Goal: Transaction & Acquisition: Purchase product/service

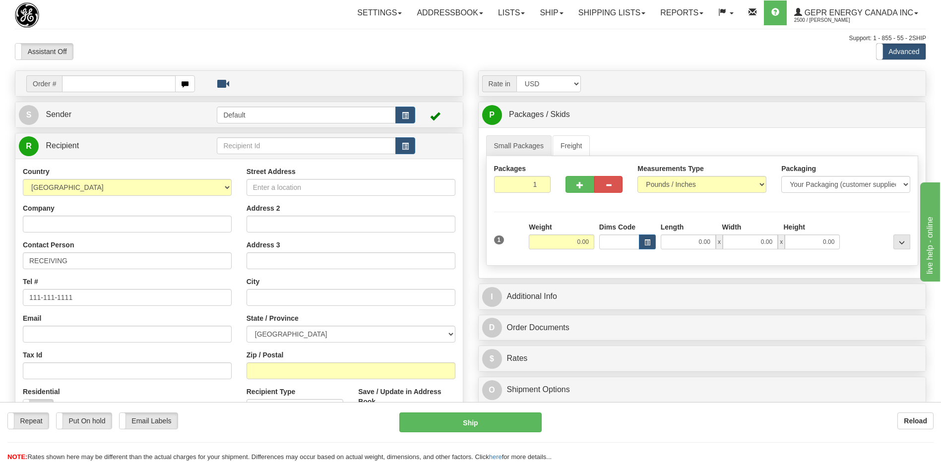
click at [272, 56] on div "Assistant On Assistant Off Do a return Do a return" at bounding box center [200, 51] width 386 height 17
click at [553, 48] on div "Assistant On Assistant Off Do a return Do a return Previous Next Standard Advan…" at bounding box center [470, 51] width 926 height 17
click at [599, 16] on link "Shipping lists" at bounding box center [612, 12] width 82 height 25
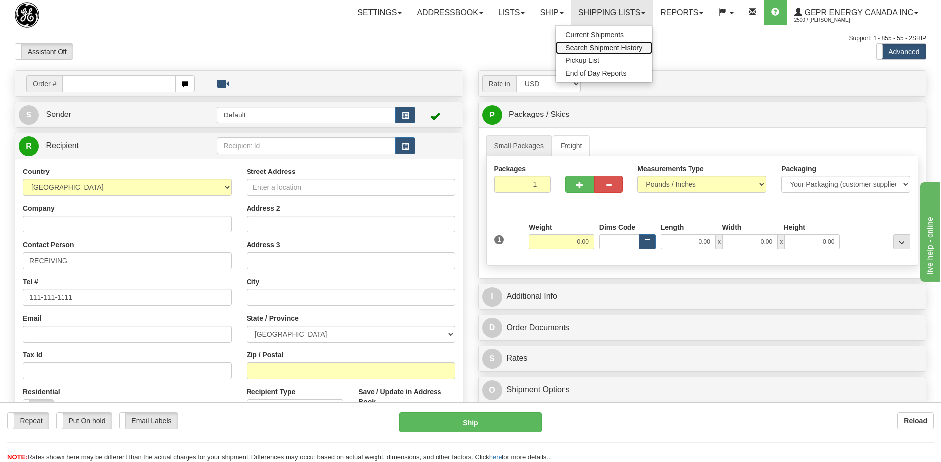
click at [594, 49] on span "Search Shipment History" at bounding box center [603, 48] width 77 height 8
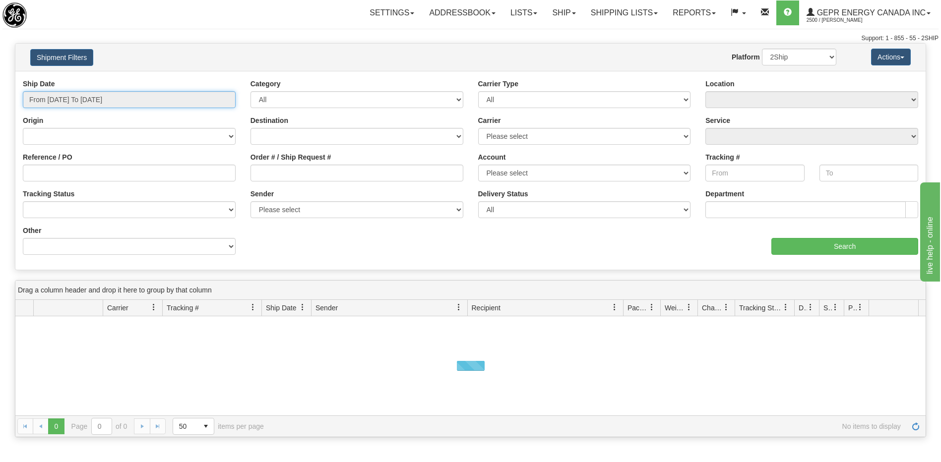
type input "[DATE]"
click at [110, 103] on input "From 08/21/2025 To 08/22/2025" at bounding box center [129, 99] width 213 height 17
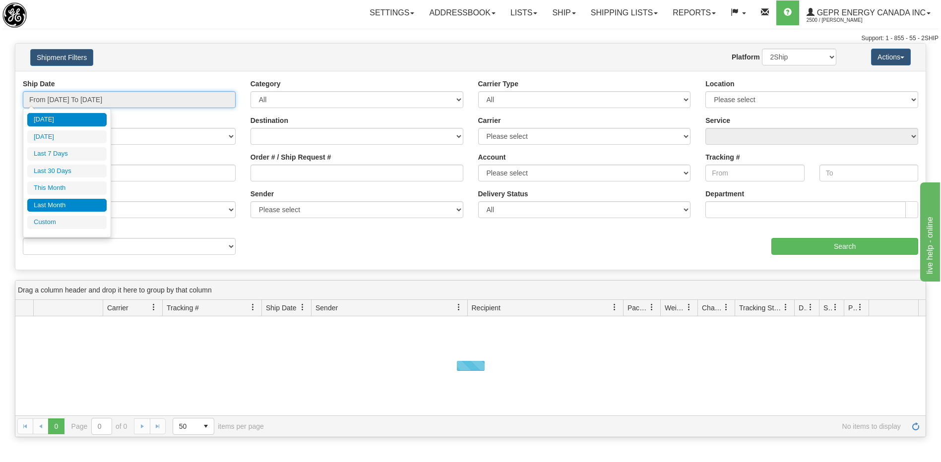
type input "08/21/2025"
type input "08/16/2025"
type input "[DATE]"
type input "08/01/2025"
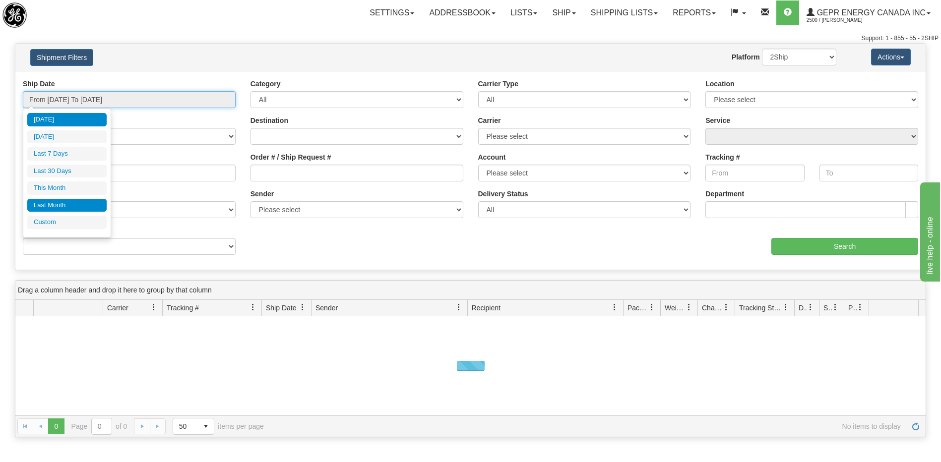
type input "08/31/2025"
type input "[DATE]"
type input "07/01/2025"
type input "07/31/2025"
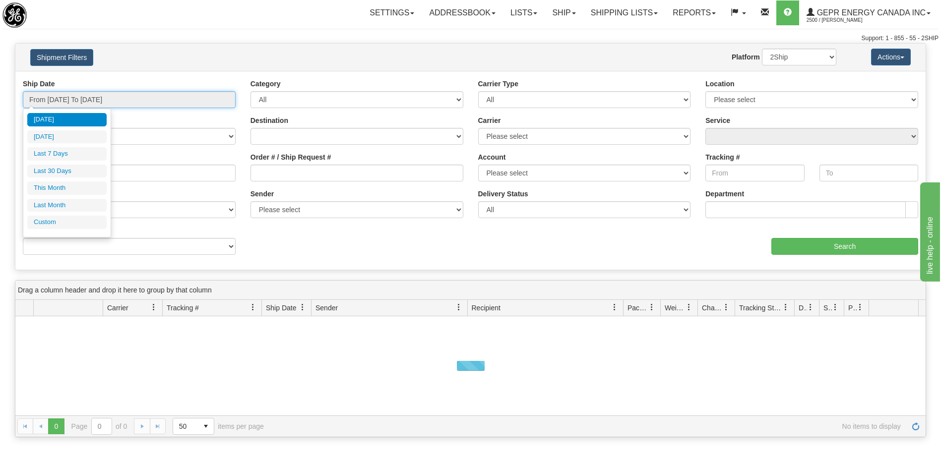
type input "[DATE]"
click at [76, 223] on li "Custom" at bounding box center [66, 222] width 79 height 13
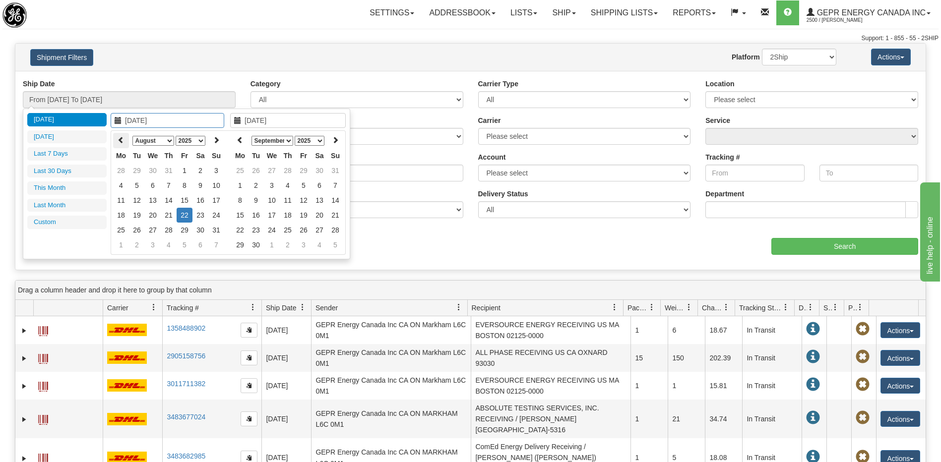
click at [123, 142] on icon at bounding box center [121, 139] width 7 height 7
type input "06/01/2025"
click at [216, 173] on td "1" at bounding box center [216, 170] width 16 height 15
click at [246, 139] on th at bounding box center [240, 140] width 16 height 15
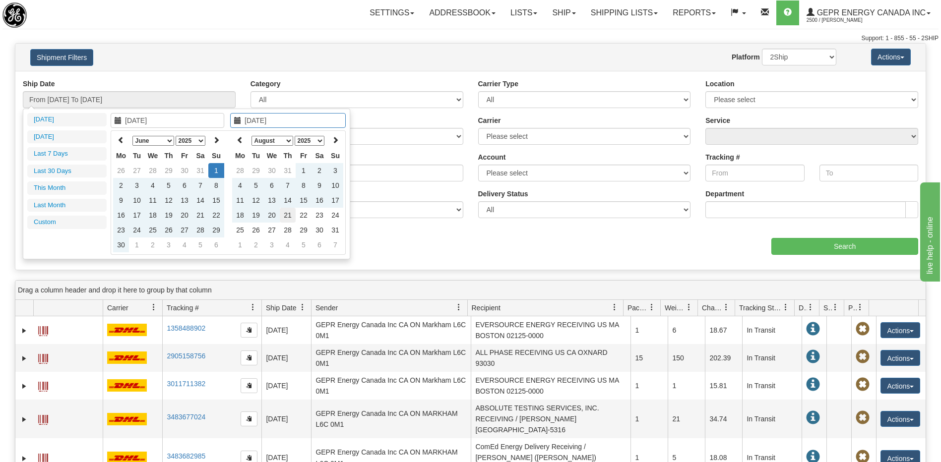
type input "08/21/2025"
click at [289, 217] on td "21" at bounding box center [288, 215] width 16 height 15
type input "From 06/01/2025 To 08/21/2025"
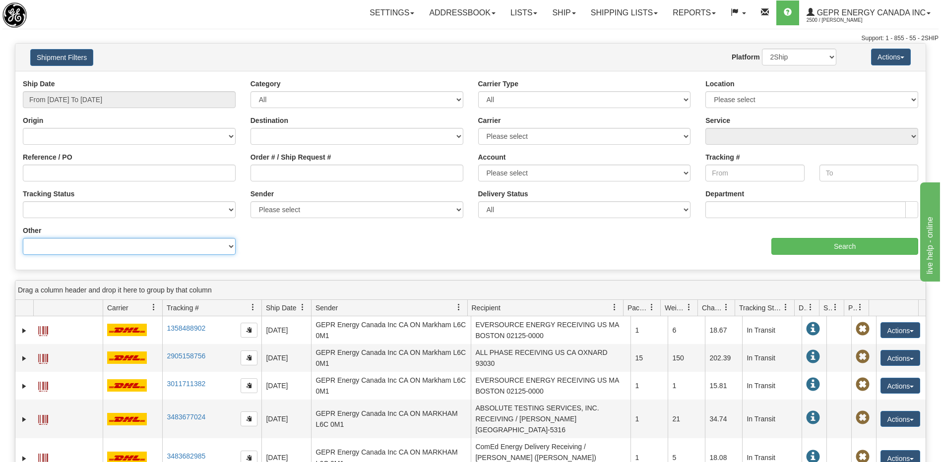
click at [147, 247] on select "Billing Account # Billing Type BOL # (LTL) Commodity Or Documents Consolidation…" at bounding box center [129, 246] width 213 height 17
select select "Recipient_ZIP"
click at [23, 238] on select "Billing Account # Billing Type BOL # (LTL) Commodity Or Documents Consolidation…" at bounding box center [129, 246] width 213 height 17
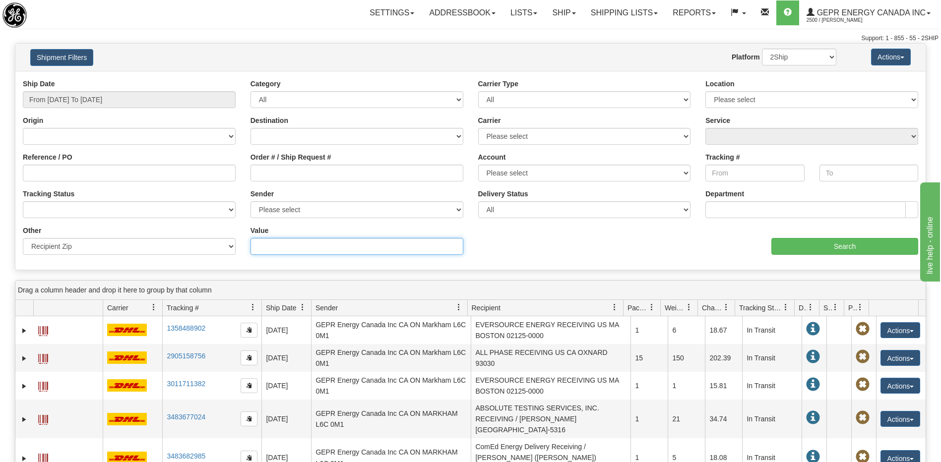
click at [256, 250] on input "Value" at bounding box center [356, 246] width 213 height 17
paste input "12040-001"
type input "12040-001"
click at [802, 240] on input "Search" at bounding box center [844, 246] width 147 height 17
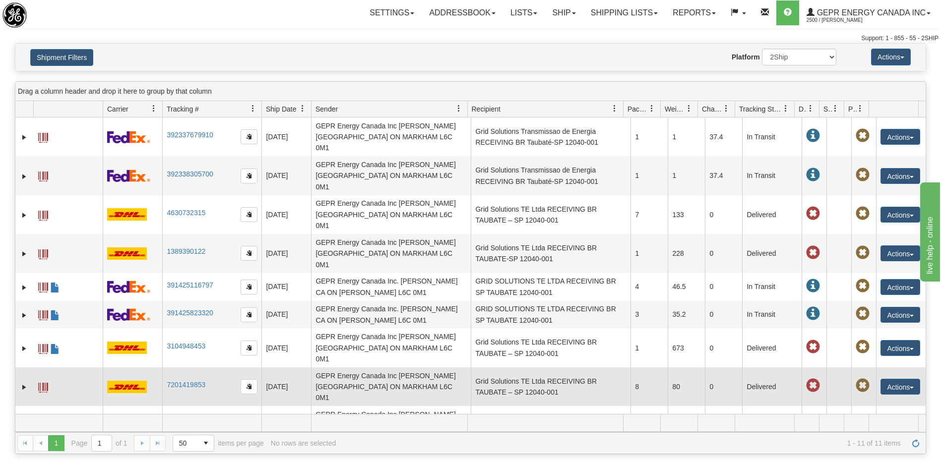
click at [498, 367] on td "Grid Solutions TE Ltda RECEIVING BR TAUBATE – SP 12040-001" at bounding box center [551, 386] width 160 height 39
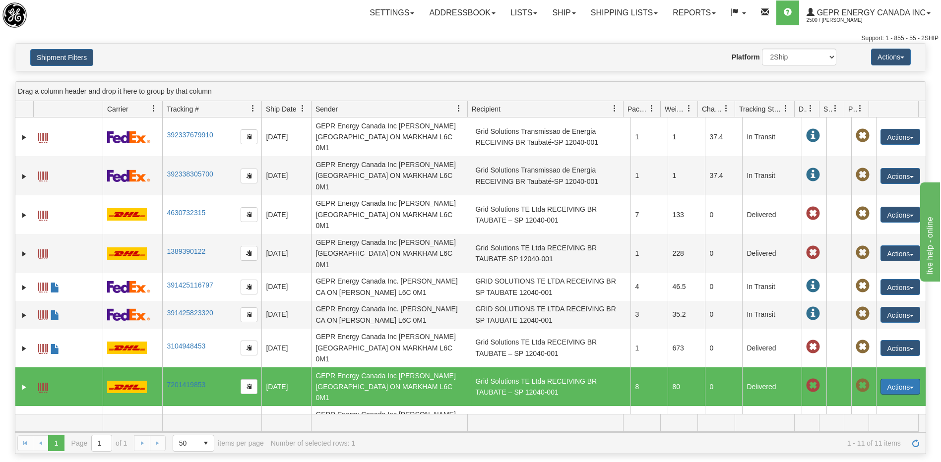
click at [896, 379] on button "Actions" at bounding box center [900, 387] width 40 height 16
click at [865, 399] on link "Repeat" at bounding box center [879, 405] width 79 height 13
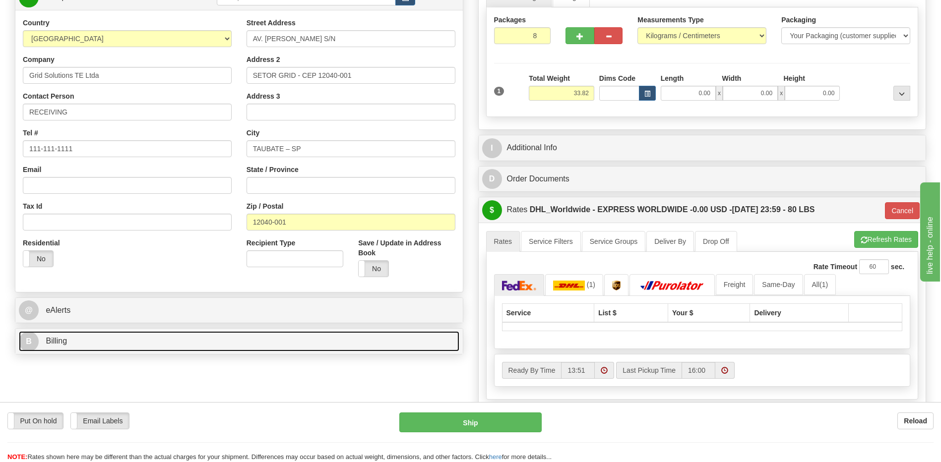
click at [163, 338] on link "B Billing" at bounding box center [239, 341] width 440 height 20
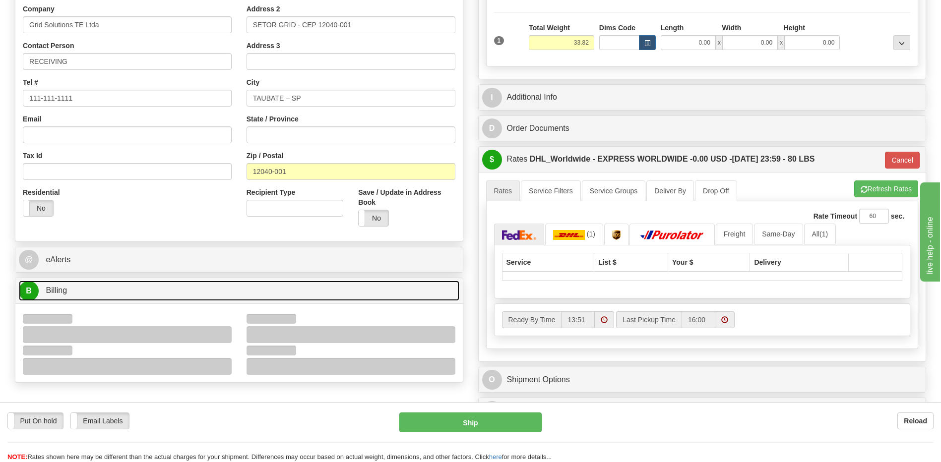
scroll to position [248, 0]
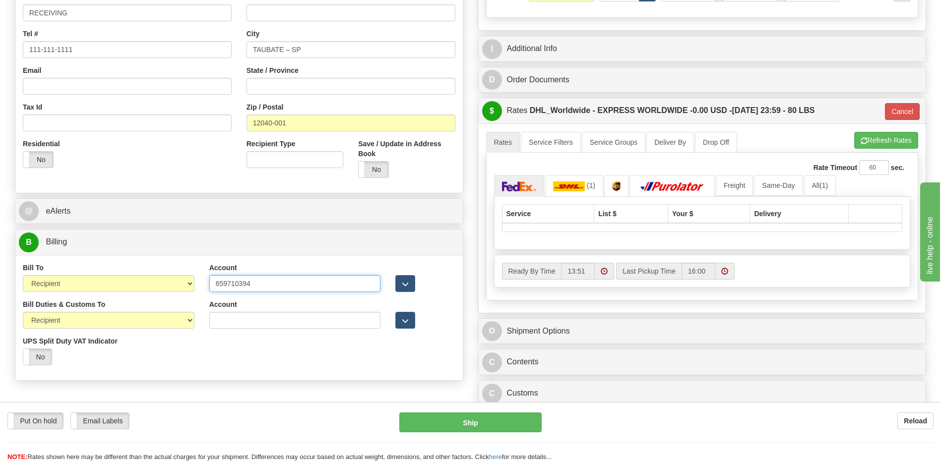
click at [239, 285] on input "659710394" at bounding box center [295, 283] width 172 height 17
click at [242, 323] on input "Account" at bounding box center [295, 320] width 172 height 17
paste input "659710394"
type input "659710394"
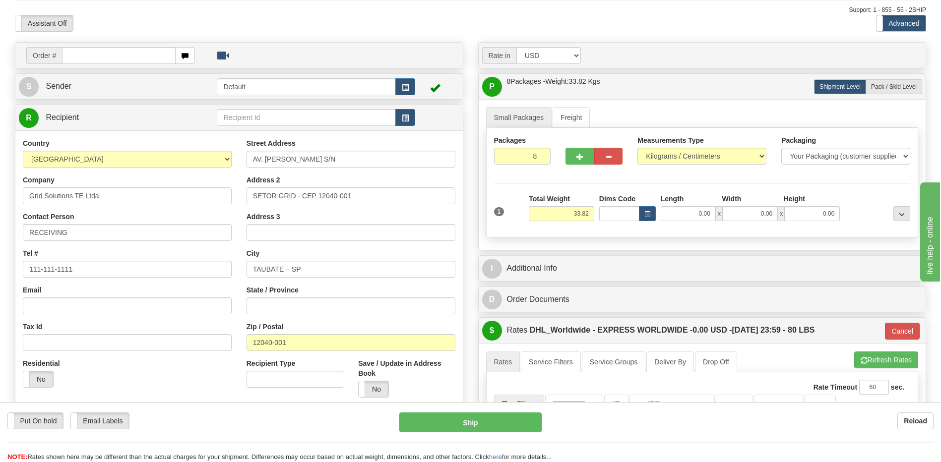
scroll to position [0, 0]
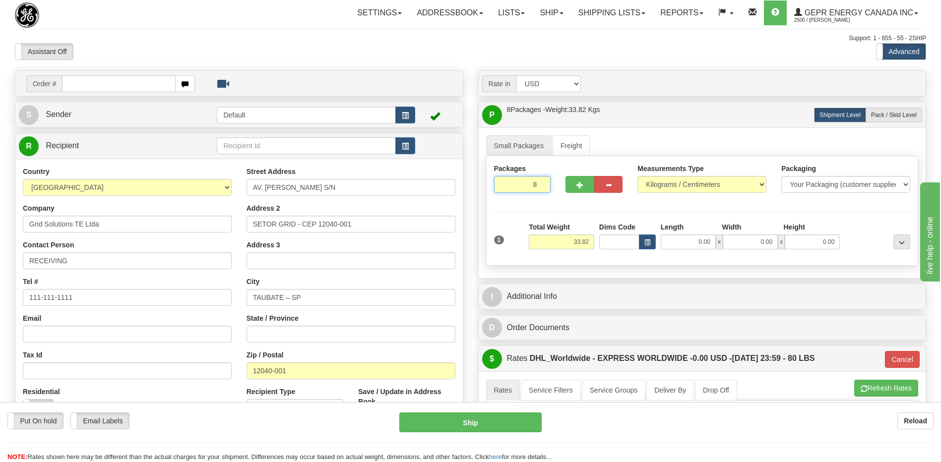
click at [522, 188] on input "8" at bounding box center [522, 184] width 57 height 17
type input "2"
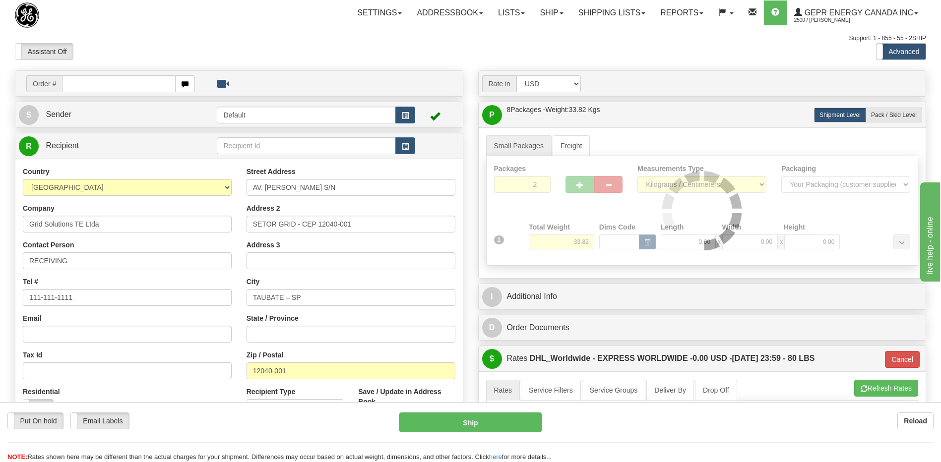
type input "P"
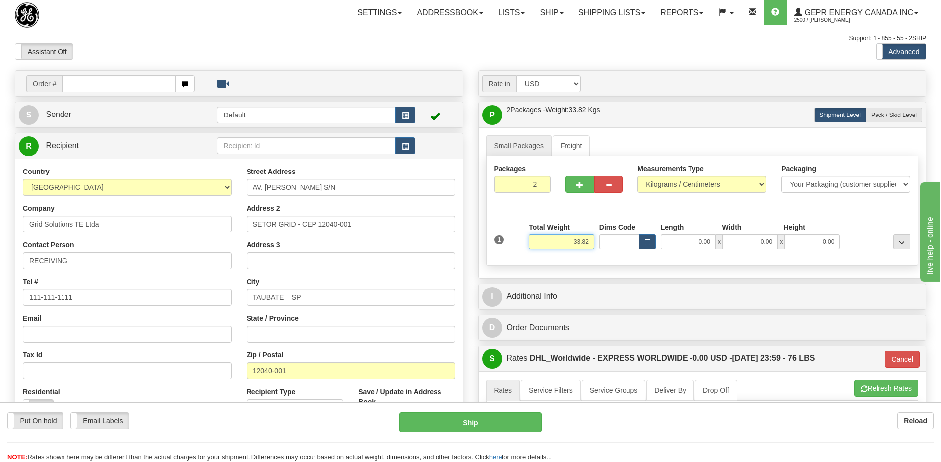
drag, startPoint x: 564, startPoint y: 235, endPoint x: 608, endPoint y: 240, distance: 43.4
click at [610, 243] on div "1 Total Weight 33.82 Dims Code x" at bounding box center [702, 239] width 422 height 35
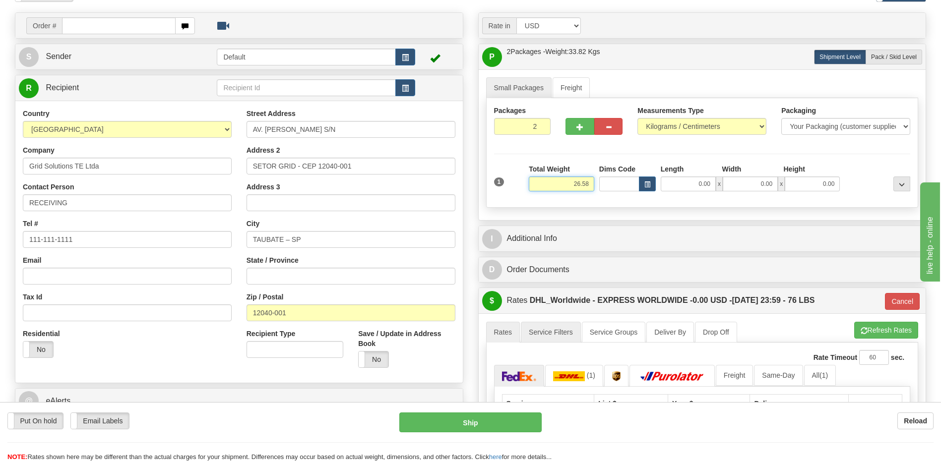
scroll to position [149, 0]
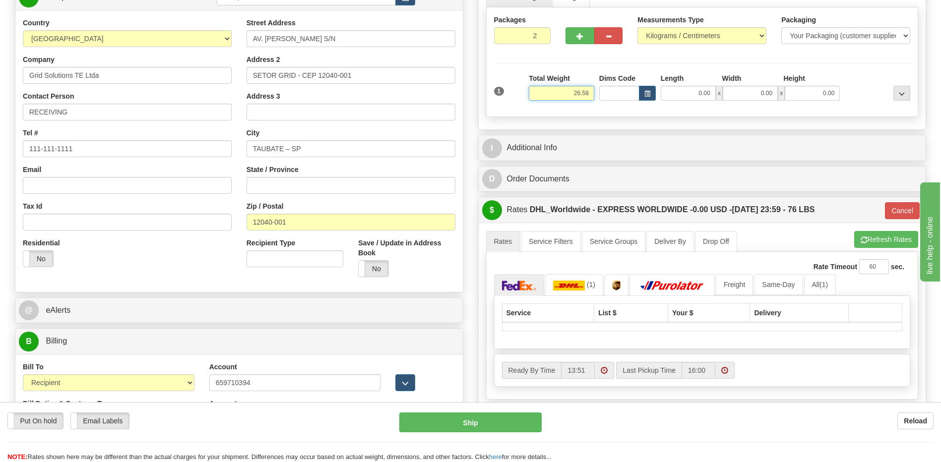
type input "26.58"
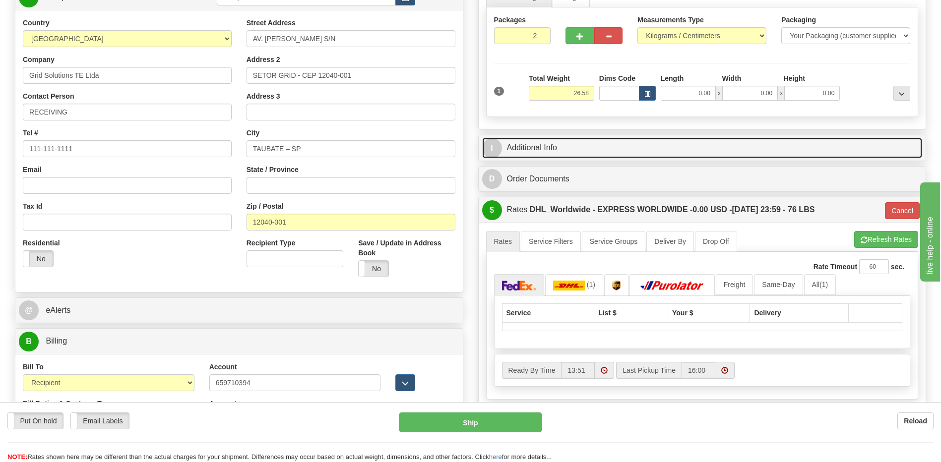
type input "P"
click at [584, 149] on link "I Additional Info" at bounding box center [702, 148] width 440 height 20
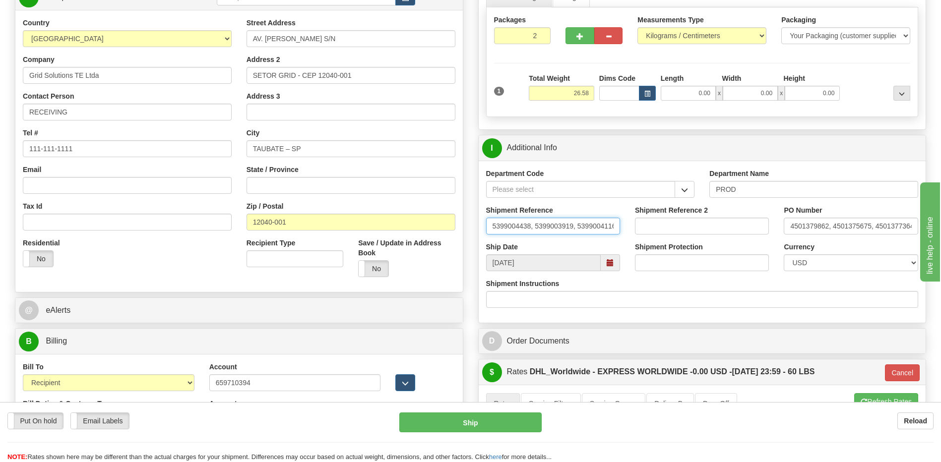
scroll to position [0, 2]
drag, startPoint x: 488, startPoint y: 230, endPoint x: 676, endPoint y: 226, distance: 188.5
click at [676, 226] on div "Shipment Reference 5399004438, 5399003919, 5399004116 Shipment Reference 2 PO N…" at bounding box center [702, 223] width 447 height 37
type input "5399004533, 5399004755"
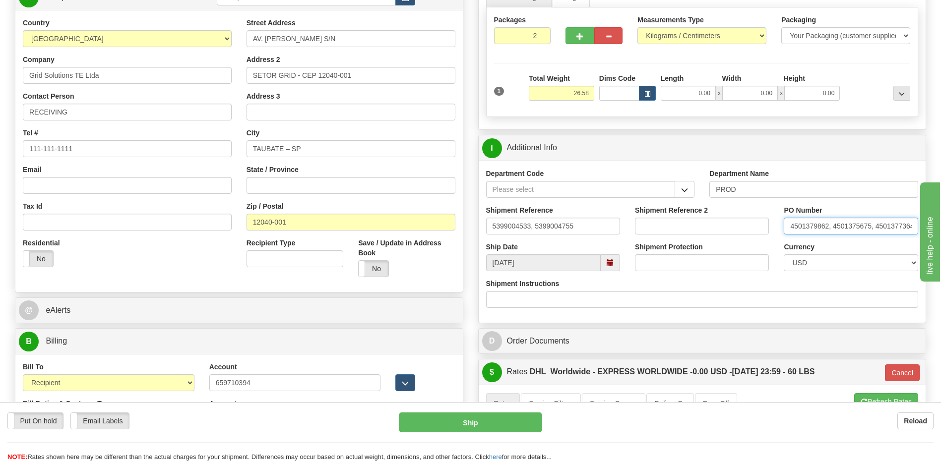
scroll to position [0, 2]
drag, startPoint x: 792, startPoint y: 230, endPoint x: 1059, endPoint y: 238, distance: 267.4
click at [940, 238] on html "Training Course Close Toggle navigation Settings Shipping Preferences New Sende…" at bounding box center [470, 82] width 941 height 462
drag, startPoint x: 823, startPoint y: 233, endPoint x: 749, endPoint y: 230, distance: 74.0
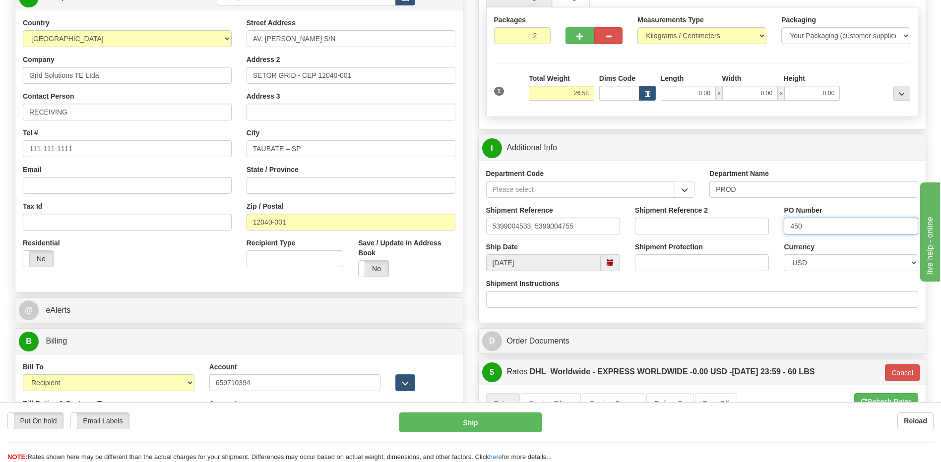
click at [752, 229] on div "Shipment Reference 5399004533, 5399004755 Shipment Reference 2 PO Number 450" at bounding box center [702, 223] width 447 height 37
paste input "1380854"
click at [867, 232] on input "4501380854," at bounding box center [851, 226] width 134 height 17
type input "4501380854, 4501383174"
click at [580, 159] on div "I Additional Info" at bounding box center [702, 147] width 447 height 25
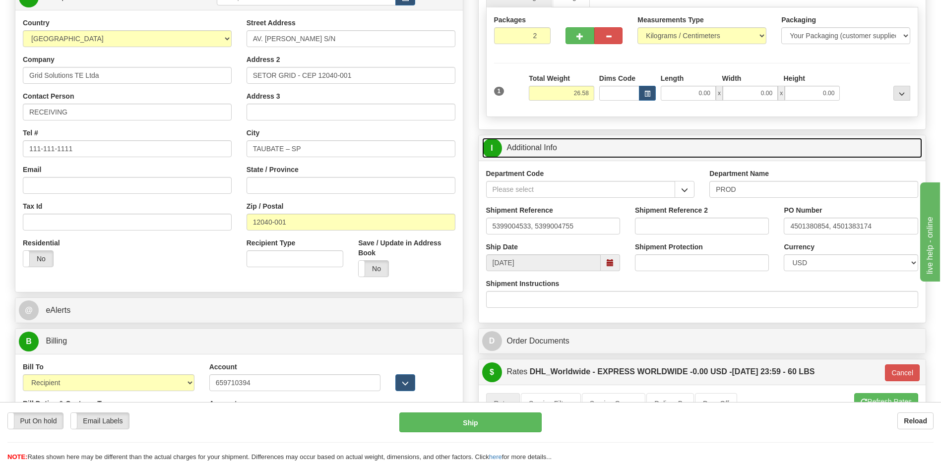
click at [580, 151] on link "I Additional Info" at bounding box center [702, 148] width 440 height 20
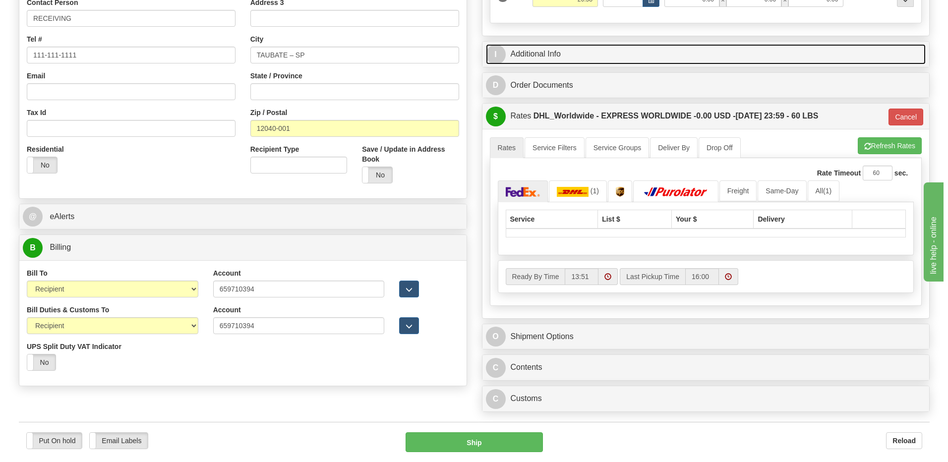
scroll to position [347, 0]
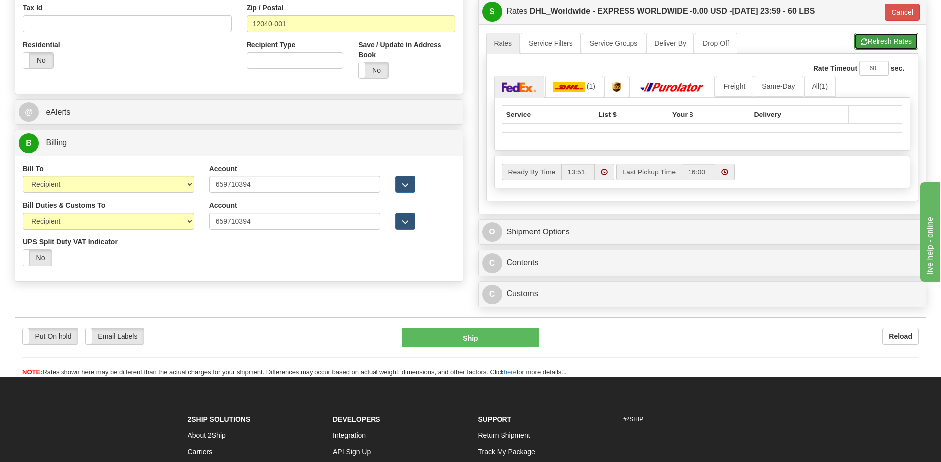
click at [874, 41] on button "Refresh Rates" at bounding box center [886, 41] width 64 height 17
type input "P"
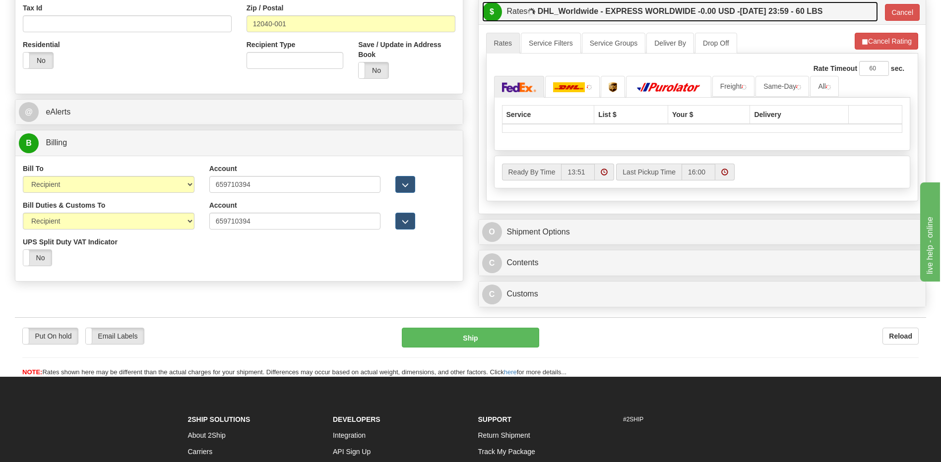
click at [697, 11] on label "DHL_Worldwide - EXPRESS WORLDWIDE - 0.00 USD - 08/27/2025 23:59 - 60 LBS" at bounding box center [680, 11] width 285 height 20
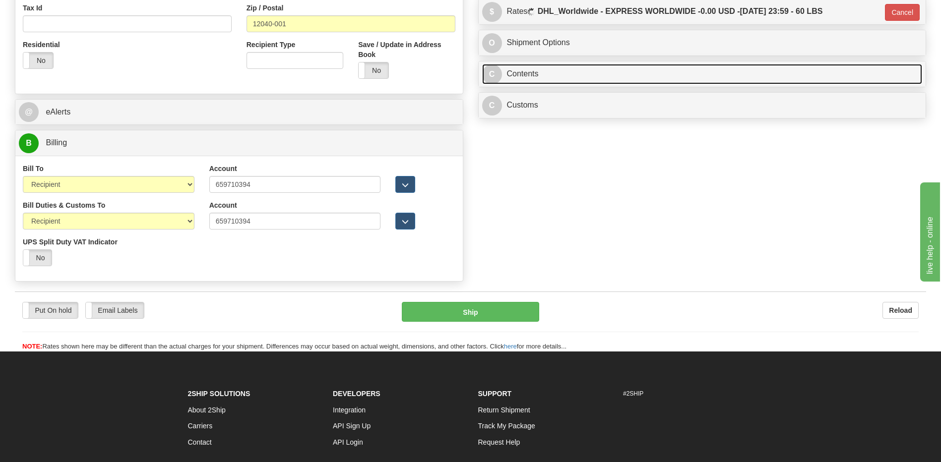
click at [556, 70] on link "C Contents" at bounding box center [702, 74] width 440 height 20
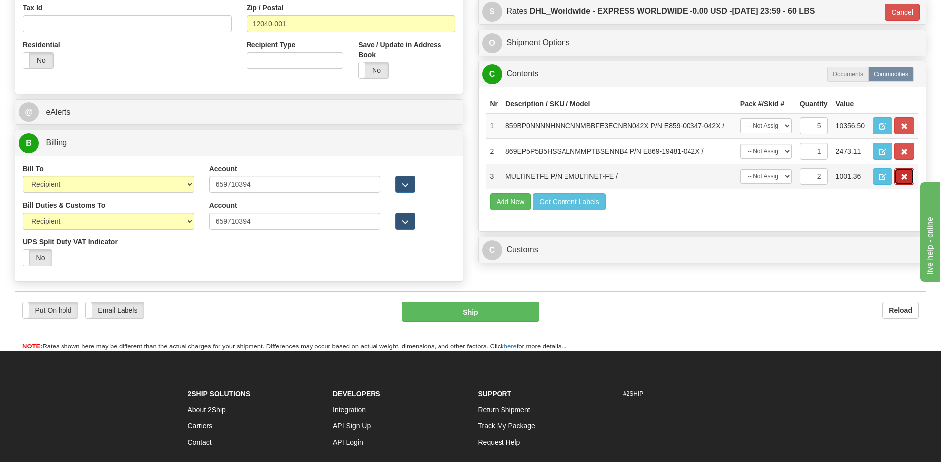
click at [903, 175] on span "button" at bounding box center [904, 177] width 7 height 6
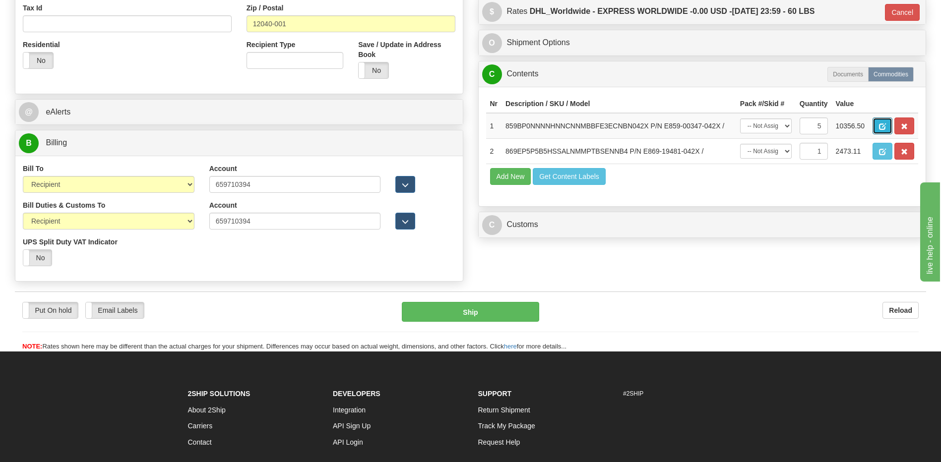
click at [879, 127] on span "button" at bounding box center [882, 126] width 7 height 6
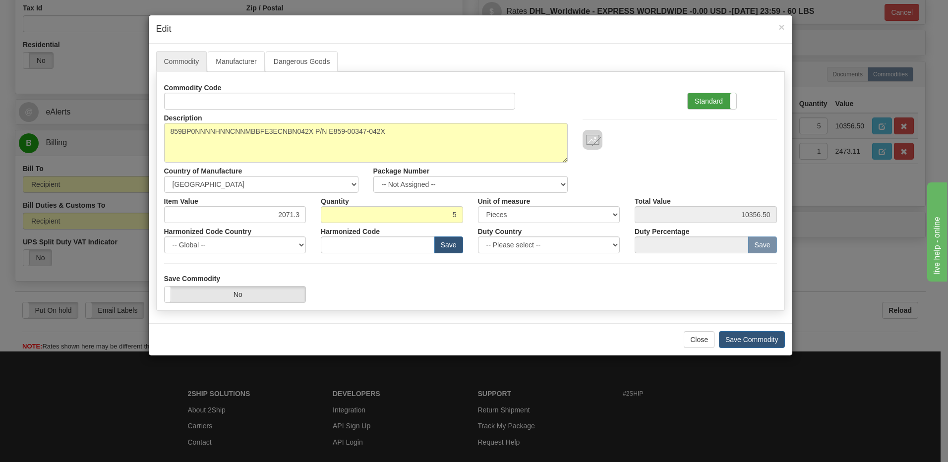
click at [700, 98] on label "Standard" at bounding box center [712, 101] width 49 height 16
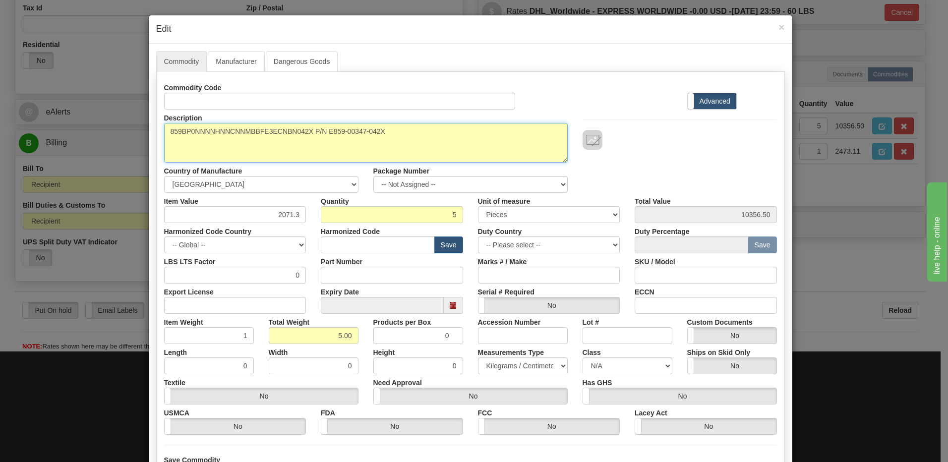
drag, startPoint x: 401, startPoint y: 130, endPoint x: 33, endPoint y: 105, distance: 368.3
click at [33, 105] on div "× Edit Commodity Manufacturer Dangerous Goods Commodity Code Standard Advanced …" at bounding box center [474, 231] width 948 height 462
paste textarea "89EP5P5B5HSSALAMAPFA3ETNB41"
click at [388, 126] on textarea "859BP0NNNNHNNCNNMBBFE3ECNBN042X P/N E859-00347-042X" at bounding box center [366, 143] width 404 height 40
paste textarea "E889-07936-042X"
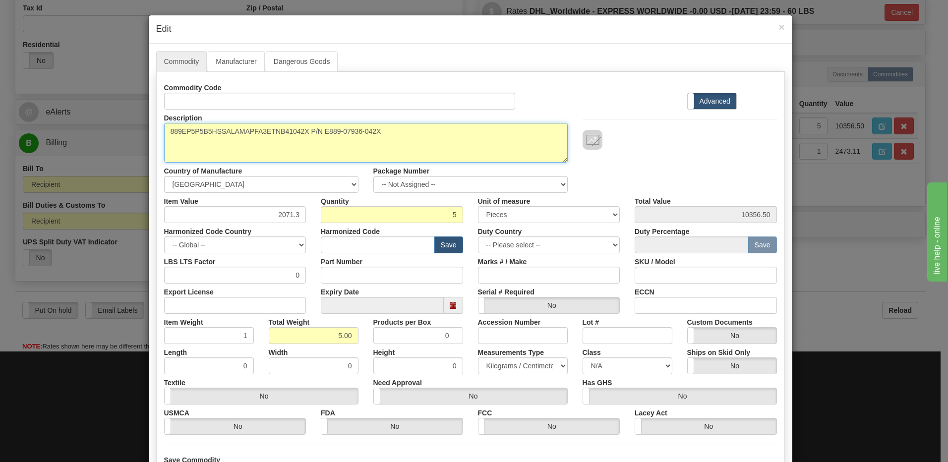
type textarea "889EP5P5B5HSSALAMAPFA3ETNB41042X P/N E889-07936-042X"
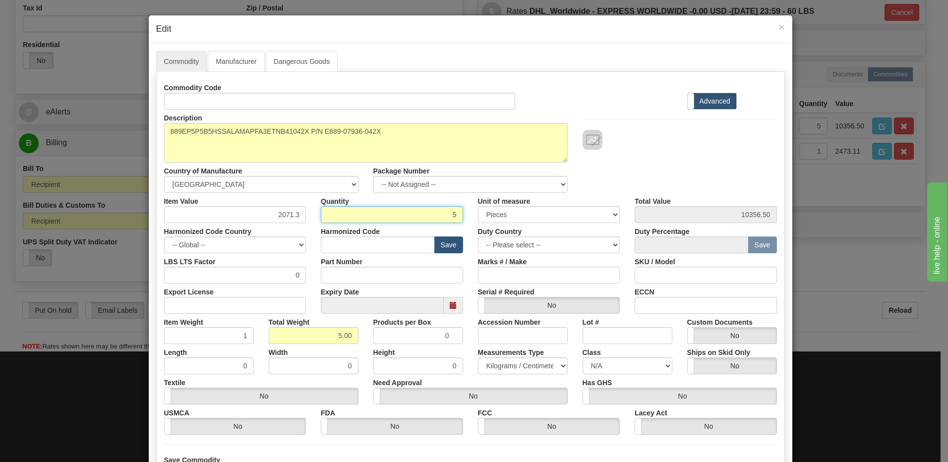
drag, startPoint x: 438, startPoint y: 219, endPoint x: 491, endPoint y: 221, distance: 52.6
click at [491, 221] on div "Item Value 2071.3 Quantity 5 Unit of measure 3 Thousand Square Inches Adjustmen…" at bounding box center [471, 208] width 628 height 30
type input "1"
type input "2071.30"
click at [274, 339] on input "1.00" at bounding box center [314, 335] width 90 height 17
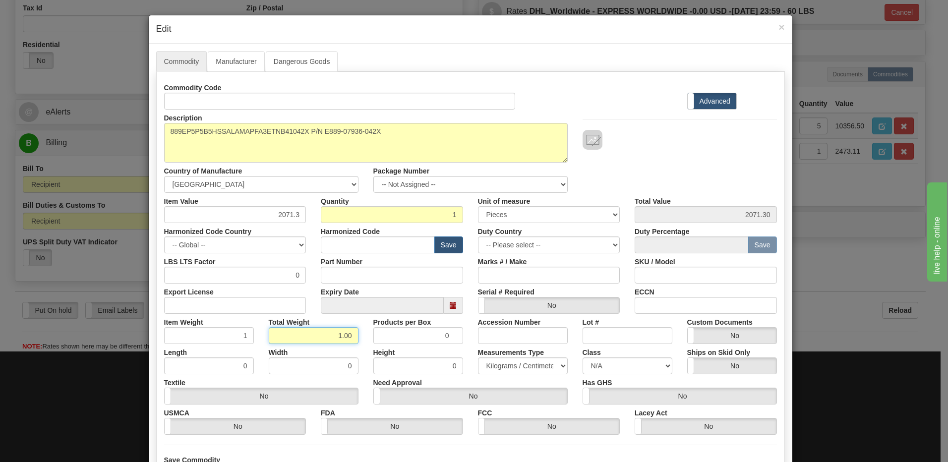
drag, startPoint x: 302, startPoint y: 336, endPoint x: 389, endPoint y: 342, distance: 87.5
click at [389, 342] on div "Item Weight 1 Total Weight 1.00 Products per Box 0 Accession Number Lot # Custo…" at bounding box center [471, 329] width 628 height 30
type input "1"
type input "1.0000"
click at [207, 340] on input "1.0000" at bounding box center [209, 335] width 90 height 17
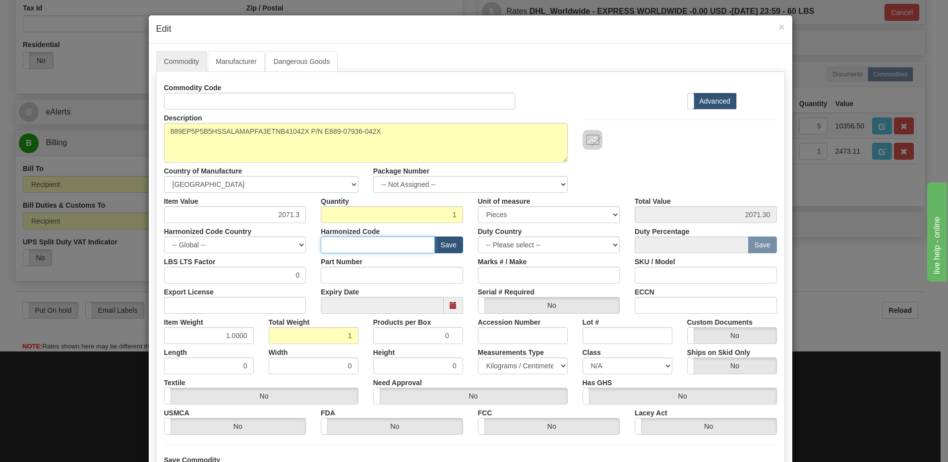
click at [338, 245] on input "text" at bounding box center [378, 245] width 114 height 17
type input "8536.49.0090"
drag, startPoint x: 265, startPoint y: 216, endPoint x: 439, endPoint y: 224, distance: 174.2
click at [439, 224] on div "Commodity Code Standard Advanced Description 859BP0NNNNHNNCNNMBBFE3ECNBN042X P/…" at bounding box center [470, 257] width 613 height 356
type input "3754."
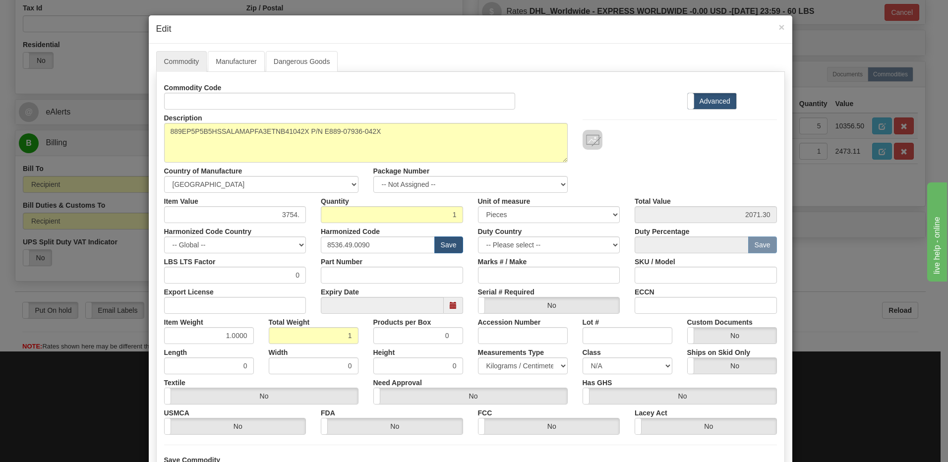
type input "3754.00"
type input "3754.47"
click at [708, 215] on input "3754.47" at bounding box center [706, 214] width 142 height 17
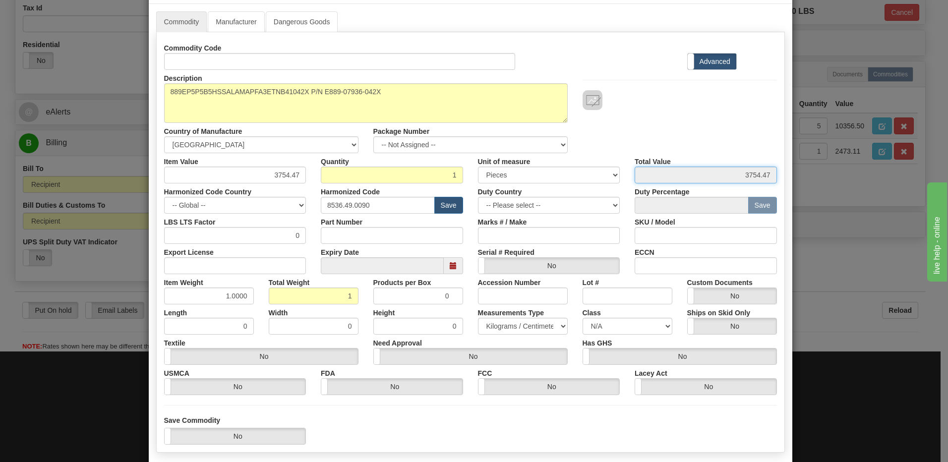
scroll to position [90, 0]
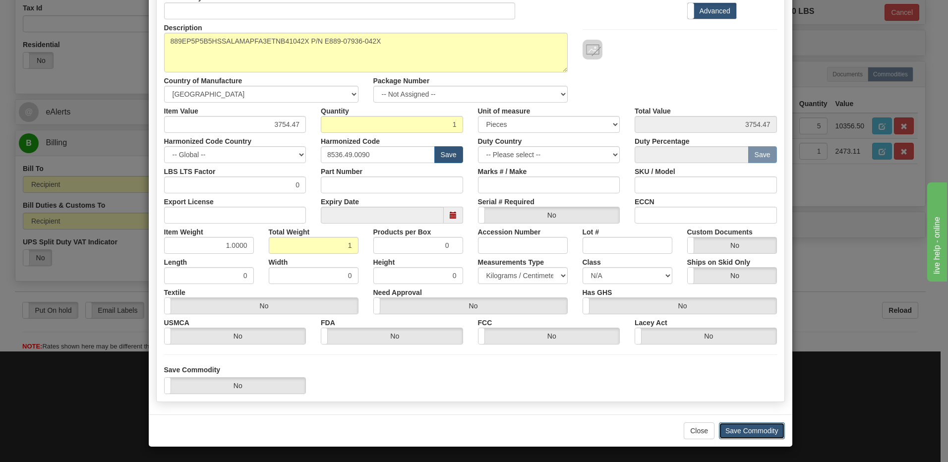
click at [763, 427] on button "Save Commodity" at bounding box center [752, 431] width 66 height 17
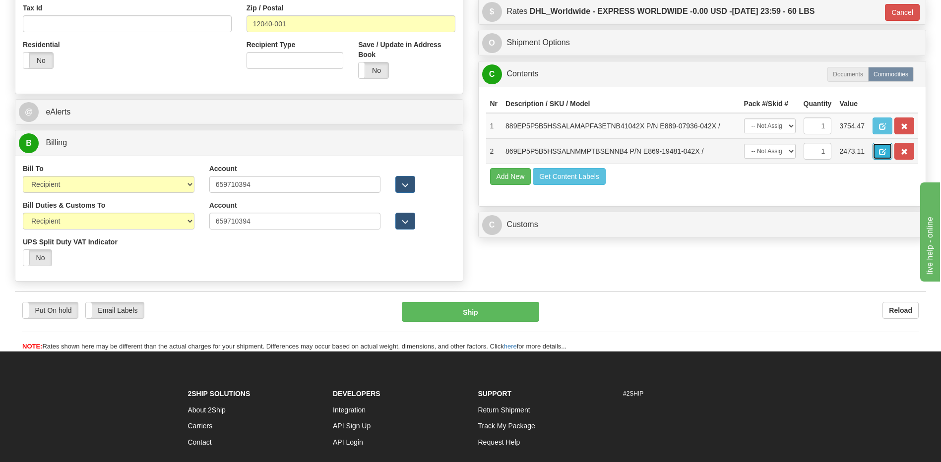
click at [886, 154] on span "button" at bounding box center [882, 152] width 7 height 6
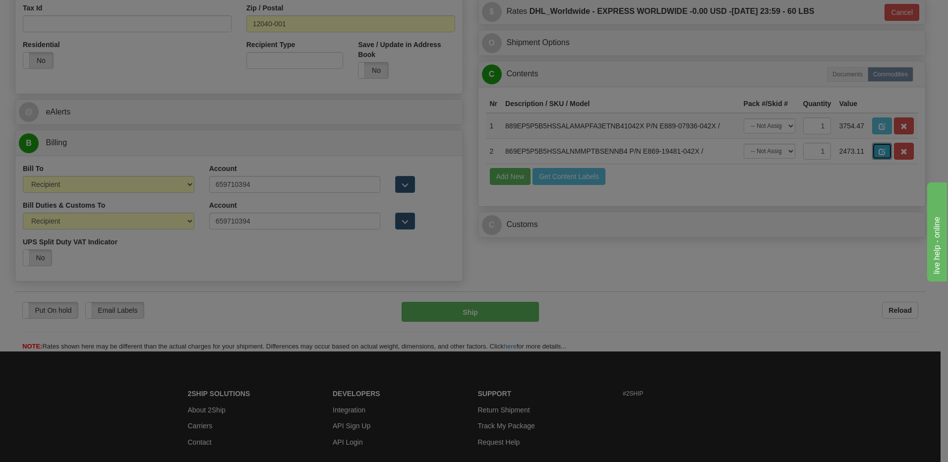
scroll to position [0, 0]
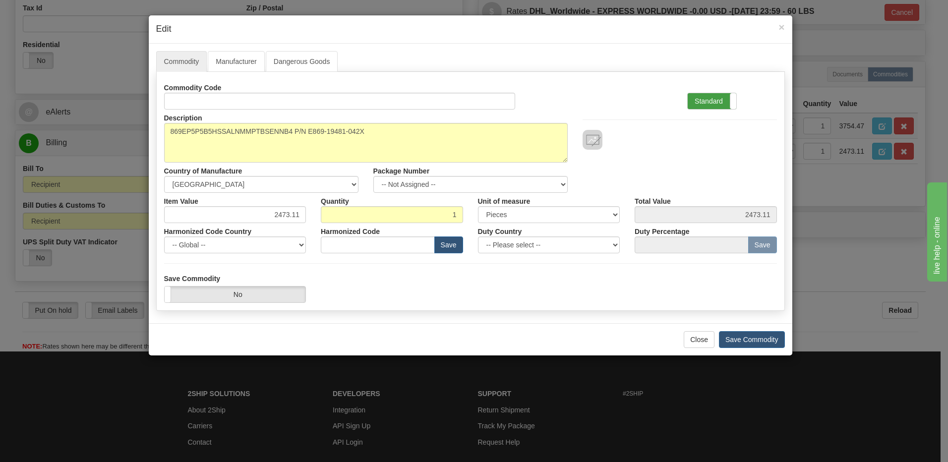
click at [710, 103] on label "Standard" at bounding box center [712, 101] width 49 height 16
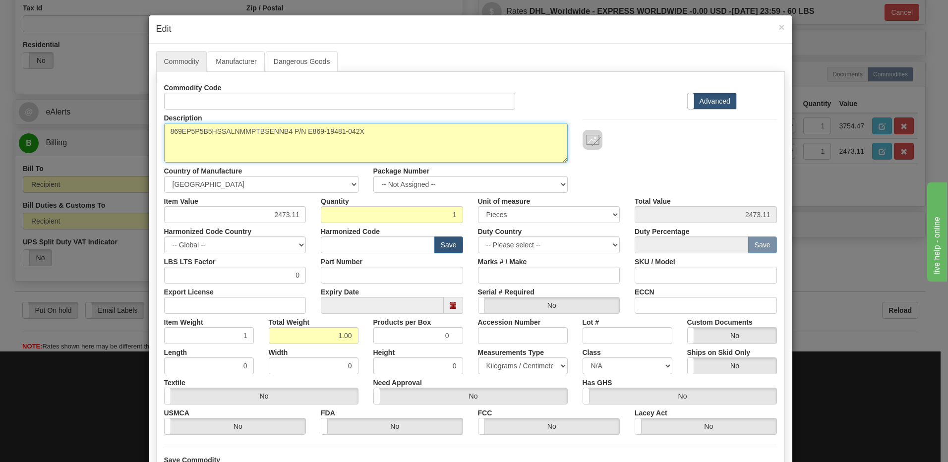
drag, startPoint x: 377, startPoint y: 139, endPoint x: 0, endPoint y: 110, distance: 378.1
paste textarea "AMMPFASENWB42"
click at [337, 126] on textarea "869EP5P5B5HSSALNMMPTBSENNB4 P/N E869-19481-042X" at bounding box center [366, 143] width 404 height 40
paste textarea "E869-19541-042X"
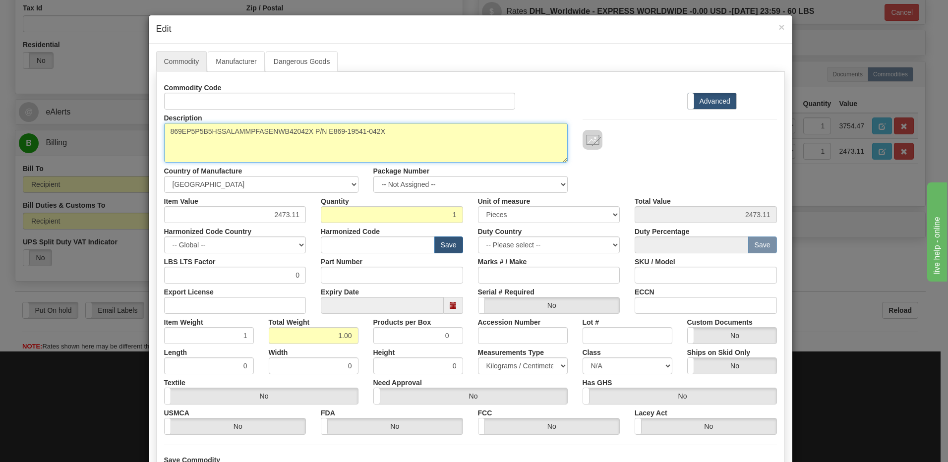
type textarea "869EP5P5B5HSSALAMMPFASENWB42042X P/N E869-19541-042X"
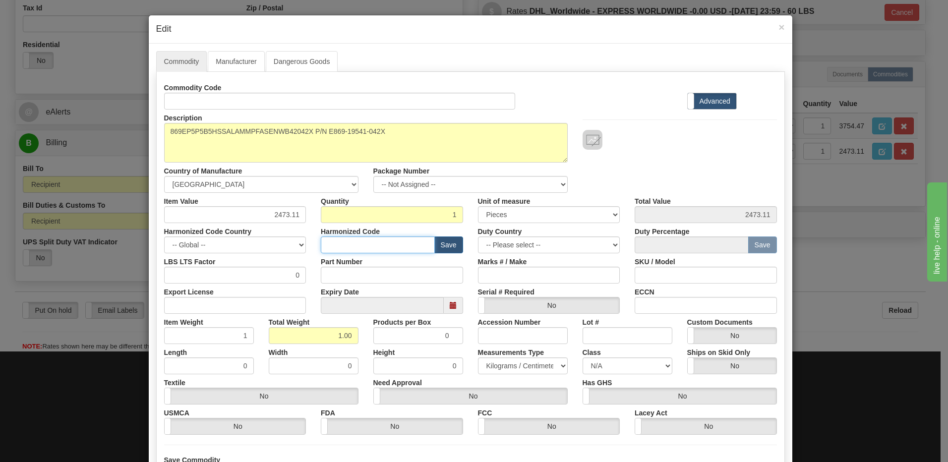
click at [339, 248] on input "text" at bounding box center [378, 245] width 114 height 17
type input "8536.49.0090"
drag, startPoint x: 263, startPoint y: 218, endPoint x: 365, endPoint y: 209, distance: 102.1
click at [365, 209] on div "Item Value 2473.11 Quantity 1 Unit of measure 3 Thousand Square Inches Adjustme…" at bounding box center [471, 208] width 628 height 30
type input "3320.73"
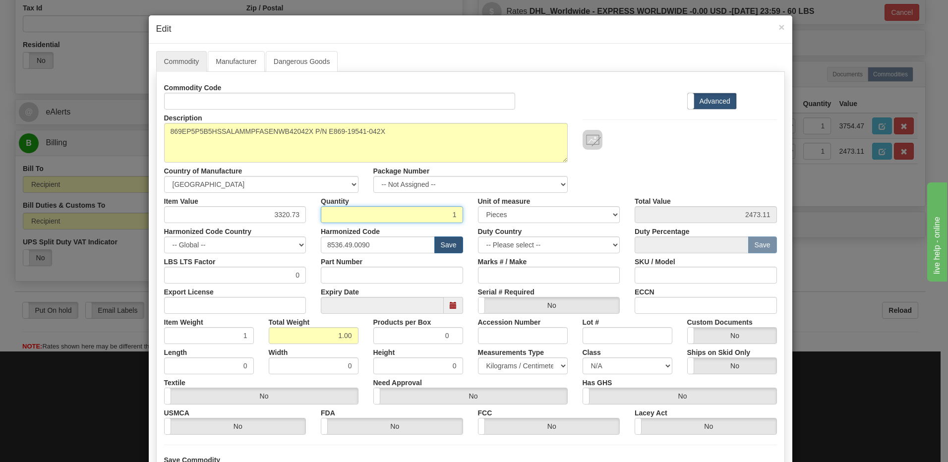
type input "3320.73"
click at [365, 209] on input "1" at bounding box center [392, 214] width 142 height 17
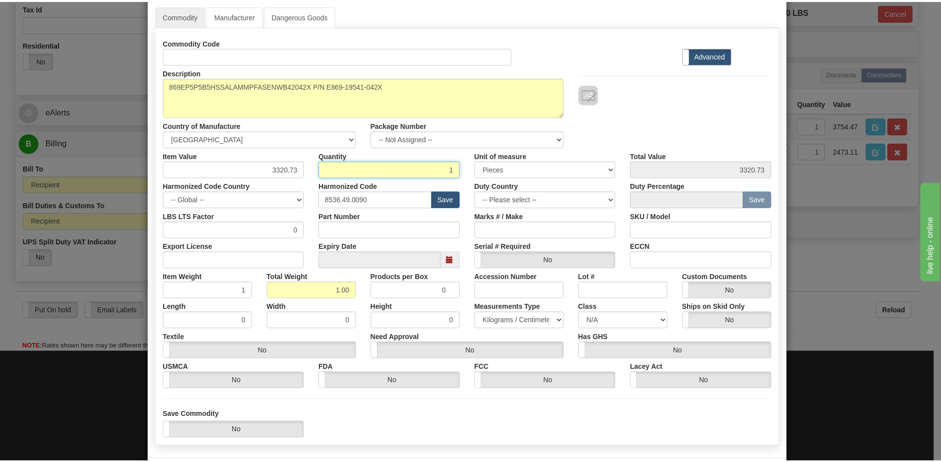
scroll to position [90, 0]
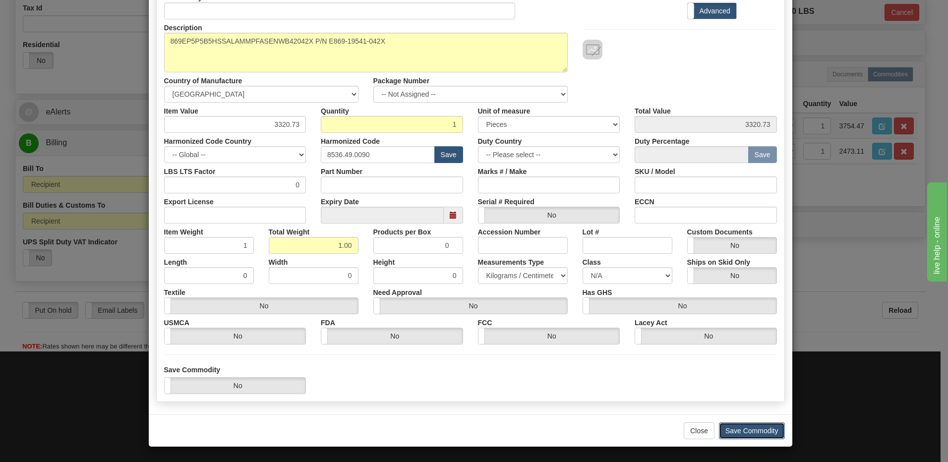
click at [733, 433] on button "Save Commodity" at bounding box center [752, 431] width 66 height 17
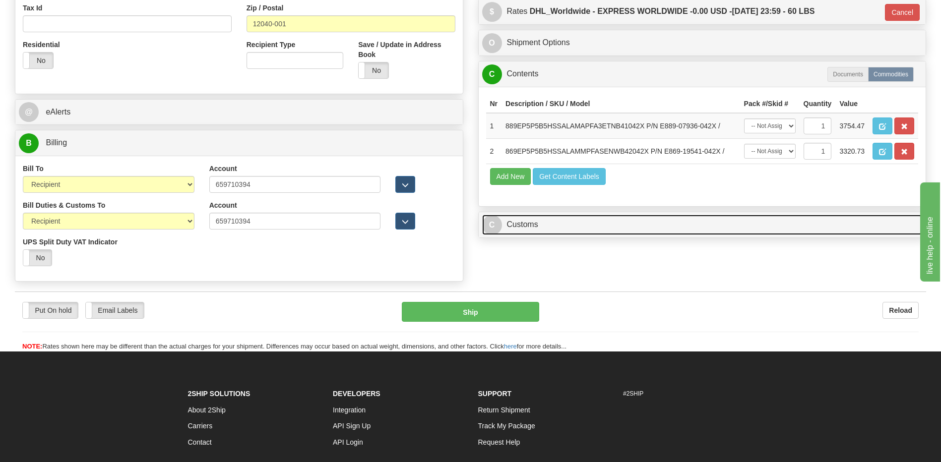
drag, startPoint x: 545, startPoint y: 228, endPoint x: 545, endPoint y: 195, distance: 33.2
click at [545, 228] on link "C Customs" at bounding box center [702, 225] width 440 height 20
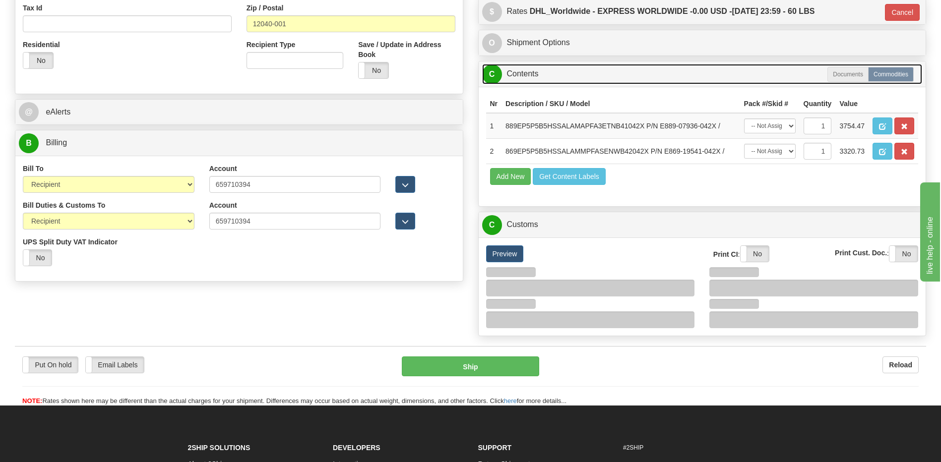
click at [540, 79] on link "C Contents" at bounding box center [702, 74] width 440 height 20
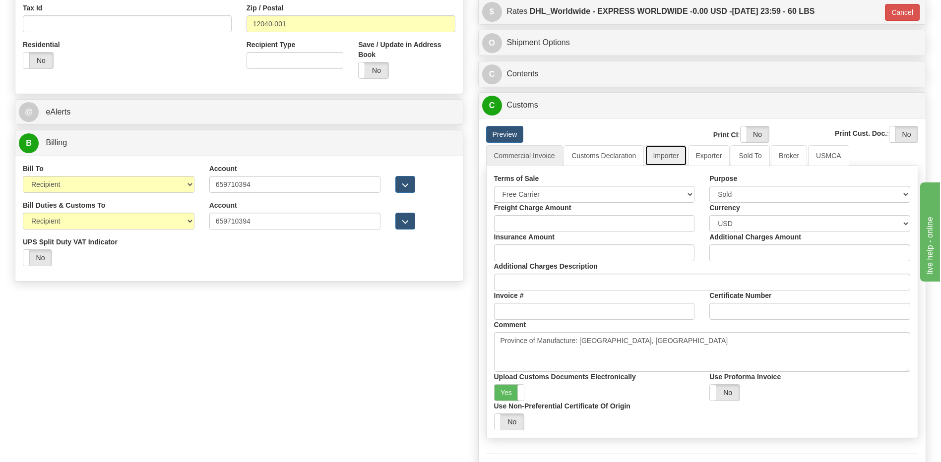
click at [668, 154] on link "Importer" at bounding box center [666, 155] width 42 height 21
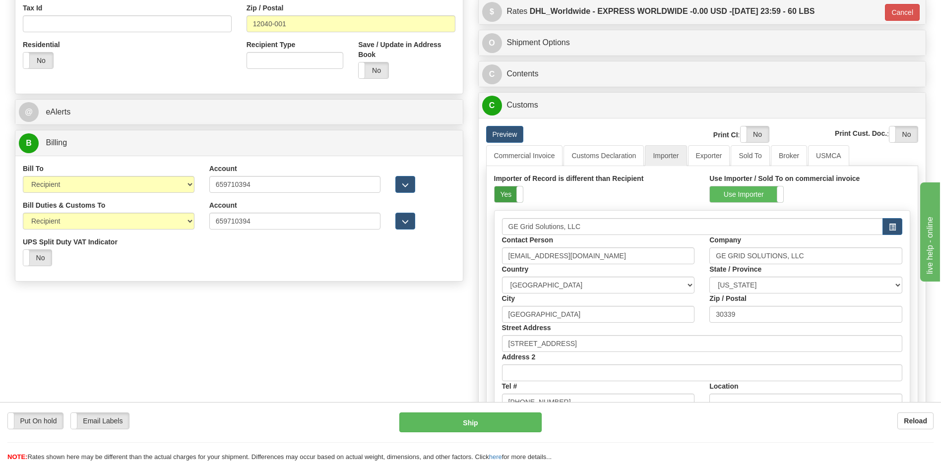
click at [499, 197] on label "Yes" at bounding box center [508, 194] width 28 height 16
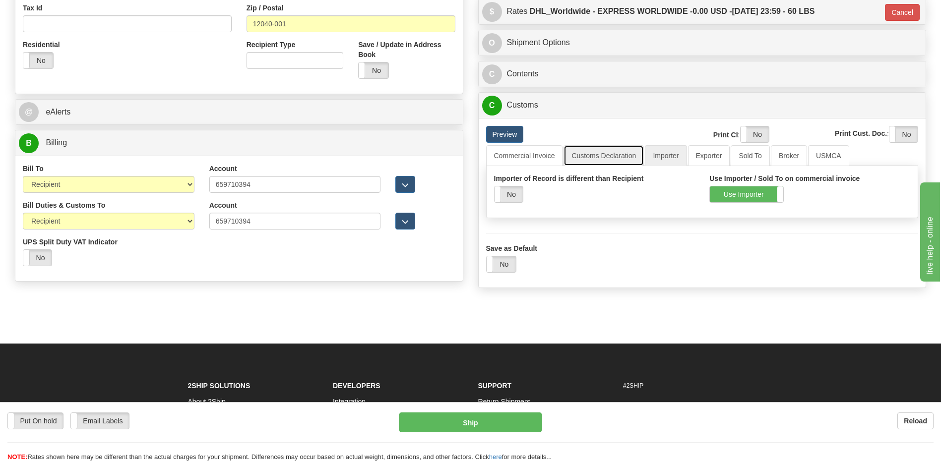
click at [578, 154] on link "Customs Declaration" at bounding box center [603, 155] width 80 height 21
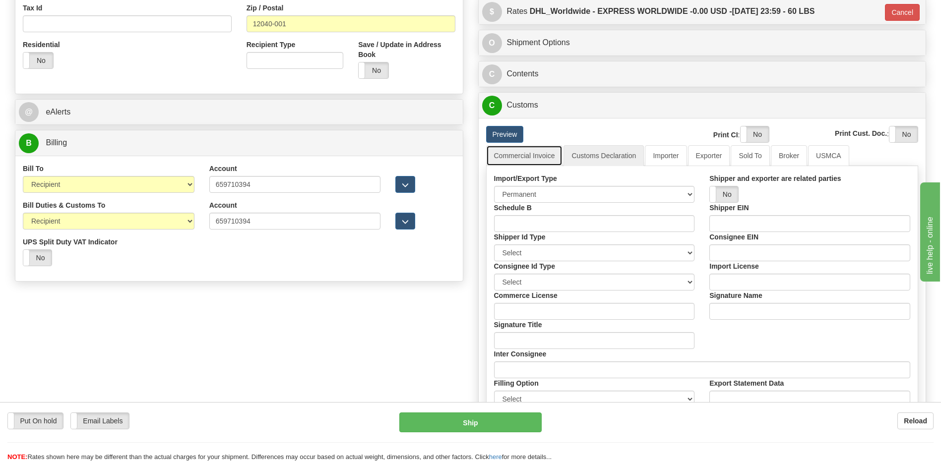
click at [523, 158] on link "Commercial Invoice" at bounding box center [524, 155] width 77 height 21
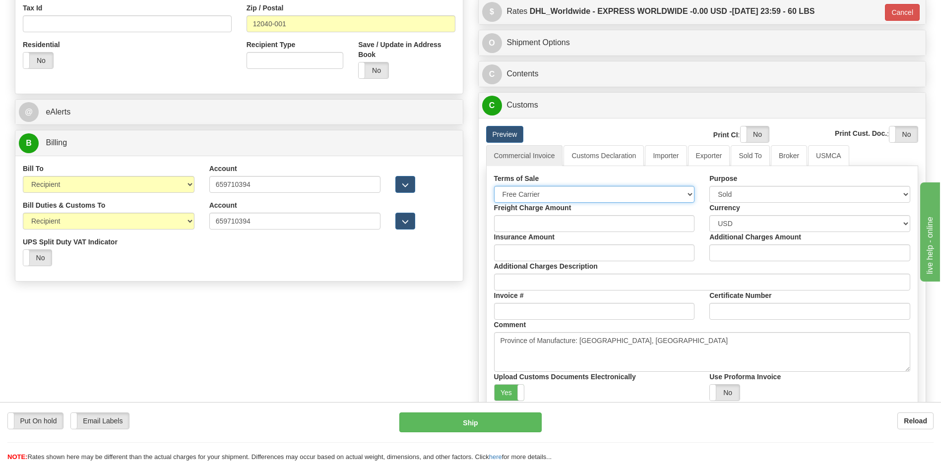
click at [536, 189] on select "Free Carrier Free On Board Ex Works Delivered Duty Unpaid Delivered Duty Paid C…" at bounding box center [594, 194] width 201 height 17
select select "4"
click at [494, 186] on select "Free Carrier Free On Board Ex Works Delivered Duty Unpaid Delivered Duty Paid C…" at bounding box center [594, 194] width 201 height 17
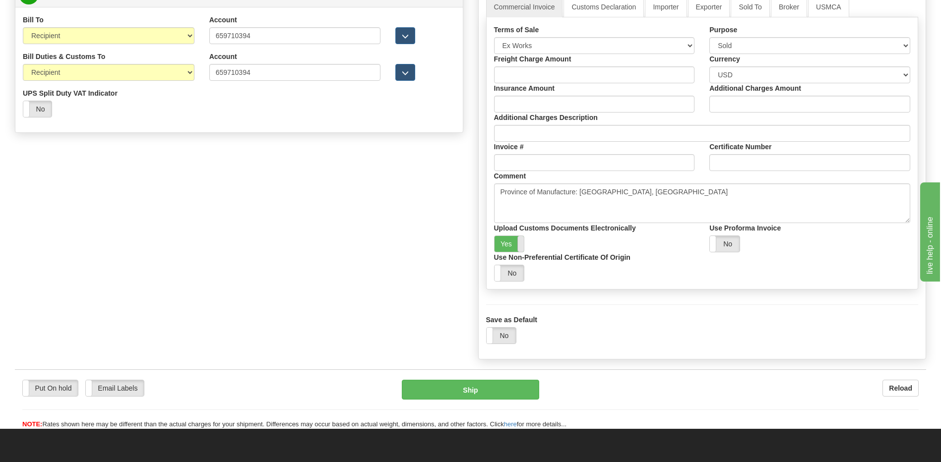
click at [520, 245] on span at bounding box center [523, 244] width 13 height 16
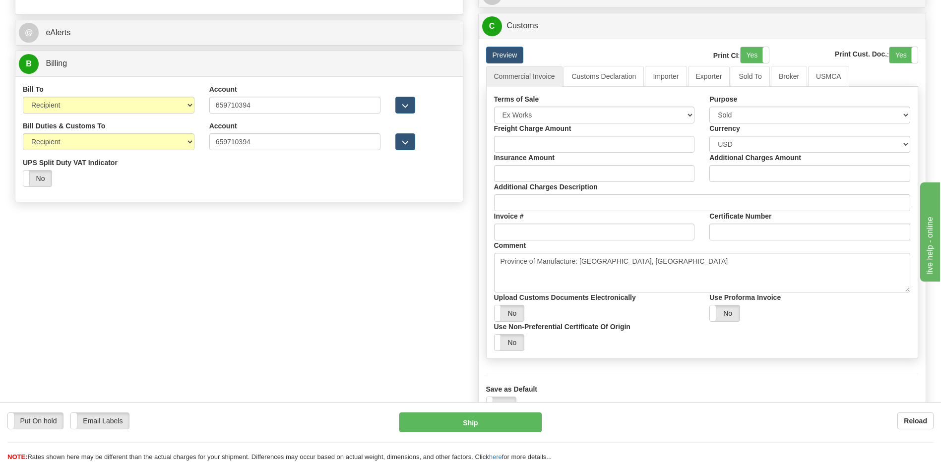
scroll to position [347, 0]
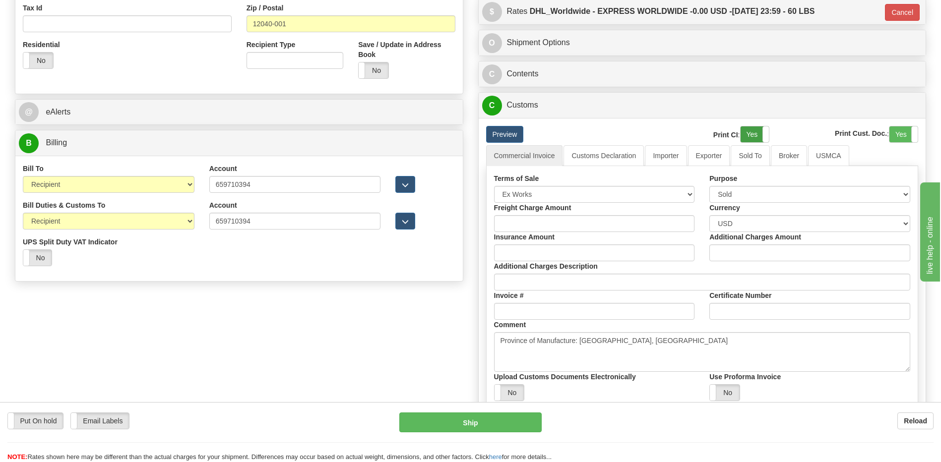
click at [757, 133] on label "Yes" at bounding box center [754, 134] width 28 height 16
click at [895, 135] on label "Yes" at bounding box center [903, 134] width 28 height 16
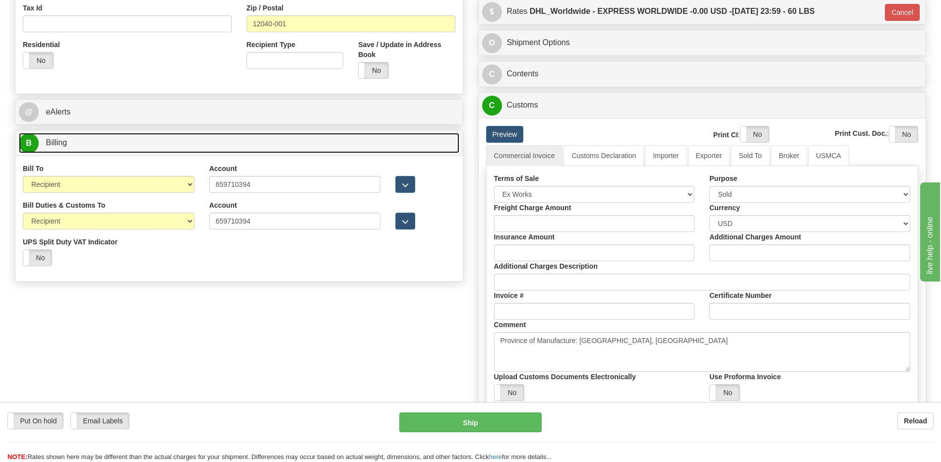
click at [122, 141] on link "B Billing" at bounding box center [239, 143] width 440 height 20
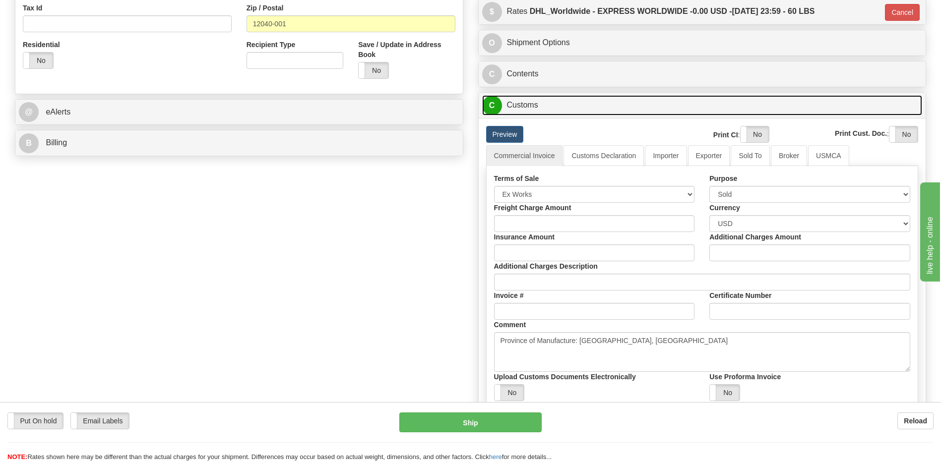
click at [542, 108] on link "C Customs" at bounding box center [702, 105] width 440 height 20
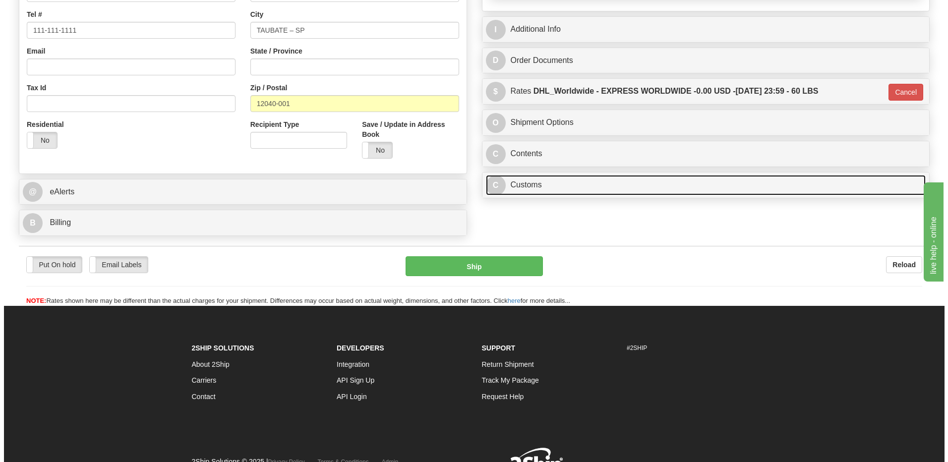
scroll to position [168, 0]
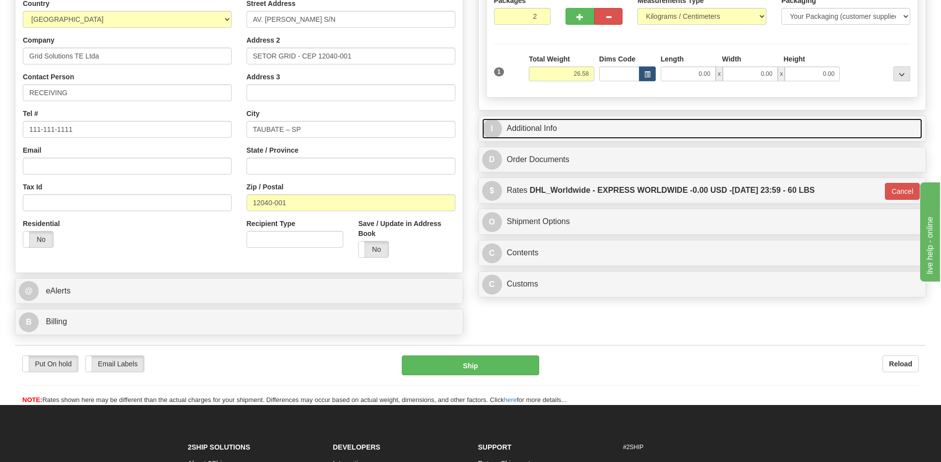
click at [526, 137] on link "I Additional Info" at bounding box center [702, 129] width 440 height 20
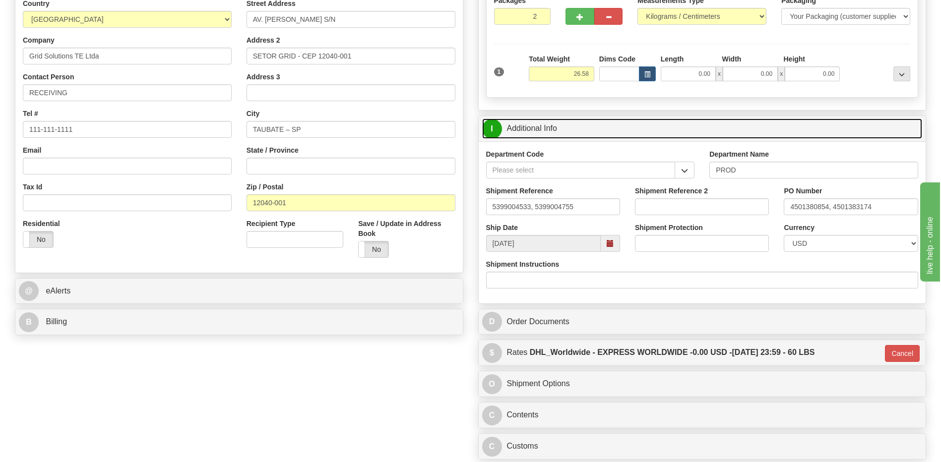
click at [526, 137] on link "I Additional Info" at bounding box center [702, 129] width 440 height 20
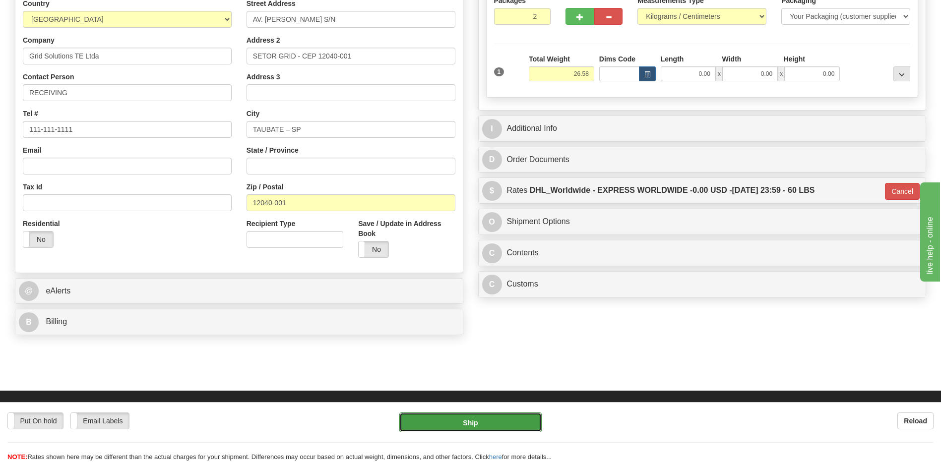
click at [434, 419] on button "Ship" at bounding box center [470, 423] width 142 height 20
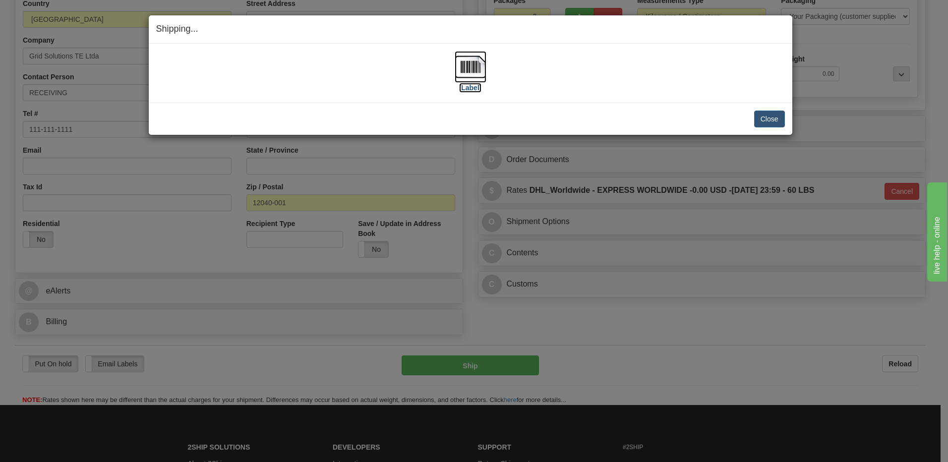
click at [471, 69] on img at bounding box center [471, 67] width 32 height 32
click at [766, 119] on button "Close" at bounding box center [769, 119] width 31 height 17
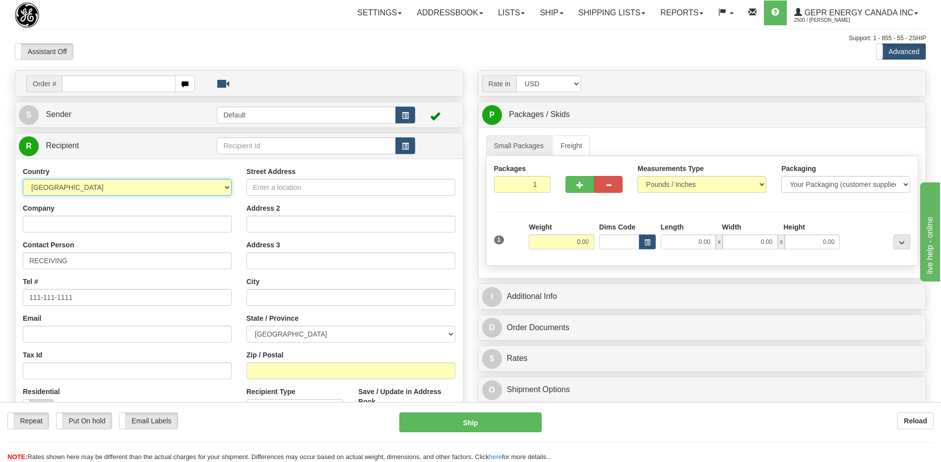
click at [82, 190] on select "[GEOGRAPHIC_DATA] [GEOGRAPHIC_DATA] [GEOGRAPHIC_DATA] [GEOGRAPHIC_DATA] [US_STA…" at bounding box center [127, 187] width 209 height 17
select select "US"
click at [23, 179] on select "[GEOGRAPHIC_DATA] [GEOGRAPHIC_DATA] [GEOGRAPHIC_DATA] [GEOGRAPHIC_DATA] [US_STA…" at bounding box center [127, 187] width 209 height 17
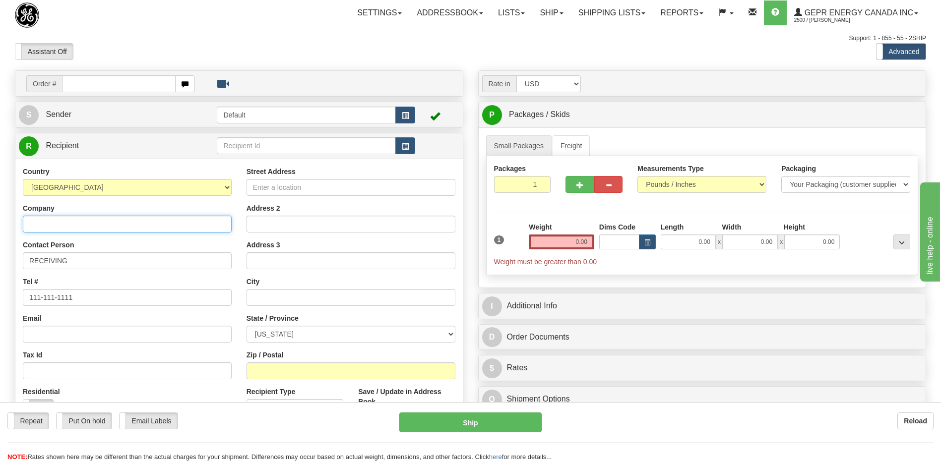
click at [70, 225] on input "Company" at bounding box center [127, 224] width 209 height 17
drag, startPoint x: 70, startPoint y: 225, endPoint x: 45, endPoint y: 229, distance: 26.1
click at [45, 229] on input "Company" at bounding box center [127, 224] width 209 height 17
paste input "AWC - DALLAS"
type input "AWC - DALLAS"
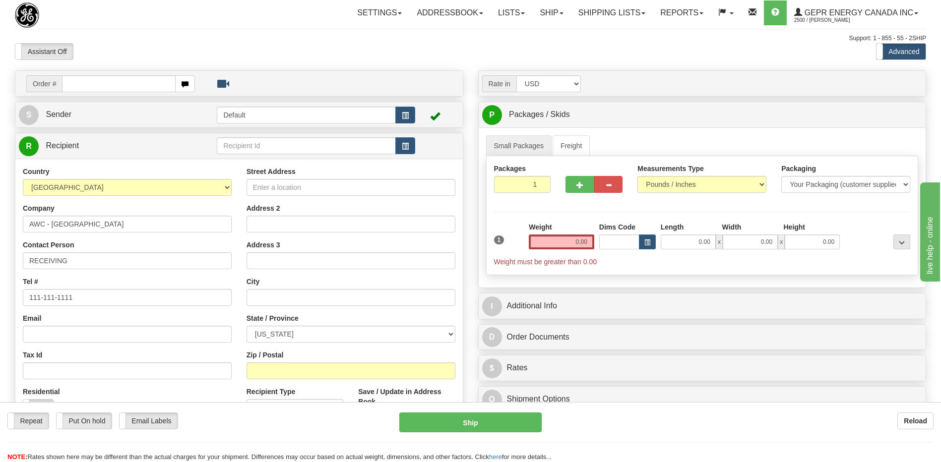
click at [389, 26] on div "Toggle navigation Settings Shipping Preferences Fields Preferences New" at bounding box center [470, 279] width 941 height 559
click at [367, 57] on div "Assistant On Assistant Off Do a return Do a return" at bounding box center [200, 51] width 386 height 17
click at [331, 192] on input "Street Address" at bounding box center [350, 187] width 209 height 17
paste input "1601 E. Plano Pkwy, Suite 110"
type input "1601 E. Plano Pkwy, Suite 110"
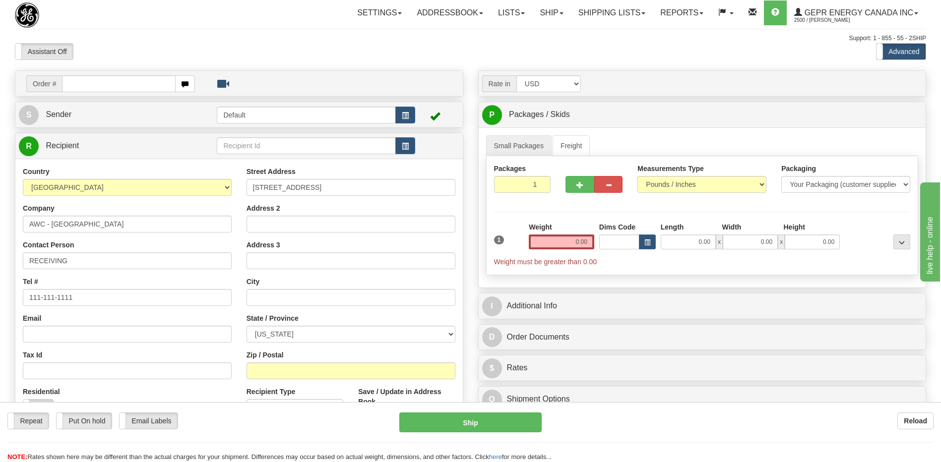
click at [679, 50] on div "Assistant On Assistant Off Do a return Do a return Previous Next Standard Advan…" at bounding box center [470, 51] width 926 height 17
click at [294, 55] on div "Assistant On Assistant Off Do a return Do a return" at bounding box center [200, 51] width 386 height 17
click at [285, 37] on div "Support: 1 - 855 - 55 - 2SHIP" at bounding box center [470, 38] width 911 height 8
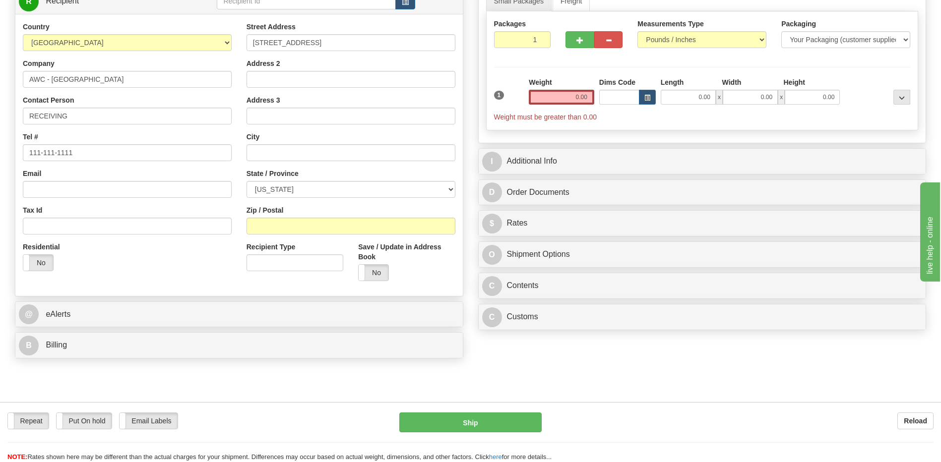
scroll to position [248, 0]
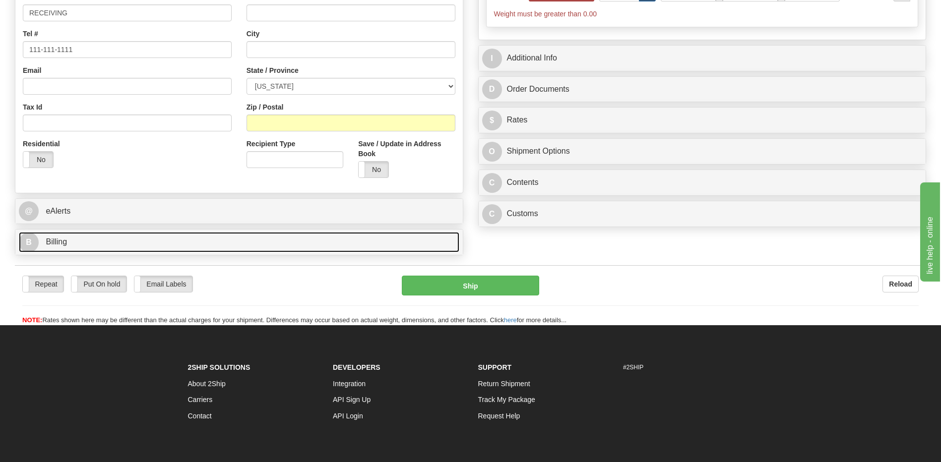
click at [169, 246] on link "B Billing" at bounding box center [239, 242] width 440 height 20
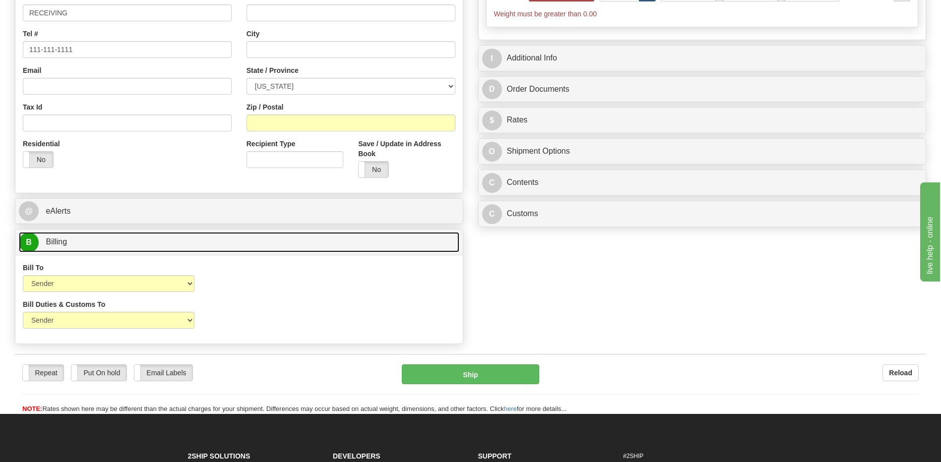
scroll to position [99, 0]
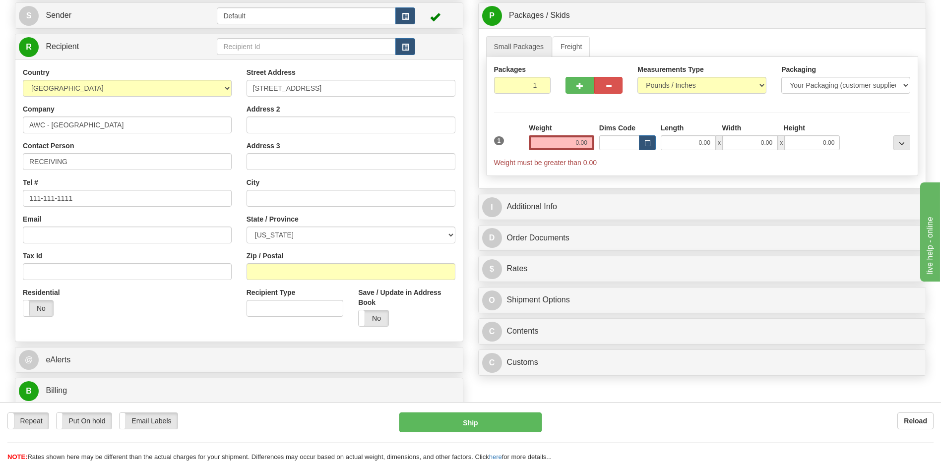
click at [209, 326] on div "Country [GEOGRAPHIC_DATA] [GEOGRAPHIC_DATA] [GEOGRAPHIC_DATA] [GEOGRAPHIC_DATA]…" at bounding box center [238, 200] width 447 height 267
click at [307, 269] on input "Zip / Postal" at bounding box center [350, 271] width 209 height 17
paste input "75074"
type input "75074"
click at [214, 319] on div "Residential Yes No" at bounding box center [127, 306] width 224 height 37
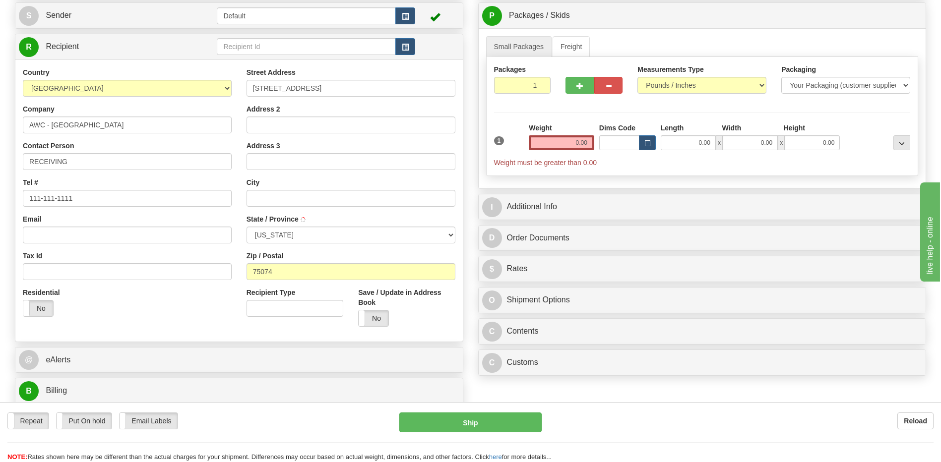
type input "PLANO"
select select "TX"
click at [195, 216] on div "Email" at bounding box center [127, 228] width 209 height 29
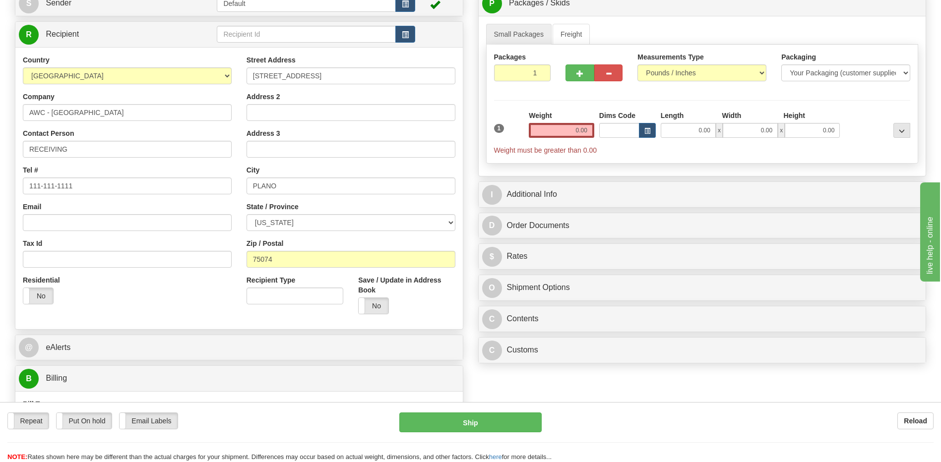
scroll to position [50, 0]
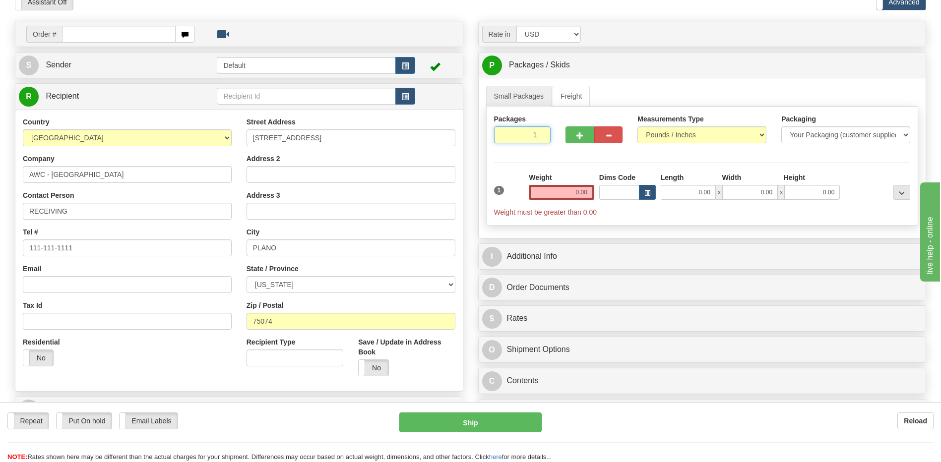
click at [526, 137] on input "1" at bounding box center [522, 134] width 57 height 17
type input "2"
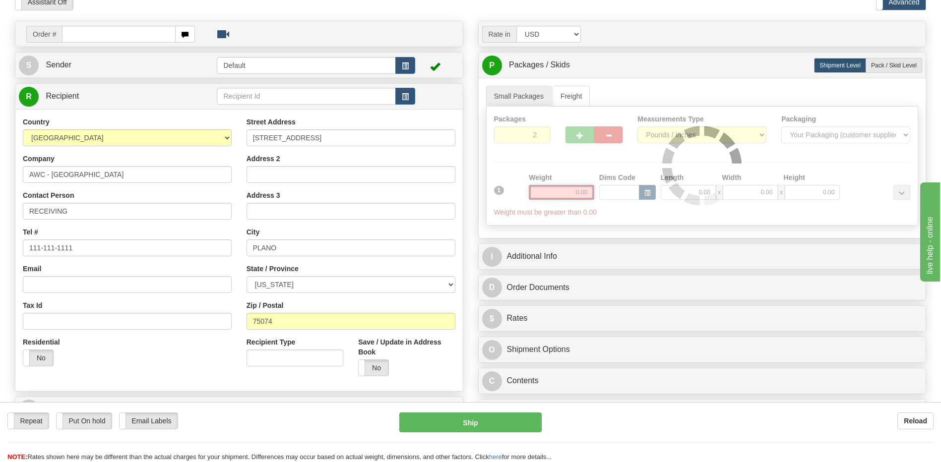
click at [586, 190] on div "Packages 2 1 Measurements Type" at bounding box center [702, 166] width 432 height 119
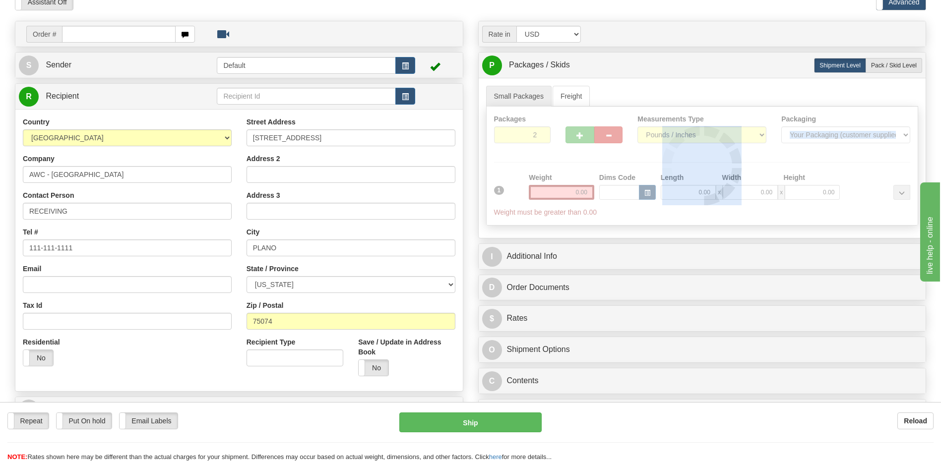
click at [586, 190] on div at bounding box center [702, 166] width 431 height 119
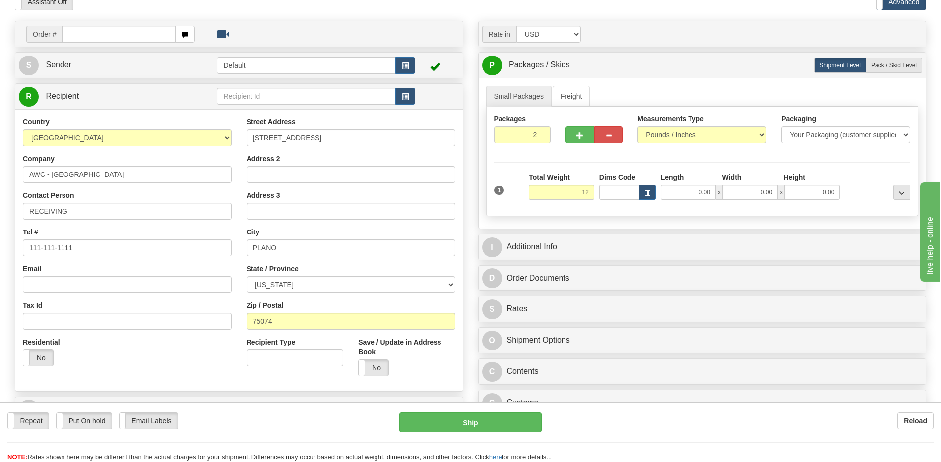
type input "12.00"
click at [415, 235] on div "City PLANO" at bounding box center [350, 241] width 209 height 29
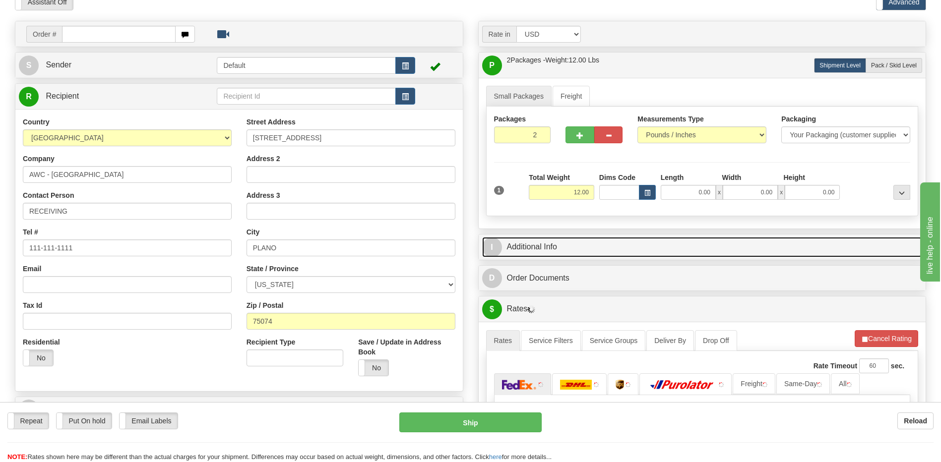
click at [534, 252] on link "I Additional Info" at bounding box center [702, 247] width 440 height 20
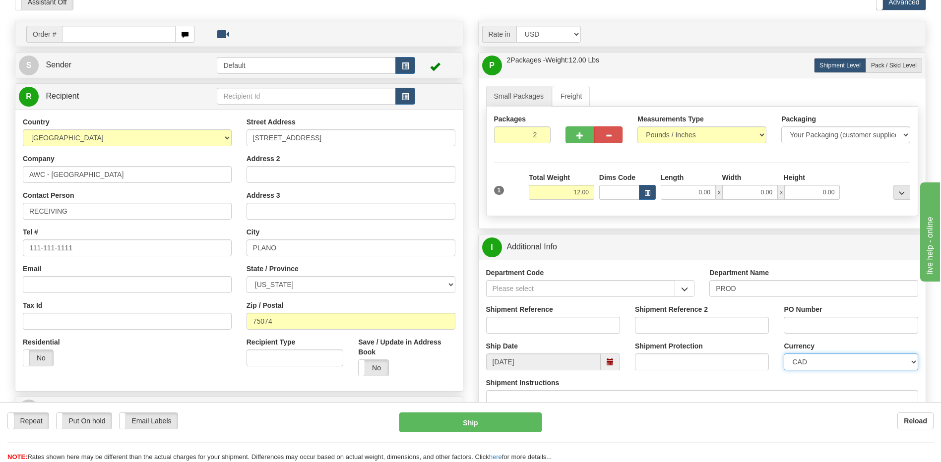
click at [804, 364] on select "CAD USD EUR ZAR [PERSON_NAME] ARN AUD AUS AWG BBD BFR BGN BHD BMD BND BRC BRL C…" at bounding box center [851, 362] width 134 height 17
select select "1"
click at [784, 354] on select "CAD USD EUR ZAR [PERSON_NAME] ARN AUD AUS AWG BBD BFR BGN BHD BMD BND BRC BRL C…" at bounding box center [851, 362] width 134 height 17
click at [592, 329] on input "Shipment Reference" at bounding box center [553, 325] width 134 height 17
type input "5399005525"
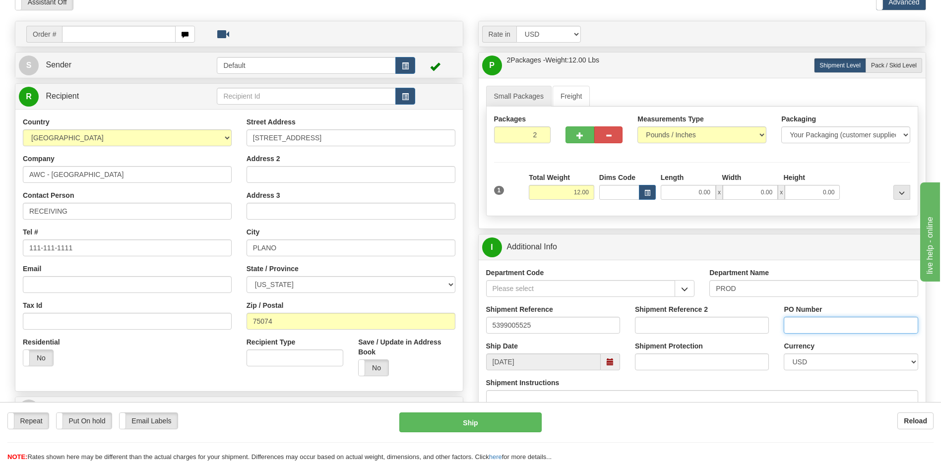
click at [827, 329] on input "PO Number" at bounding box center [851, 325] width 134 height 17
type input "4400068909"
click at [763, 391] on input "Shipment Instructions" at bounding box center [702, 398] width 432 height 17
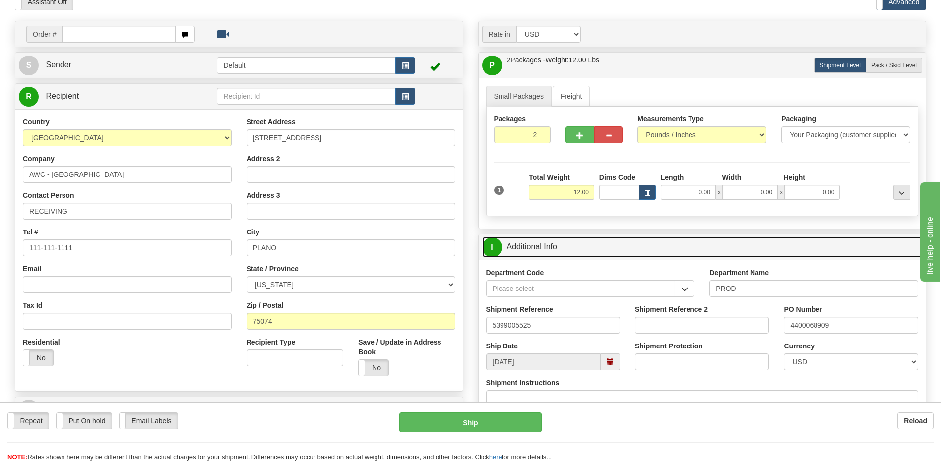
click at [563, 250] on link "I Additional Info" at bounding box center [702, 247] width 440 height 20
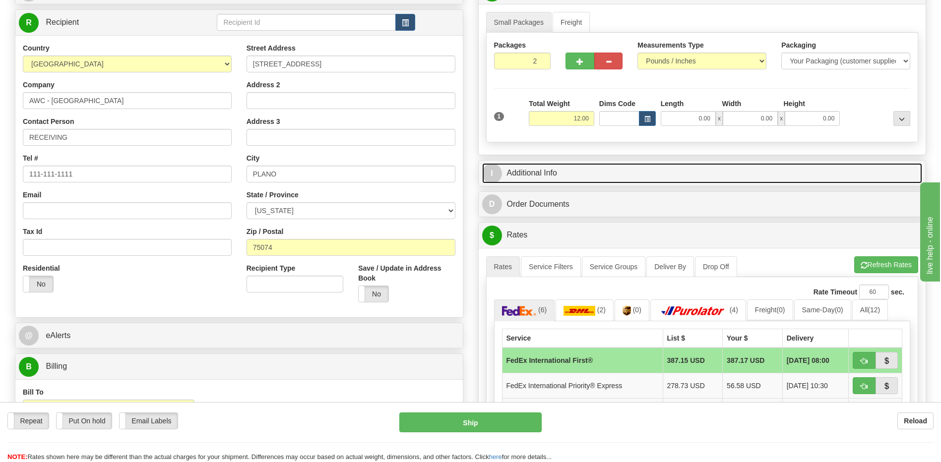
scroll to position [198, 0]
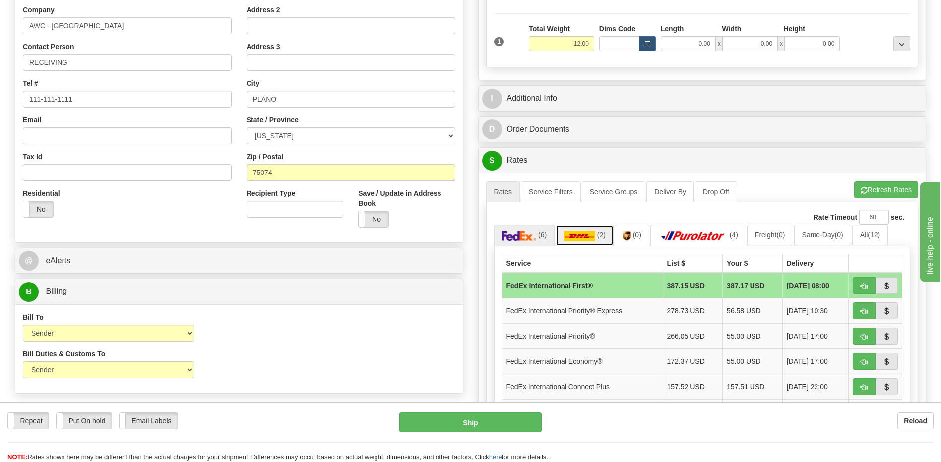
click at [596, 235] on link "(2)" at bounding box center [584, 235] width 58 height 21
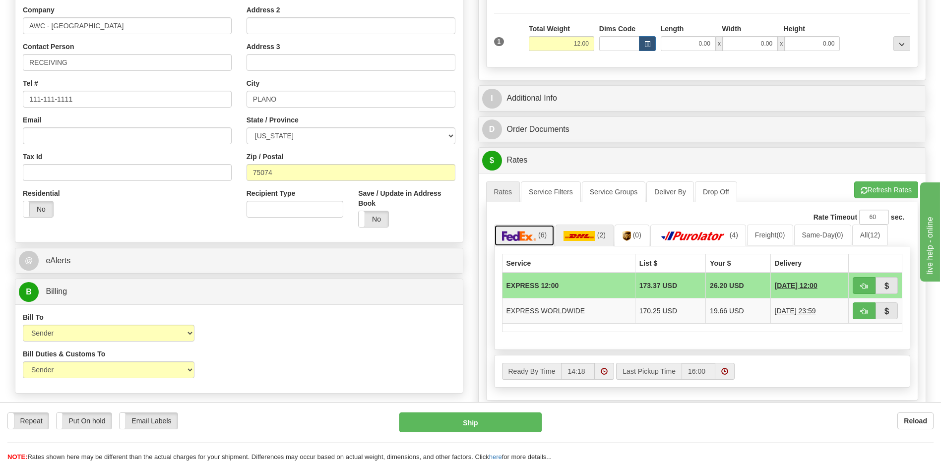
click at [539, 233] on span "(6)" at bounding box center [542, 235] width 8 height 8
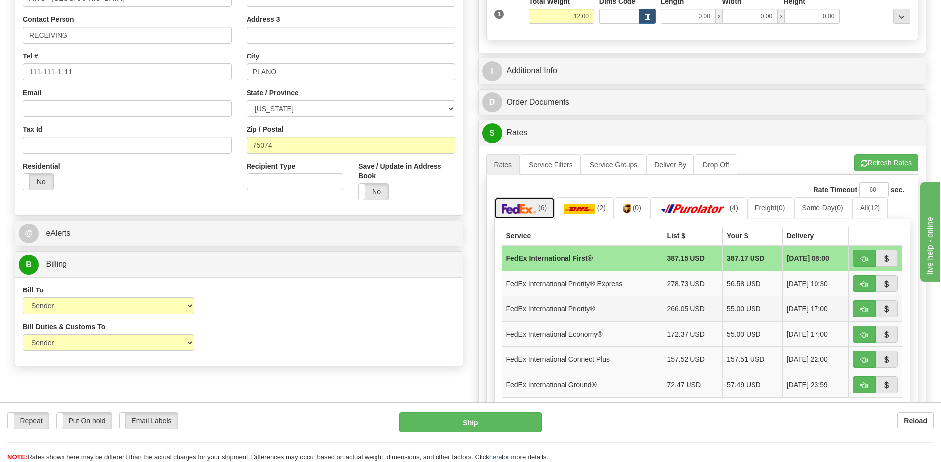
scroll to position [248, 0]
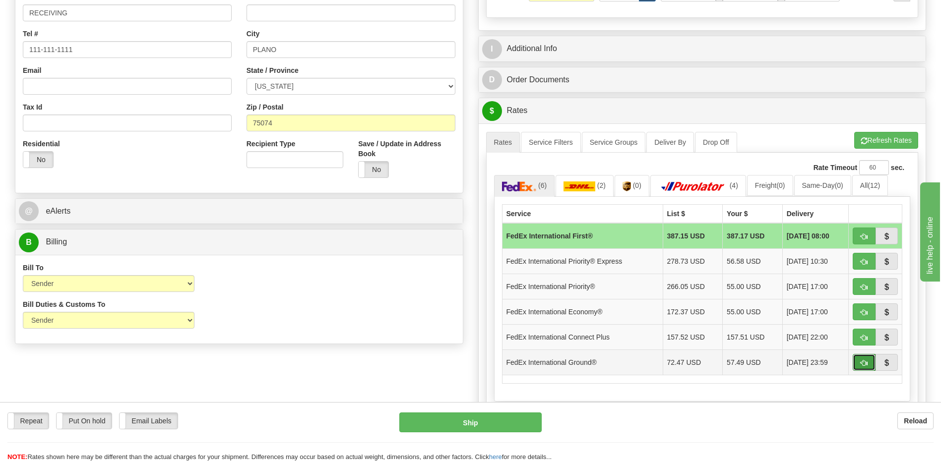
click at [861, 361] on span "button" at bounding box center [863, 363] width 7 height 6
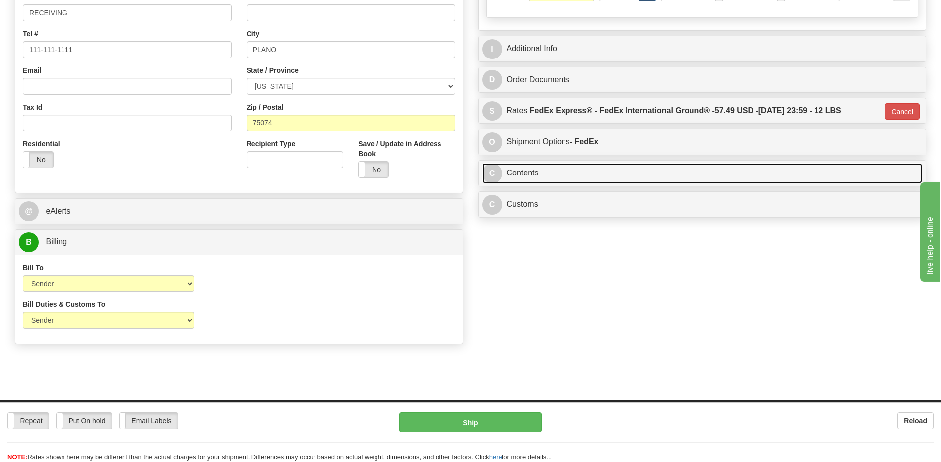
click at [573, 181] on link "C Contents" at bounding box center [702, 173] width 440 height 20
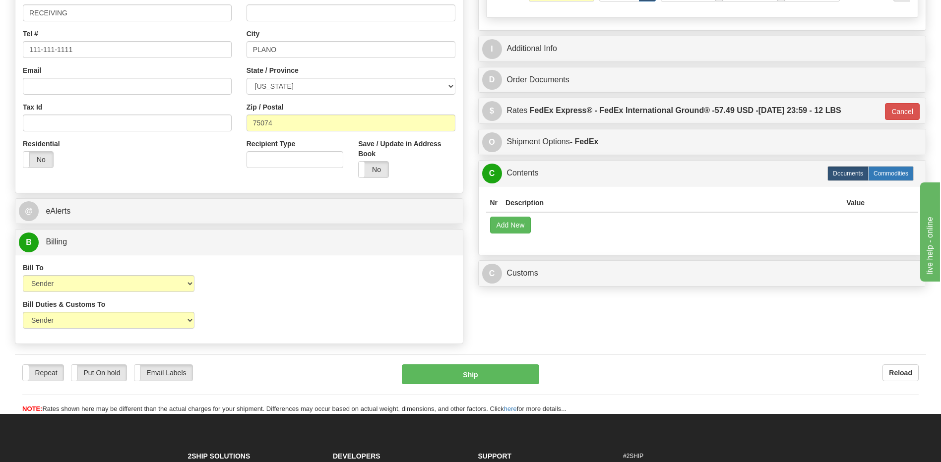
click at [887, 175] on label "Commodities" at bounding box center [891, 173] width 46 height 15
type input "92"
radio input "true"
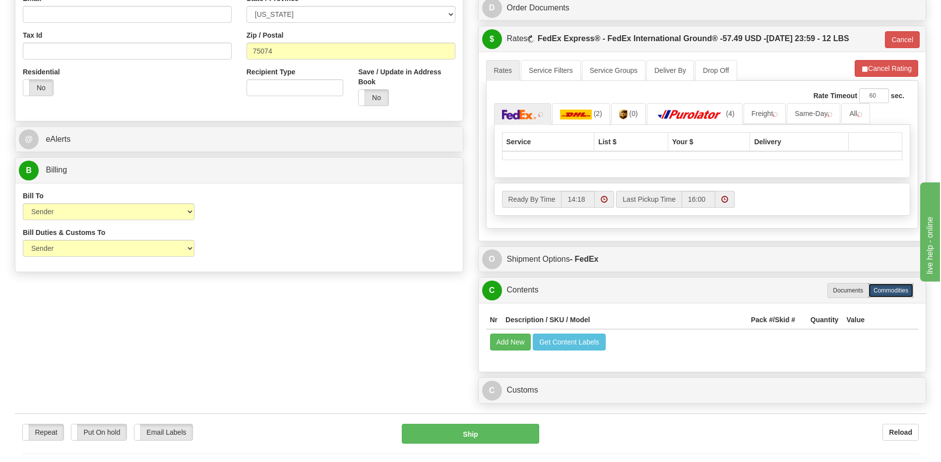
scroll to position [397, 0]
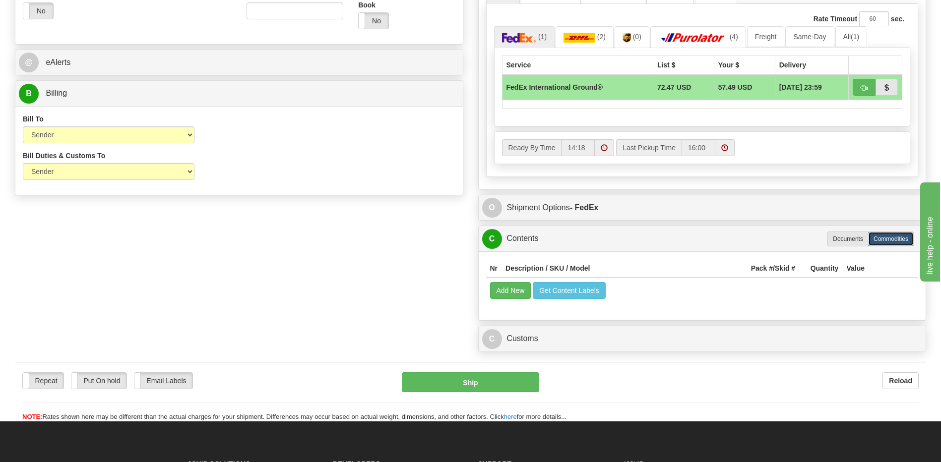
click at [516, 271] on th "Description / SKU / Model" at bounding box center [623, 268] width 245 height 18
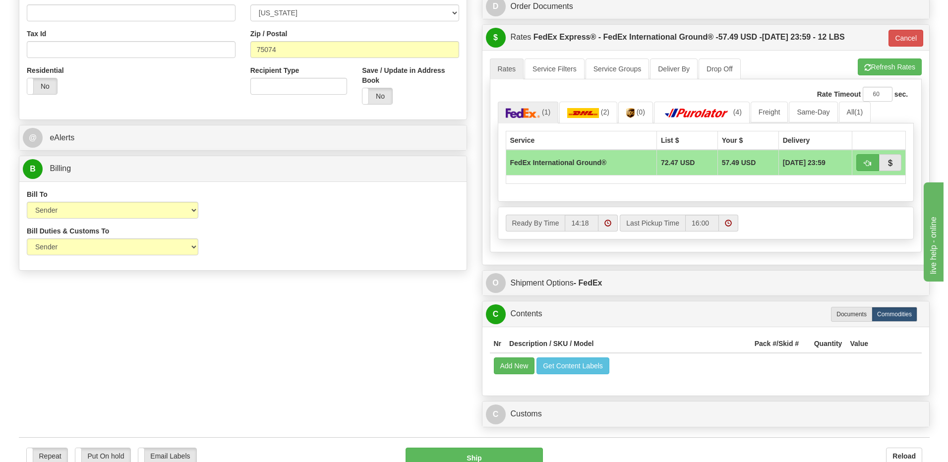
scroll to position [248, 0]
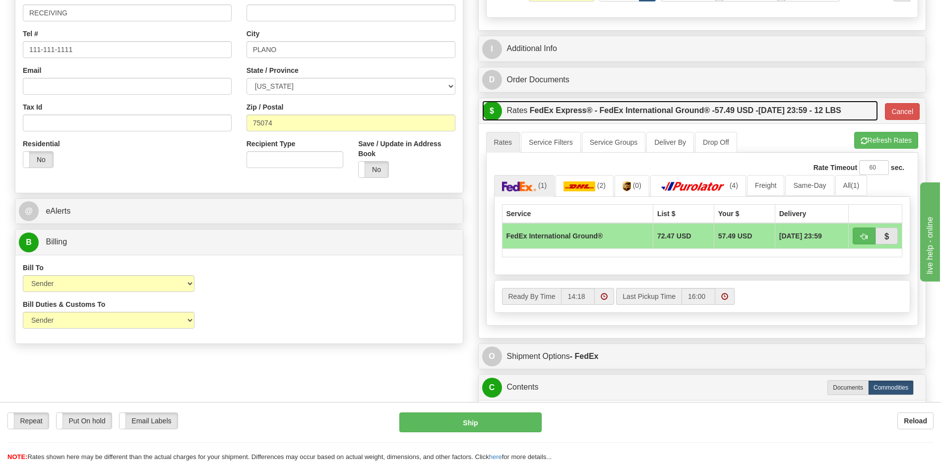
click at [597, 117] on label "FedEx Express® - FedEx International Ground® - 57.49 USD - 08/27/2025 23:59 - 1…" at bounding box center [685, 111] width 311 height 20
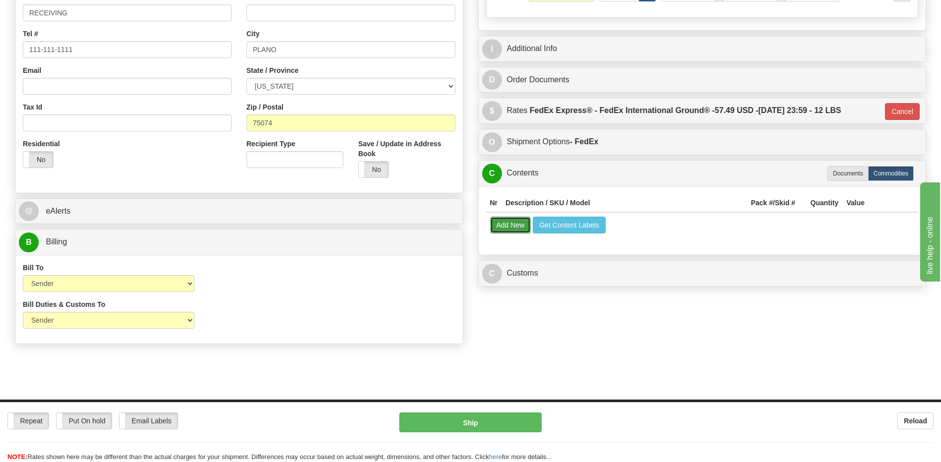
click at [515, 228] on button "Add New" at bounding box center [510, 225] width 41 height 17
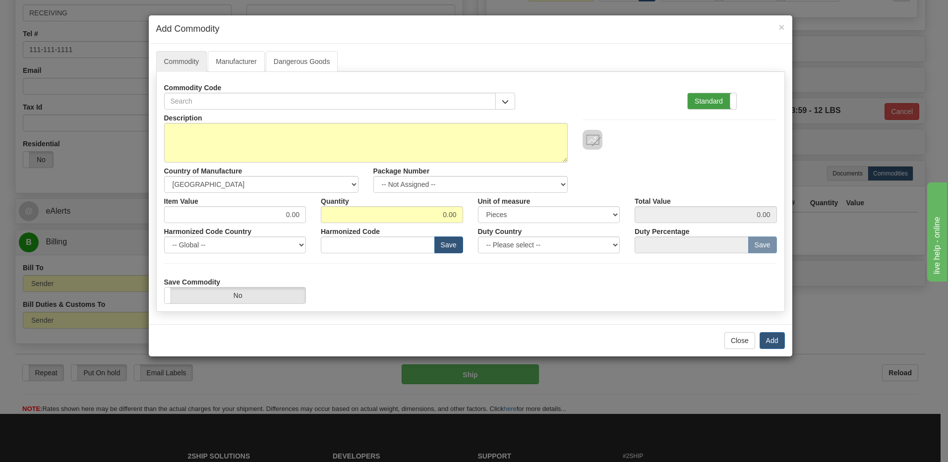
click at [723, 102] on label "Standard" at bounding box center [712, 101] width 49 height 16
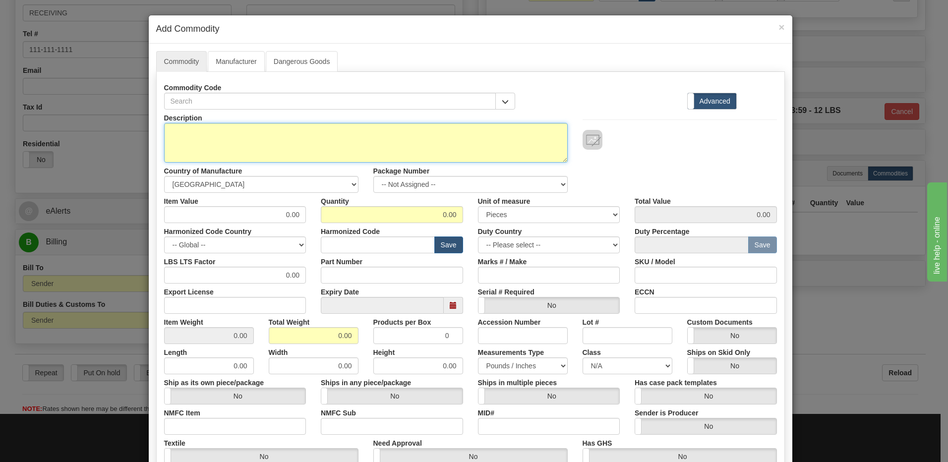
click at [254, 147] on textarea "Description" at bounding box center [366, 143] width 404 height 40
paste textarea "ERRTD-0002"
click at [184, 131] on textarea "ERRTD-0002" at bounding box center [366, 143] width 404 height 40
paste textarea "RRTD Remote RTD Module"
type textarea "RRTD Remote RTD Module P/N ERRTD-0002"
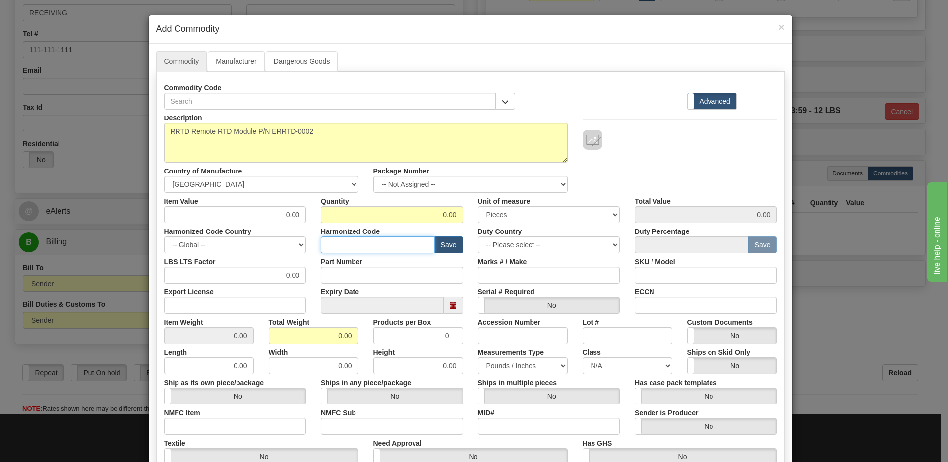
click at [336, 237] on input "text" at bounding box center [378, 245] width 114 height 17
paste input "8537.10.9160"
type input "8537.10.9160"
drag, startPoint x: 430, startPoint y: 215, endPoint x: 521, endPoint y: 227, distance: 92.0
click at [521, 227] on div "Description RRTD Remote RTD Module P/N ERRTD-0002 Country of Manufacture -- Unk…" at bounding box center [470, 328] width 613 height 436
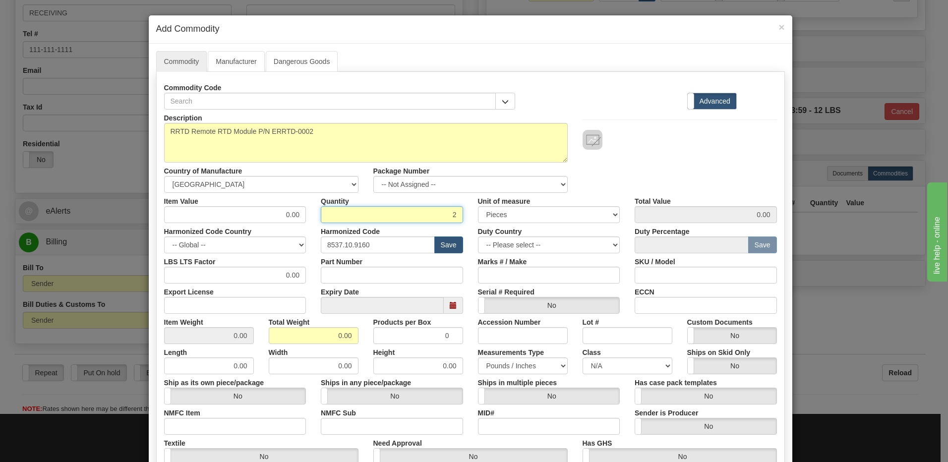
type input "2"
click at [270, 337] on input "0.00" at bounding box center [314, 335] width 90 height 17
drag, startPoint x: 297, startPoint y: 340, endPoint x: 409, endPoint y: 334, distance: 111.7
click at [409, 334] on div "Item Weight 0.00 Total Weight 0.00 Products per Box 0 Accession Number Lot # Cu…" at bounding box center [471, 329] width 628 height 30
type input "2"
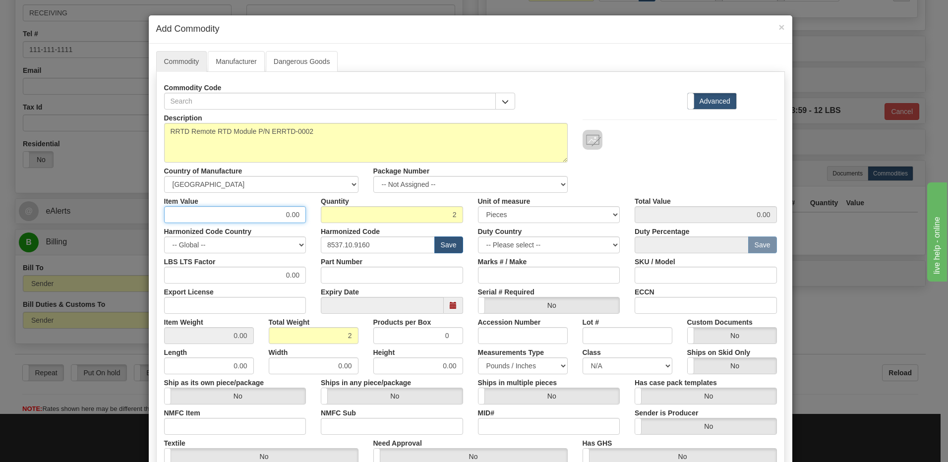
type input "1.0000"
click at [258, 219] on input "0.00" at bounding box center [235, 214] width 142 height 17
drag, startPoint x: 272, startPoint y: 216, endPoint x: 337, endPoint y: 210, distance: 65.3
click at [337, 210] on div "Item Value 0.00 Quantity 2 Unit of measure 3 Thousand Square Inches Adjustments…" at bounding box center [471, 208] width 628 height 30
type input "1898.70"
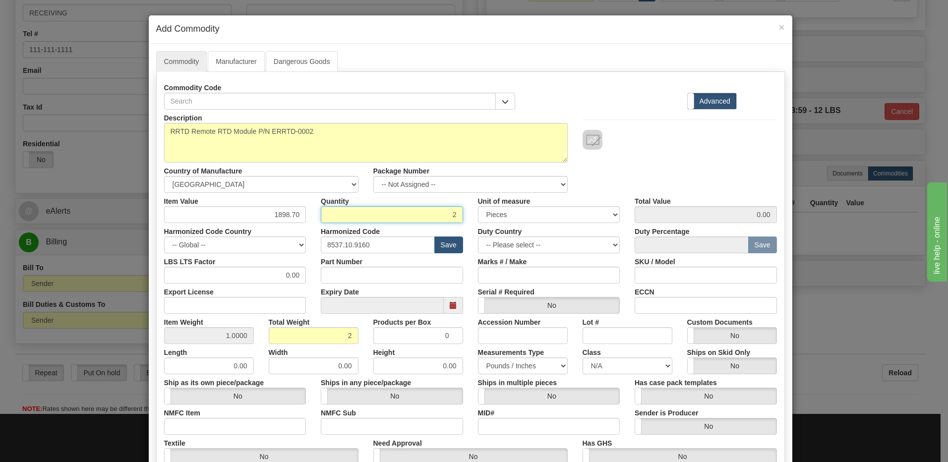
type input "3797.40"
click at [337, 210] on input "2" at bounding box center [392, 214] width 142 height 17
click at [688, 187] on div "Description RRTD Remote RTD Module P/N ERRTD-0002 Country of Manufacture -- Unk…" at bounding box center [471, 151] width 628 height 83
drag, startPoint x: 696, startPoint y: 169, endPoint x: 689, endPoint y: 163, distance: 8.8
click at [696, 169] on div "Description RRTD Remote RTD Module P/N ERRTD-0002 Country of Manufacture -- Unk…" at bounding box center [471, 151] width 628 height 83
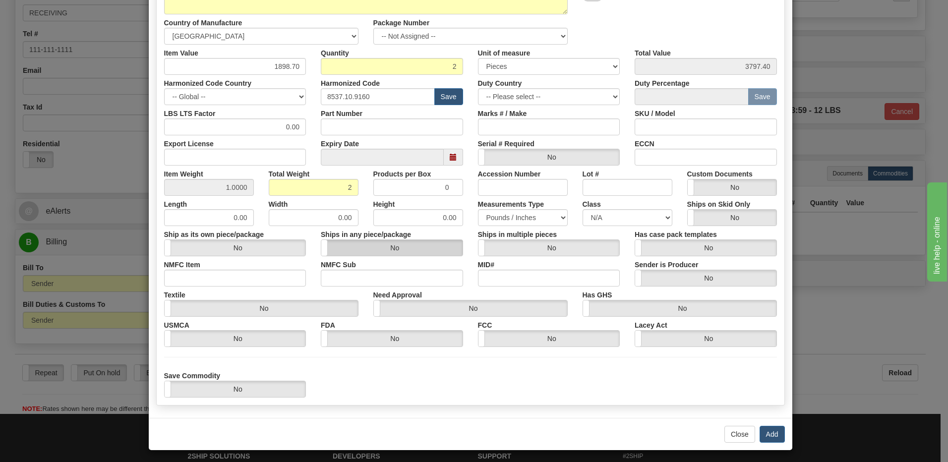
scroll to position [149, 0]
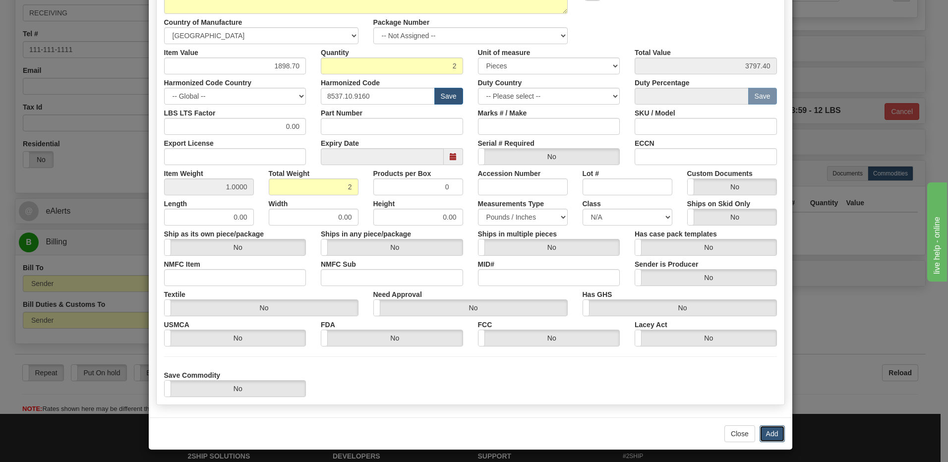
click at [767, 431] on button "Add" at bounding box center [772, 434] width 25 height 17
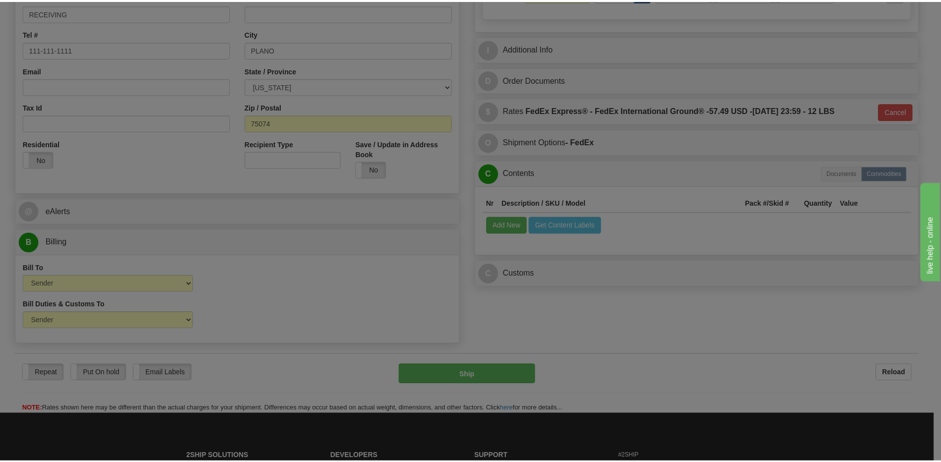
scroll to position [0, 0]
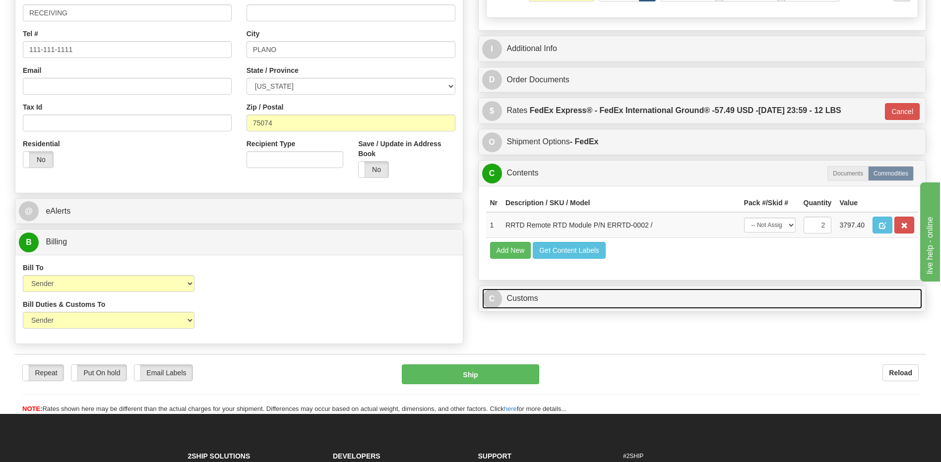
click at [537, 303] on link "C Customs" at bounding box center [702, 299] width 440 height 20
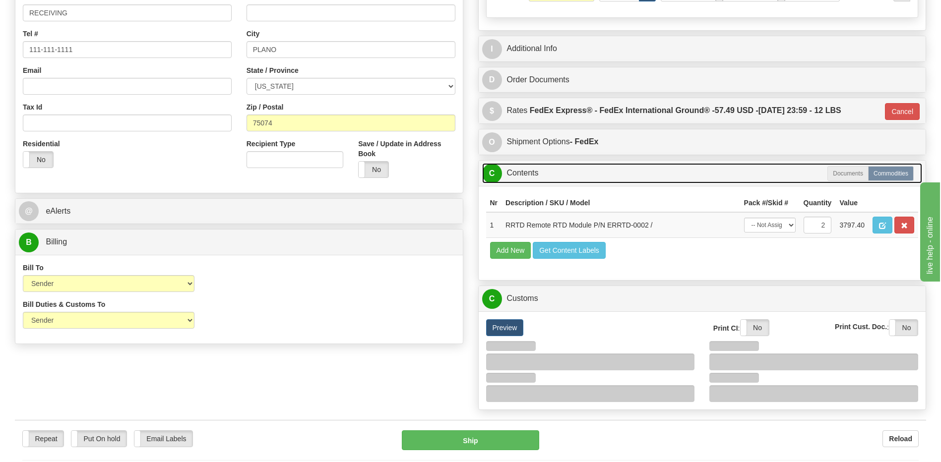
click at [530, 167] on link "C Contents" at bounding box center [702, 173] width 440 height 20
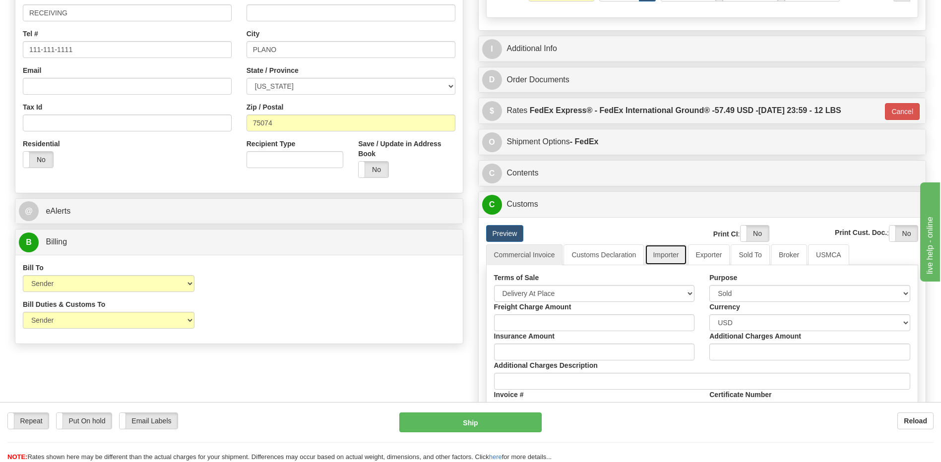
drag, startPoint x: 668, startPoint y: 260, endPoint x: 606, endPoint y: 296, distance: 72.0
click at [667, 260] on link "Importer" at bounding box center [666, 255] width 42 height 21
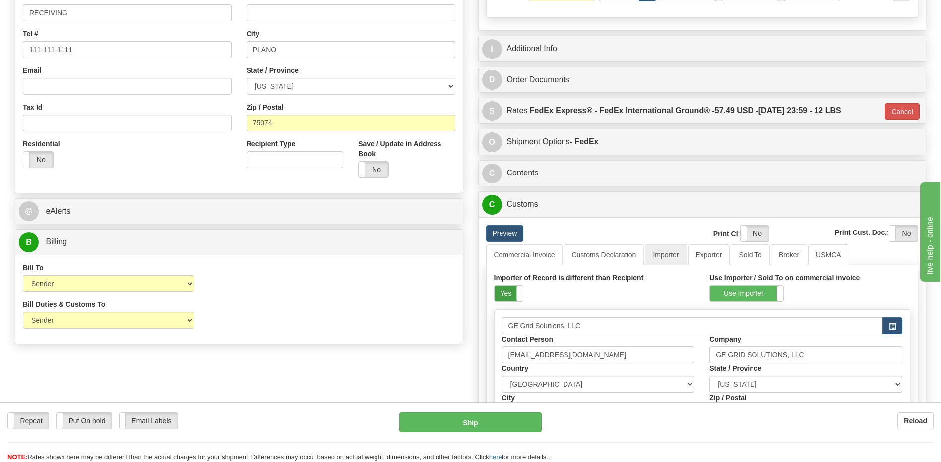
click at [506, 294] on label "Yes" at bounding box center [508, 294] width 28 height 16
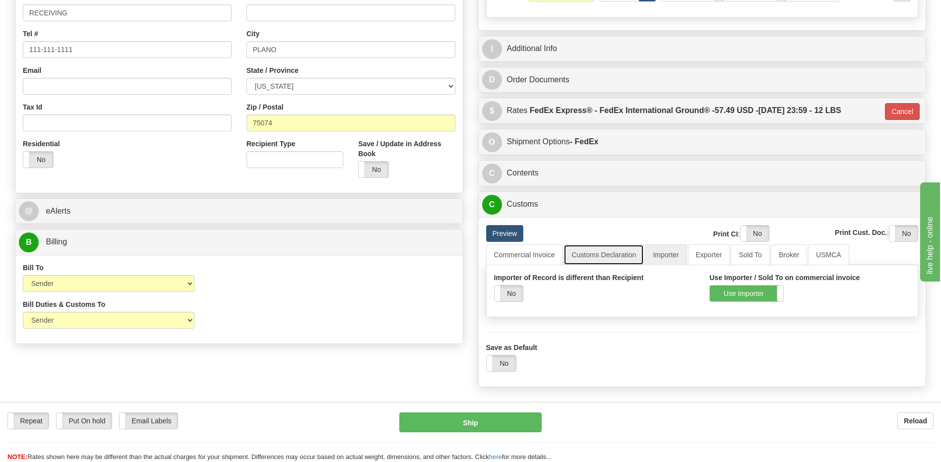
click at [593, 246] on link "Customs Declaration" at bounding box center [603, 255] width 80 height 21
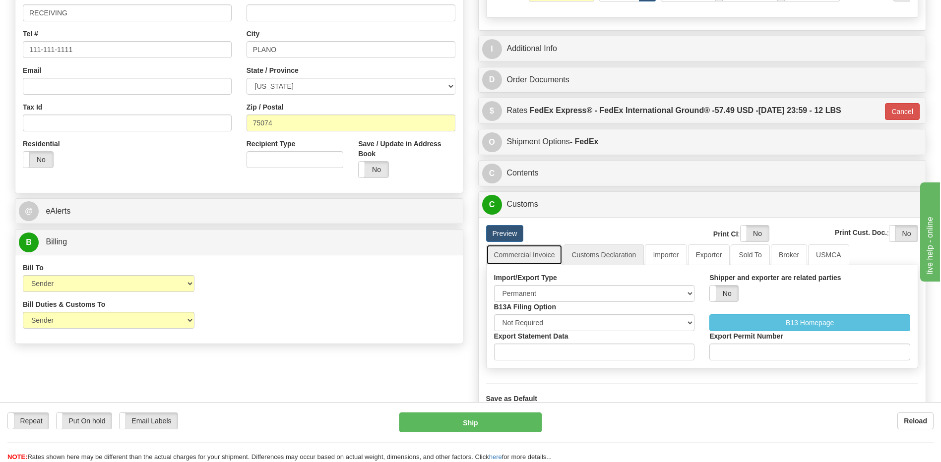
click at [540, 258] on link "Commercial Invoice" at bounding box center [524, 255] width 77 height 21
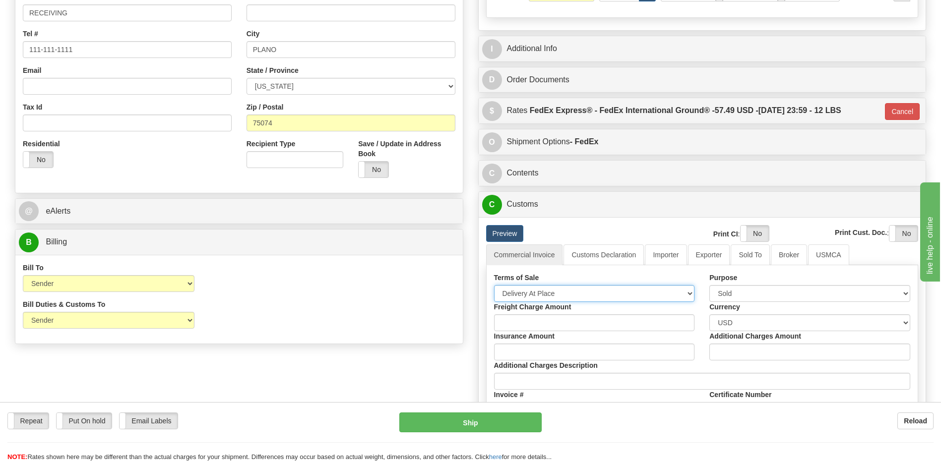
click at [537, 293] on select "Free Carrier Free On Board Ex Works Delivered Duty Unpaid Delivered Duty Paid C…" at bounding box center [594, 293] width 201 height 17
select select "7"
click at [494, 285] on select "Free Carrier Free On Board Ex Works Delivered Duty Unpaid Delivered Duty Paid C…" at bounding box center [594, 293] width 201 height 17
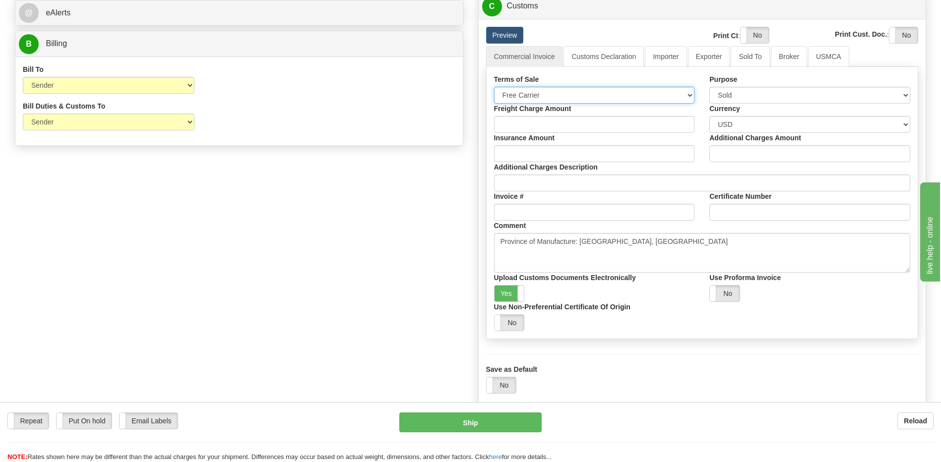
scroll to position [347, 0]
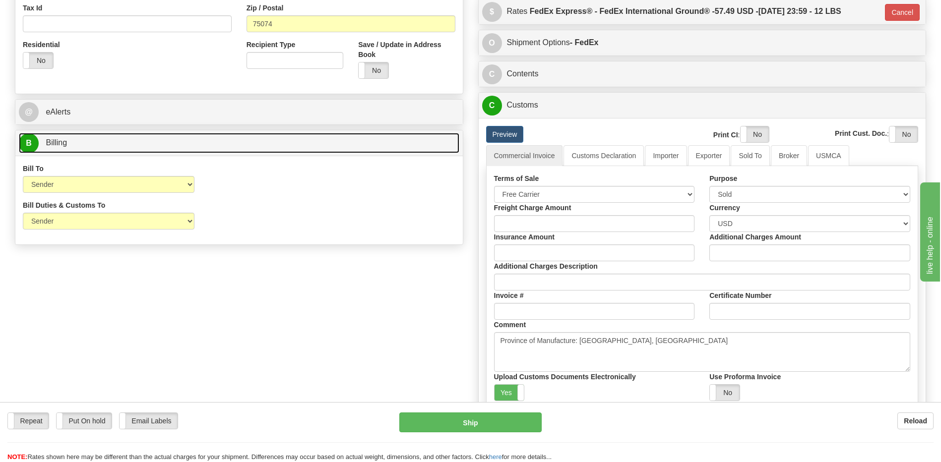
click at [110, 135] on link "B Billing" at bounding box center [239, 143] width 440 height 20
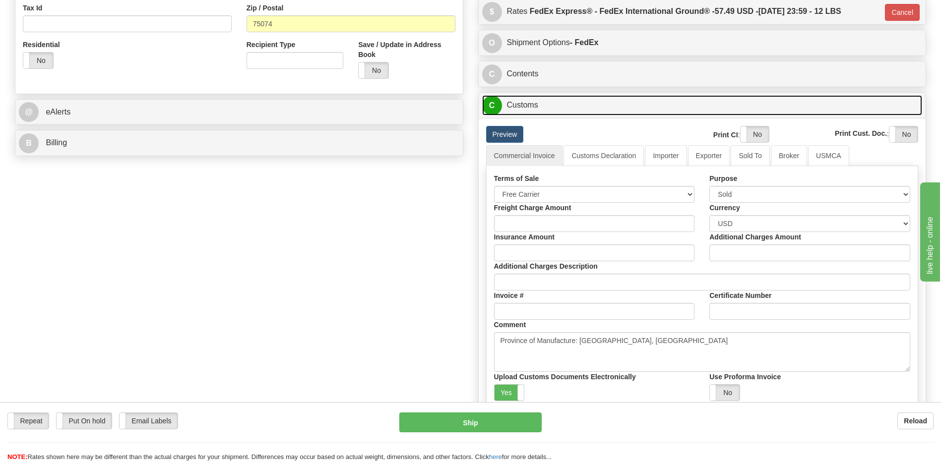
click at [539, 111] on link "C Customs" at bounding box center [702, 105] width 440 height 20
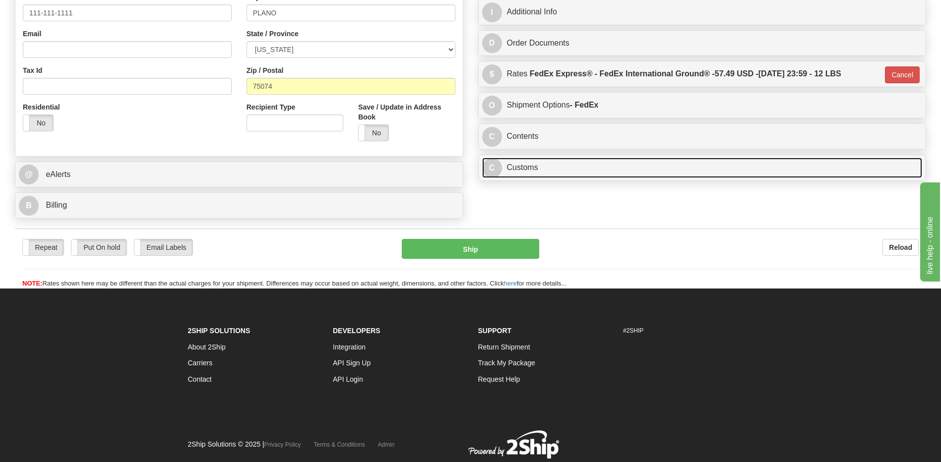
scroll to position [267, 0]
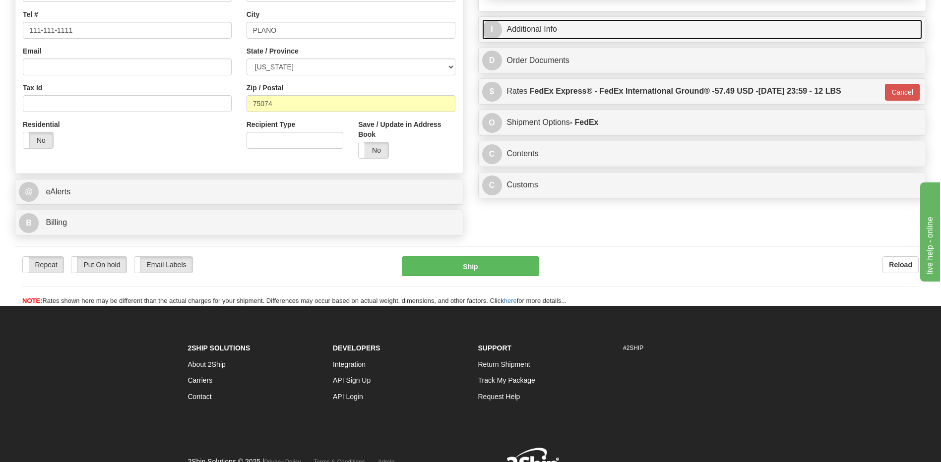
click at [545, 36] on link "I Additional Info" at bounding box center [702, 29] width 440 height 20
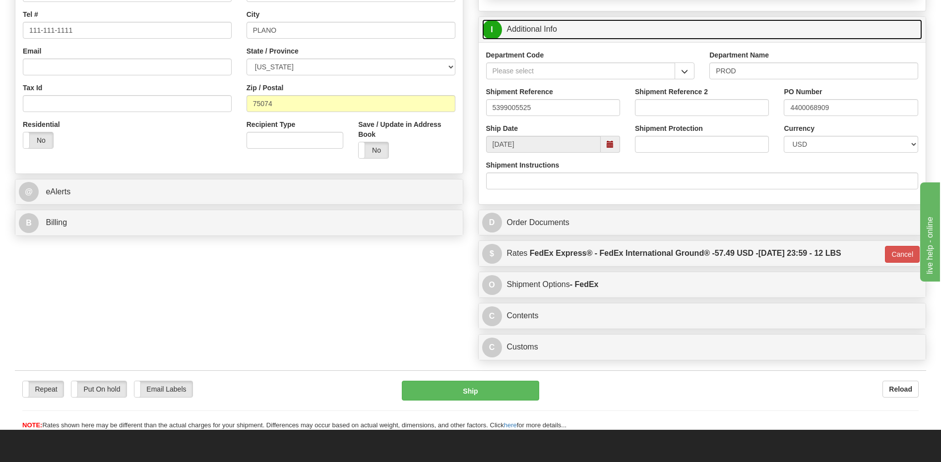
click at [545, 36] on link "I Additional Info" at bounding box center [702, 29] width 440 height 20
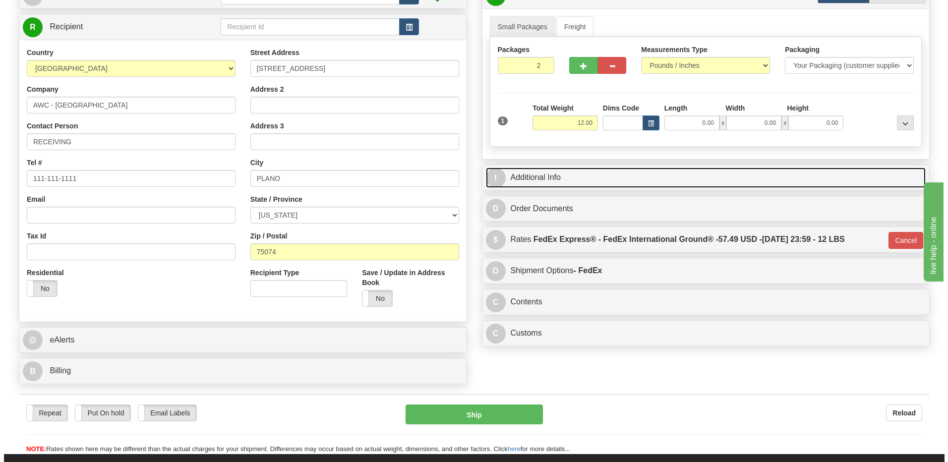
scroll to position [119, 0]
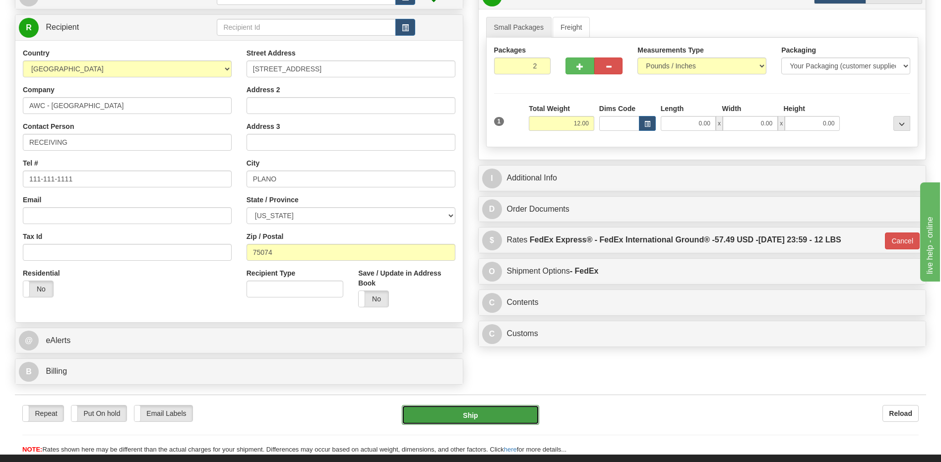
click at [426, 414] on button "Ship" at bounding box center [470, 415] width 137 height 20
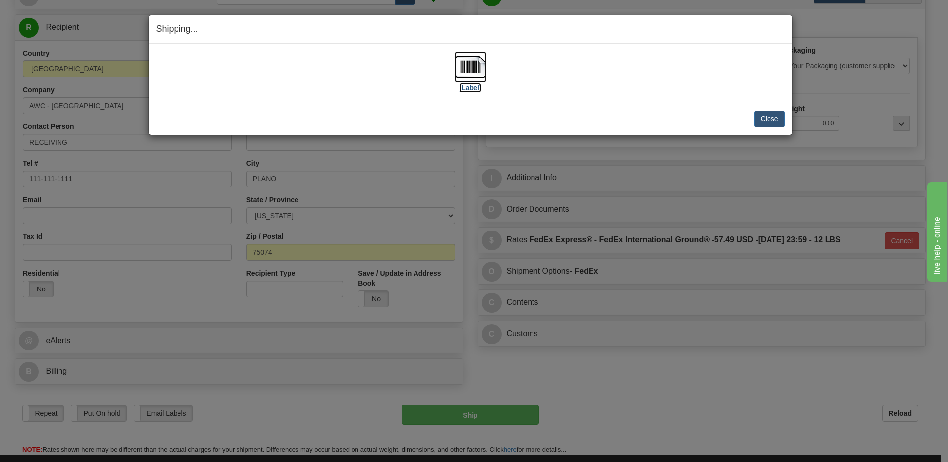
click at [471, 68] on img at bounding box center [471, 67] width 32 height 32
click at [774, 118] on button "Close" at bounding box center [769, 119] width 31 height 17
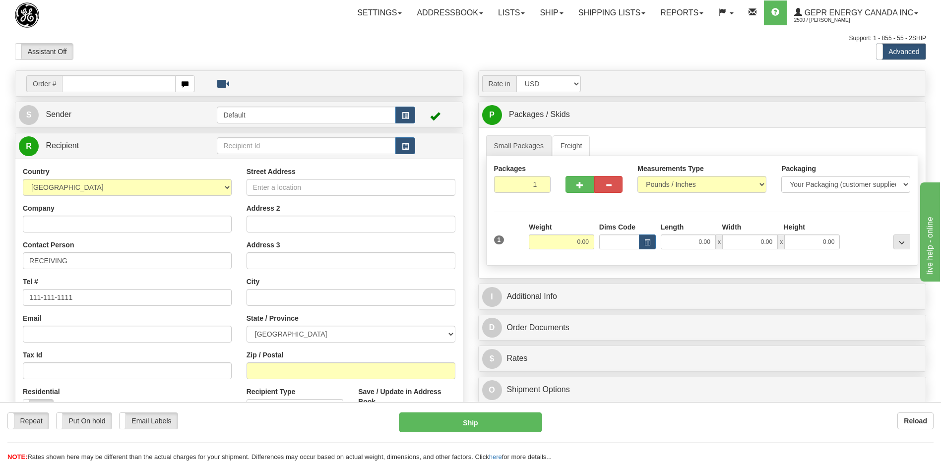
click at [101, 89] on input "text" at bounding box center [118, 83] width 113 height 17
type input "86681262"
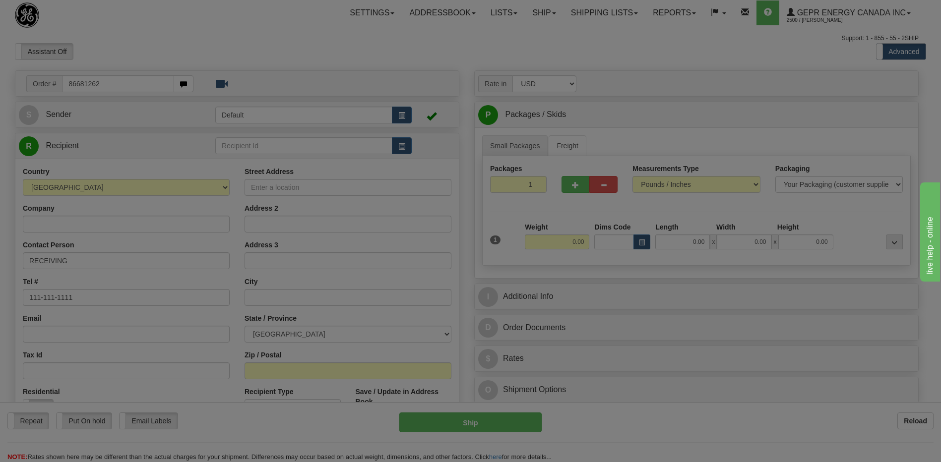
click at [99, 35] on body "Training Course Close Toggle navigation Settings Shipping Preferences New Recip…" at bounding box center [470, 231] width 941 height 462
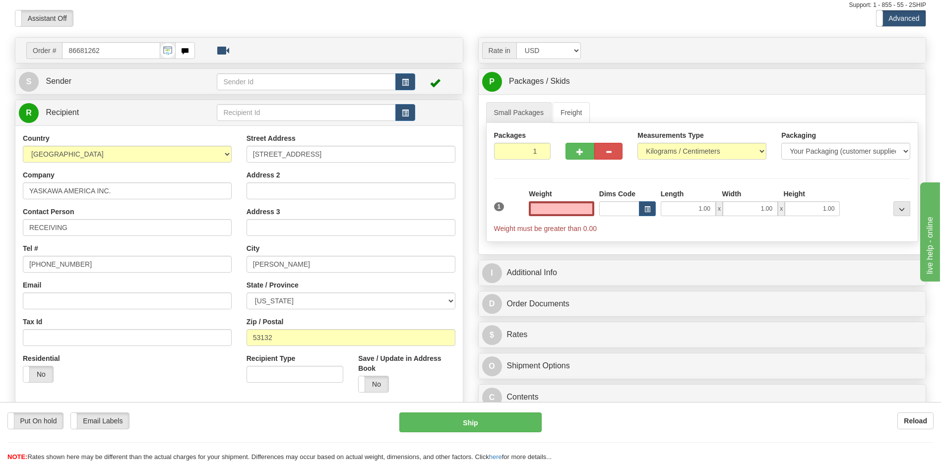
scroll to position [50, 0]
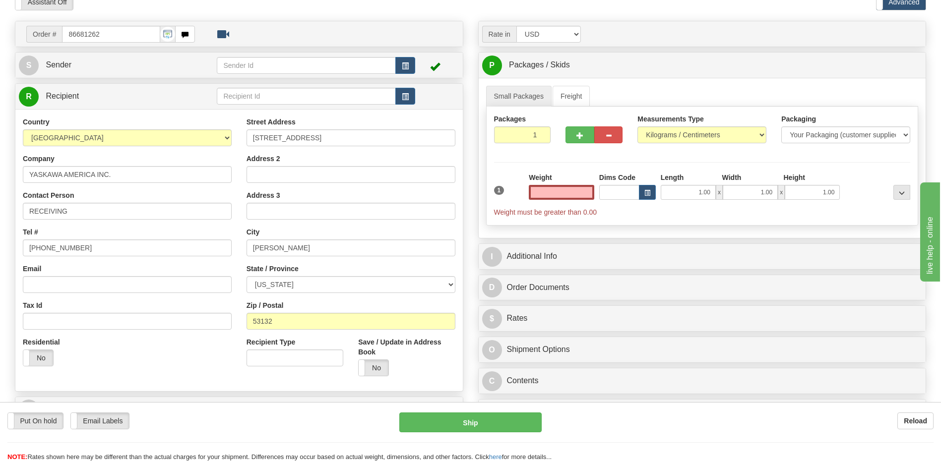
type input "0.00"
drag, startPoint x: 85, startPoint y: 246, endPoint x: 0, endPoint y: 257, distance: 86.1
click at [0, 257] on html "Training Course Close Toggle navigation Settings Shipping Preferences New Sende…" at bounding box center [470, 181] width 941 height 462
paste input "414.527.6663"
type input "414.527.6663"
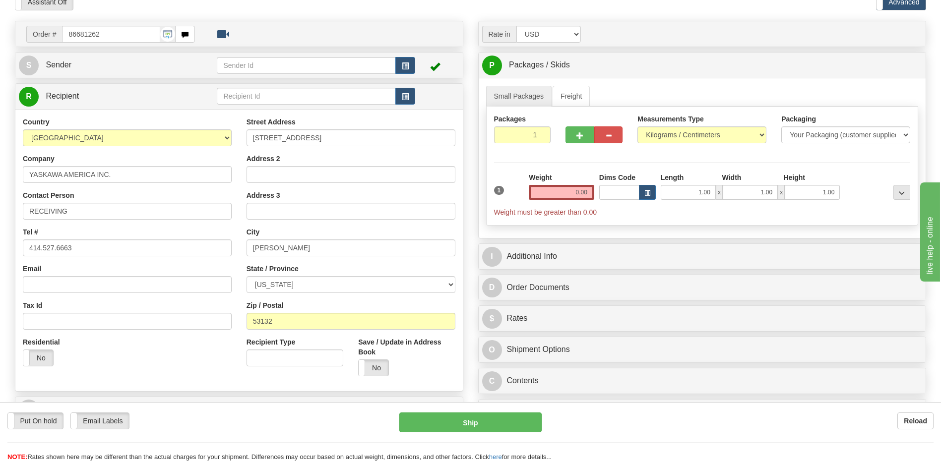
click at [123, 373] on div "Residential Yes No" at bounding box center [127, 355] width 224 height 37
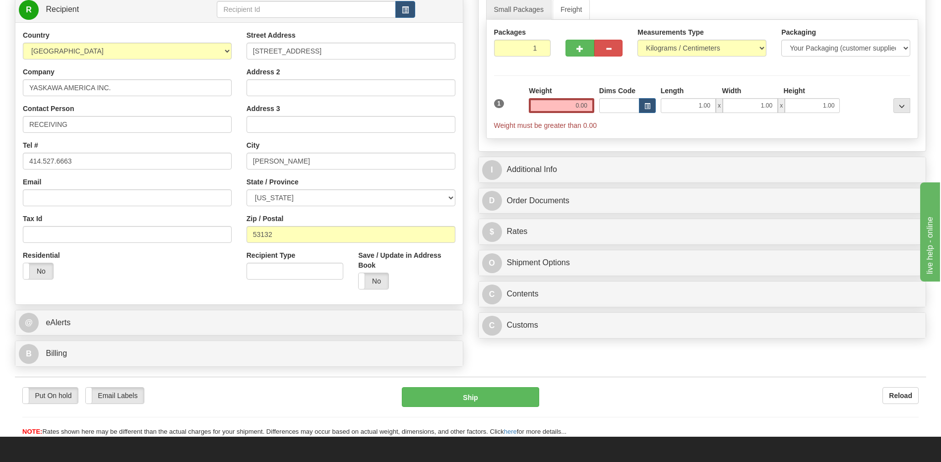
scroll to position [298, 0]
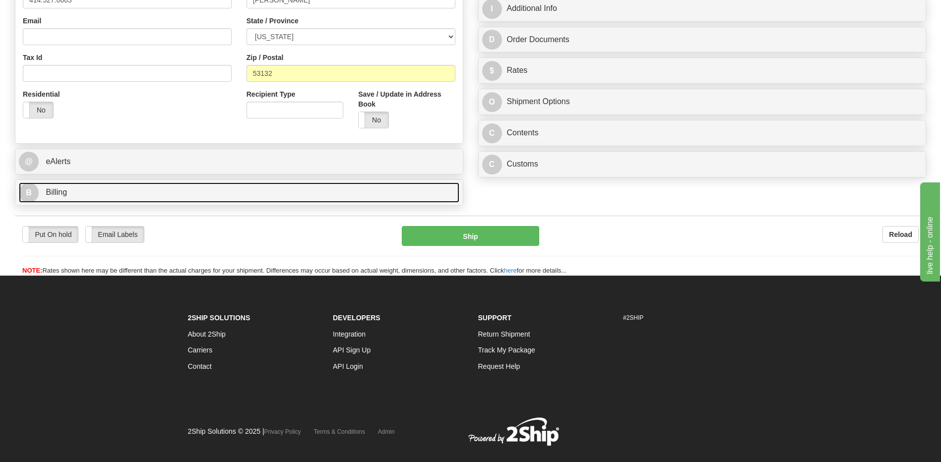
click at [74, 196] on link "B Billing" at bounding box center [239, 193] width 440 height 20
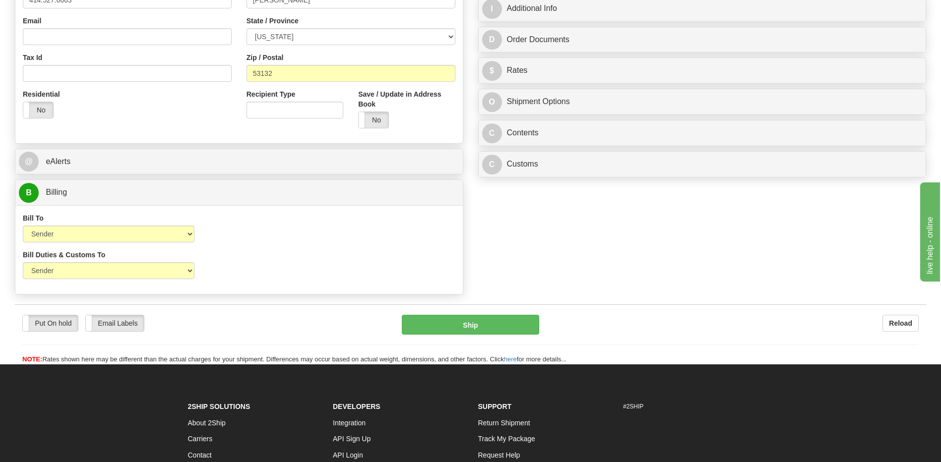
click at [137, 127] on div "Country [GEOGRAPHIC_DATA] [GEOGRAPHIC_DATA] [GEOGRAPHIC_DATA] [GEOGRAPHIC_DATA]…" at bounding box center [238, 2] width 447 height 267
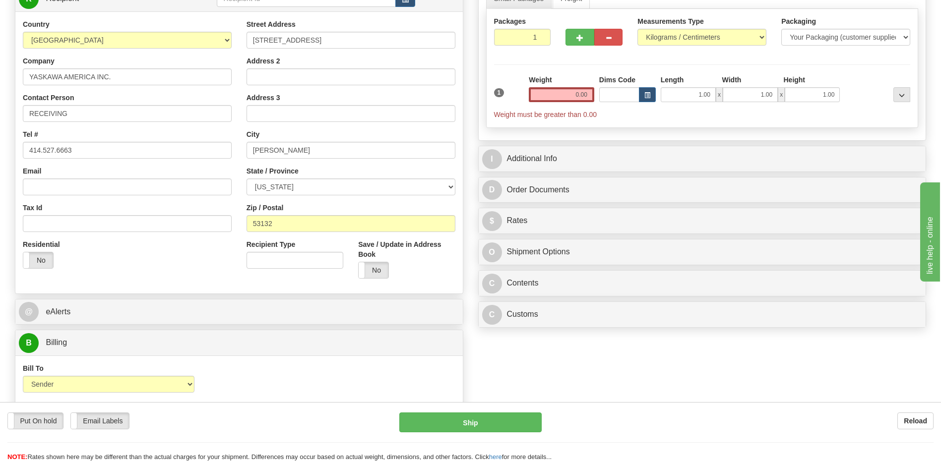
scroll to position [99, 0]
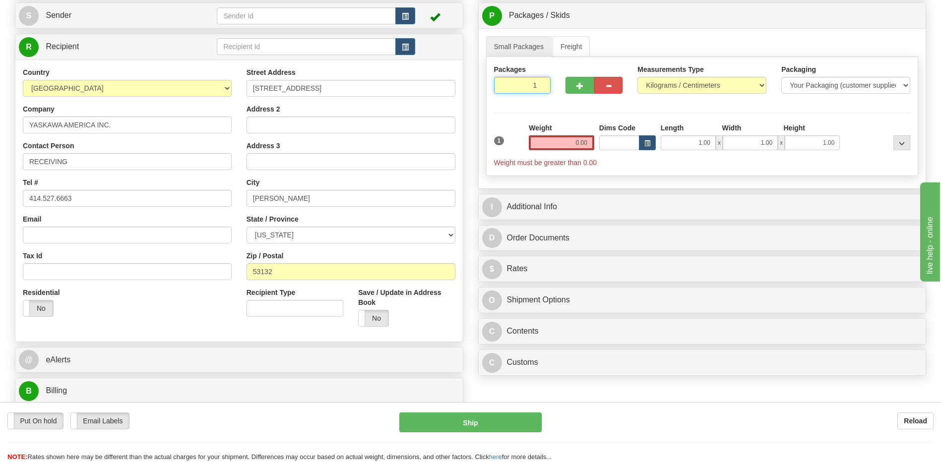
click at [522, 85] on input "1" at bounding box center [522, 85] width 57 height 17
type input "3"
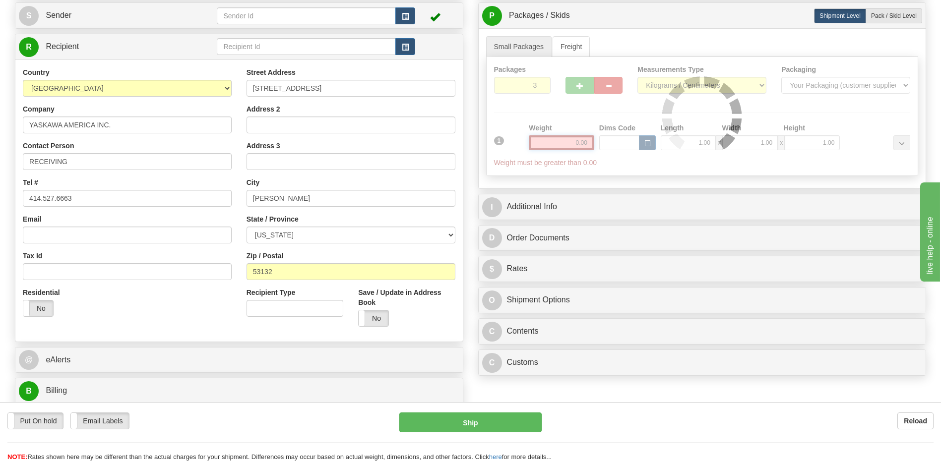
click at [581, 141] on div "Packages 3 1 Measurements Type" at bounding box center [702, 116] width 432 height 119
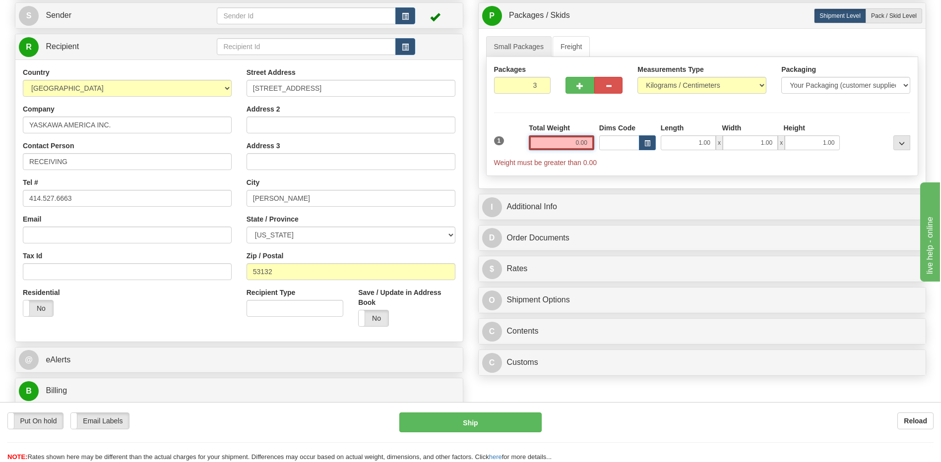
click at [581, 141] on input "0.00" at bounding box center [561, 142] width 65 height 15
click at [581, 141] on input "text" at bounding box center [561, 142] width 65 height 15
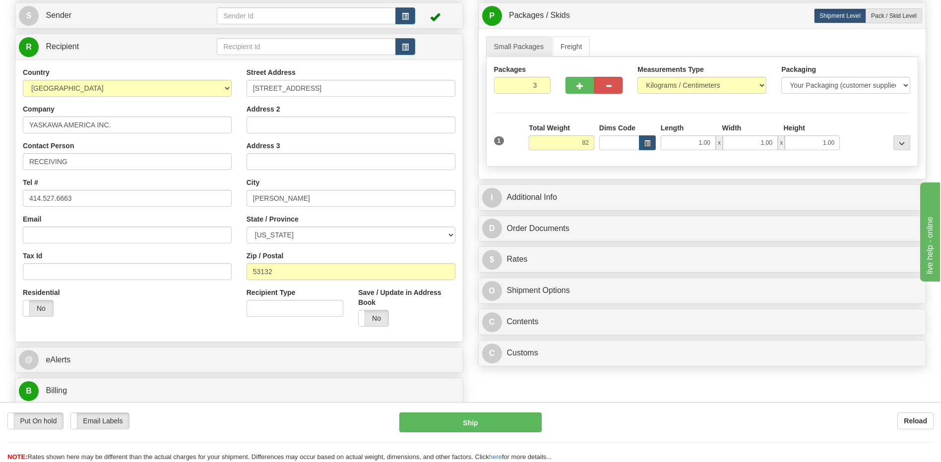
type input "82.00"
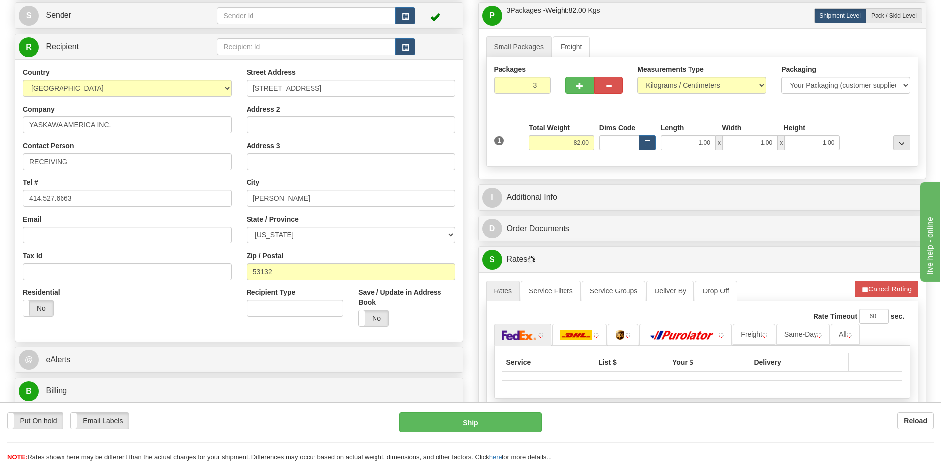
click at [424, 144] on div "Address 3" at bounding box center [350, 155] width 209 height 29
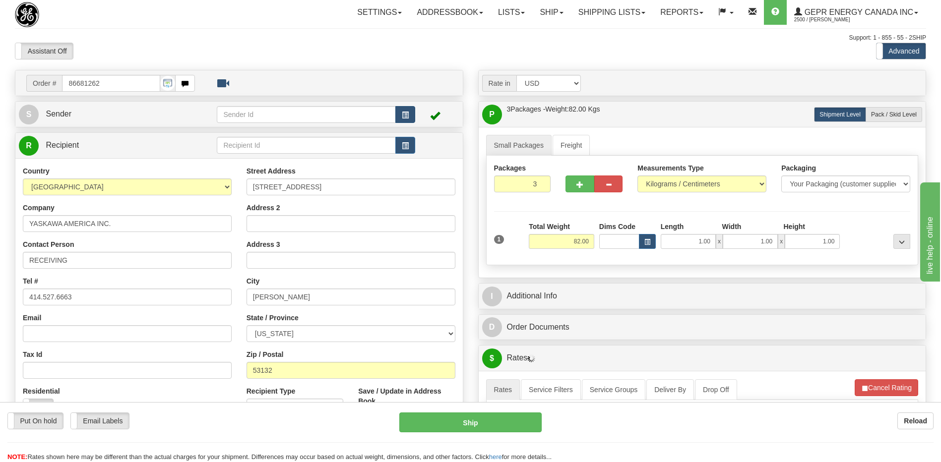
scroll to position [0, 0]
click at [410, 114] on button "button" at bounding box center [405, 115] width 20 height 17
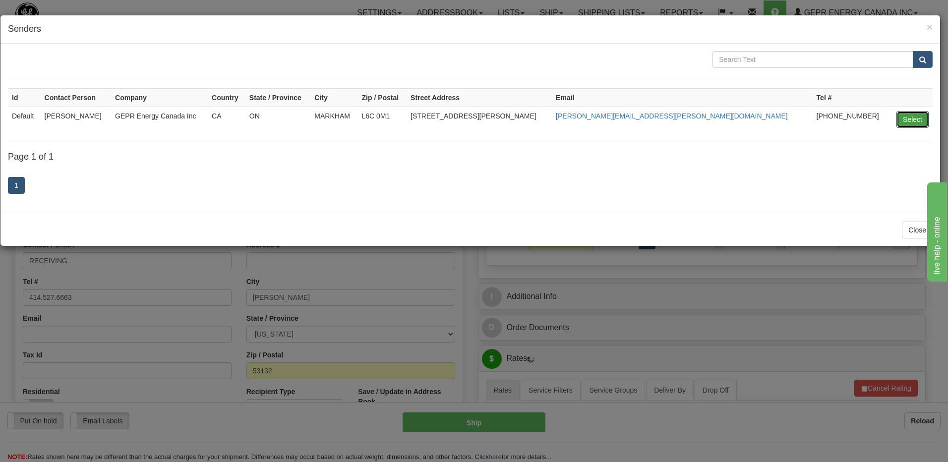
click at [905, 118] on button "Select" at bounding box center [913, 119] width 32 height 17
type input "Default"
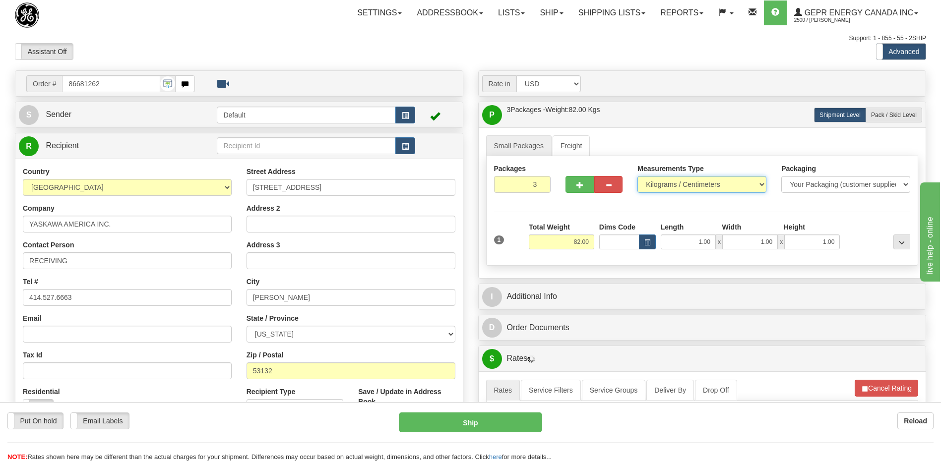
click at [690, 192] on select "Pounds / Inches Kilograms / Centimeters" at bounding box center [701, 184] width 129 height 17
select select "0"
click at [637, 176] on select "Pounds / Inches Kilograms / Centimeters" at bounding box center [701, 184] width 129 height 17
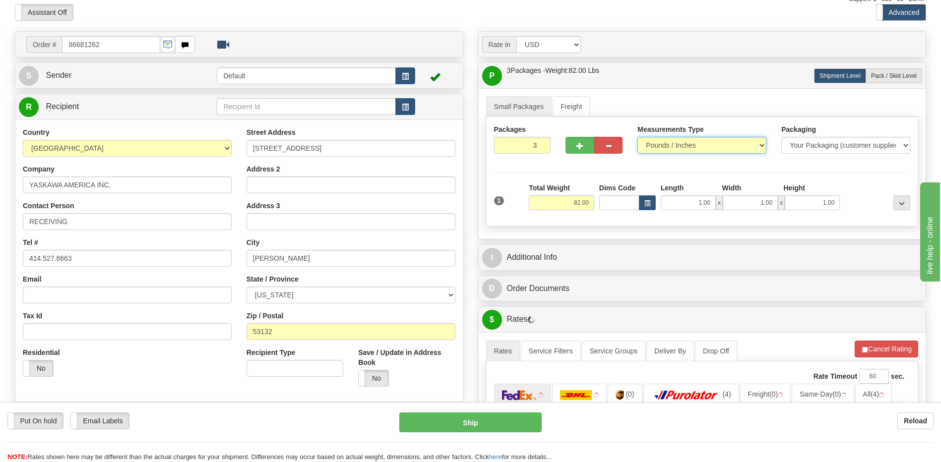
scroll to position [99, 0]
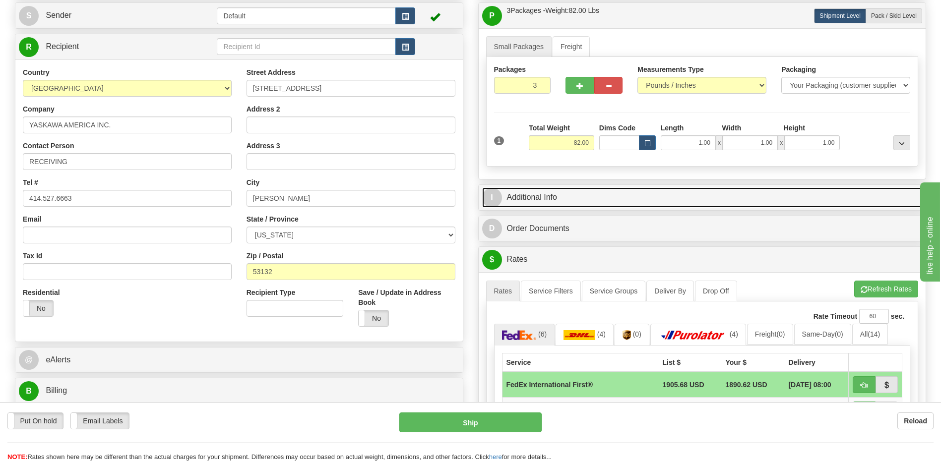
click at [561, 200] on link "I Additional Info" at bounding box center [702, 197] width 440 height 20
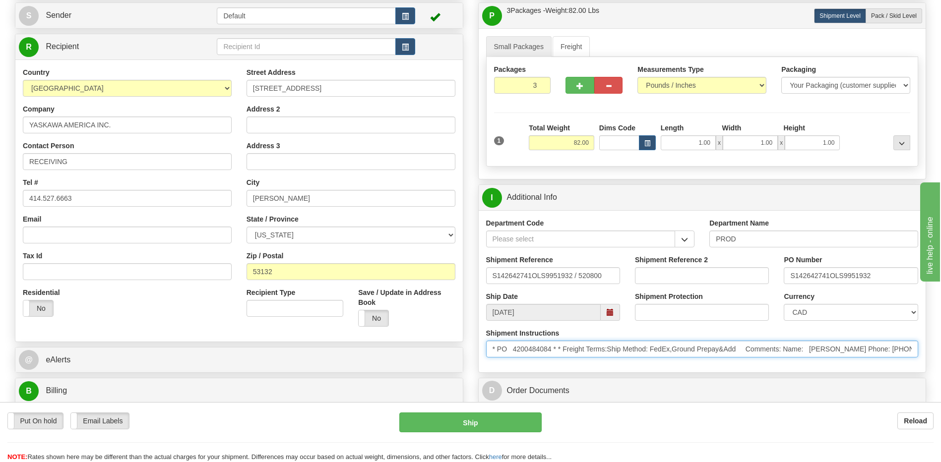
scroll to position [0, 400]
drag, startPoint x: 491, startPoint y: 350, endPoint x: 1241, endPoint y: 382, distance: 750.5
click at [940, 363] on html "Training Course Close Toggle navigation Settings Shipping Preferences New Sende…" at bounding box center [470, 132] width 941 height 462
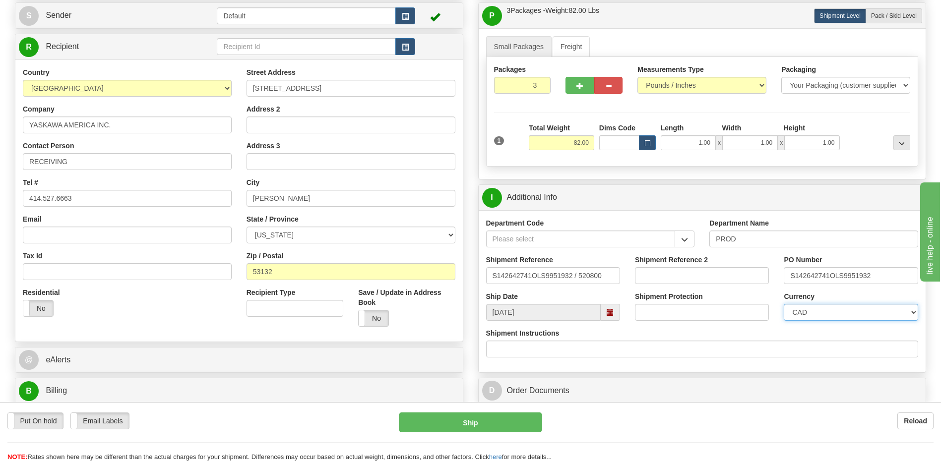
click at [848, 306] on select "CAD USD EUR ZAR [PERSON_NAME] ARN AUD AUS AWG BBD BFR BGN BHD BMD BND BRC BRL C…" at bounding box center [851, 312] width 134 height 17
select select "1"
click at [784, 304] on select "CAD USD EUR ZAR [PERSON_NAME] ARN AUD AUS AWG BBD BFR BGN BHD BMD BND BRC BRL C…" at bounding box center [851, 312] width 134 height 17
drag, startPoint x: 606, startPoint y: 279, endPoint x: 445, endPoint y: 293, distance: 161.3
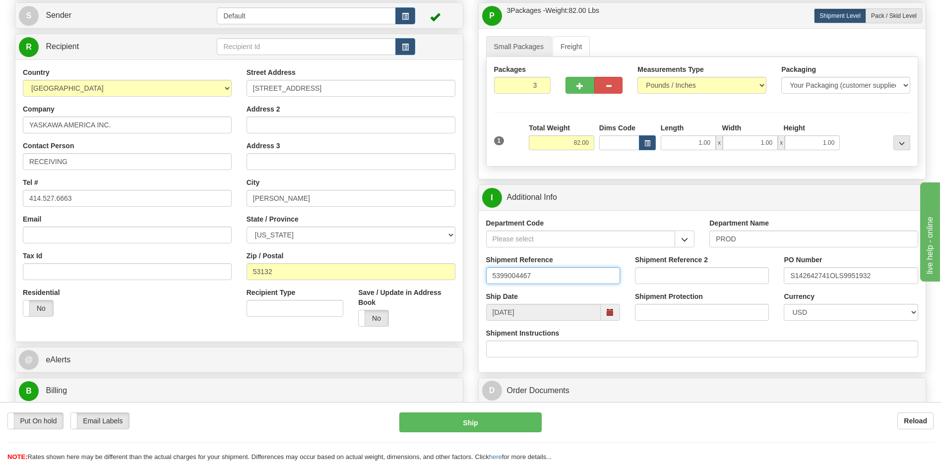
type input "5399004467"
drag, startPoint x: 884, startPoint y: 277, endPoint x: 744, endPoint y: 292, distance: 140.2
click at [744, 292] on div "Department Code Department Name PROD Shipment Reference 5399004467 Shipment Ref…" at bounding box center [702, 291] width 447 height 162
click at [821, 278] on input "44000" at bounding box center [851, 275] width 134 height 17
type input "4400067295"
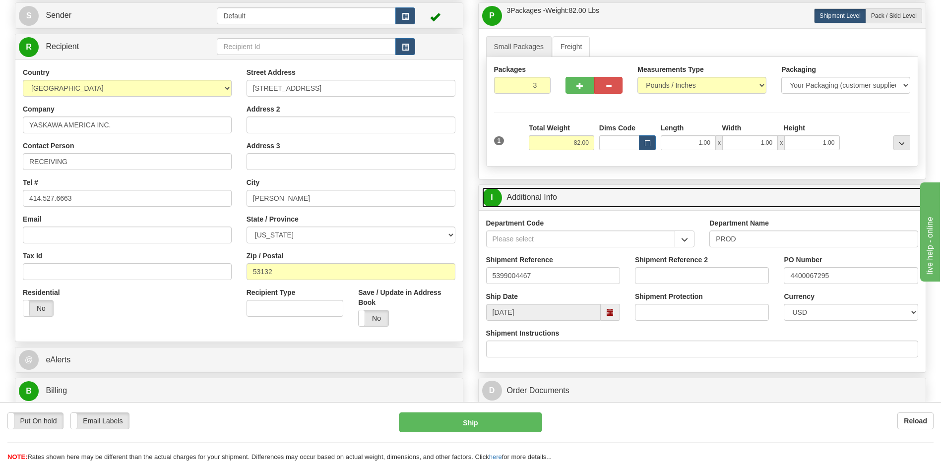
click at [780, 207] on link "I Additional Info" at bounding box center [702, 197] width 440 height 20
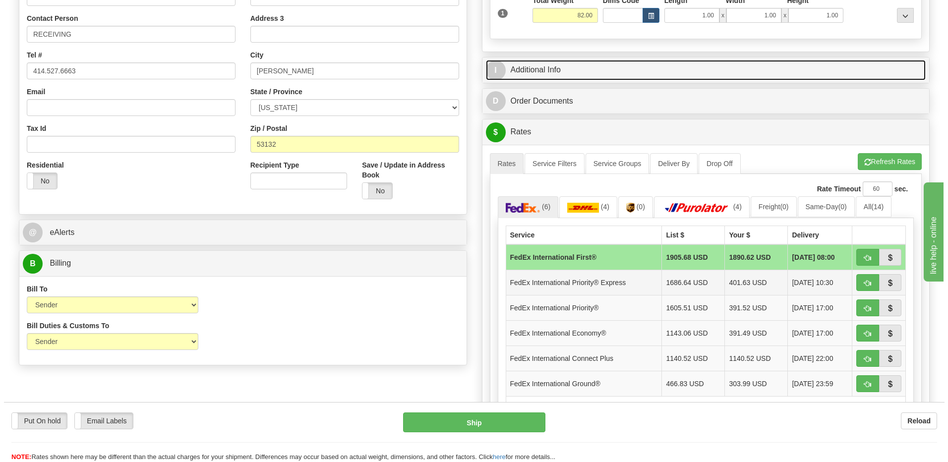
scroll to position [248, 0]
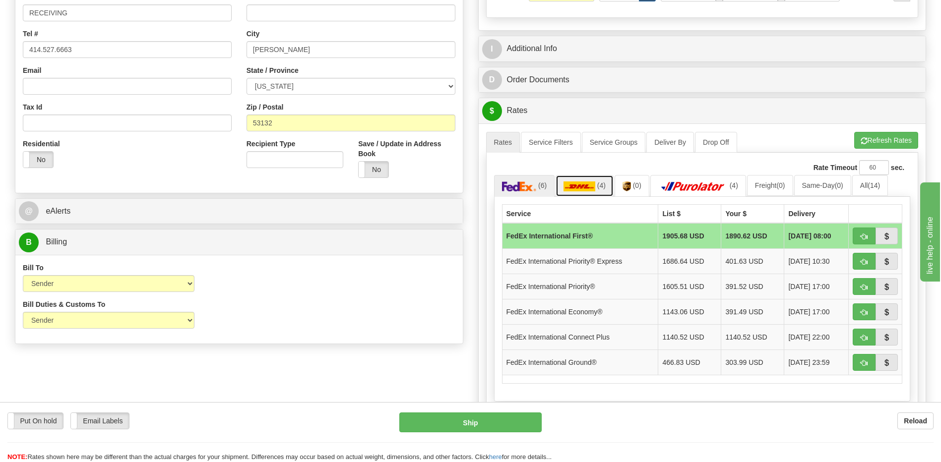
click at [579, 189] on img at bounding box center [579, 187] width 32 height 10
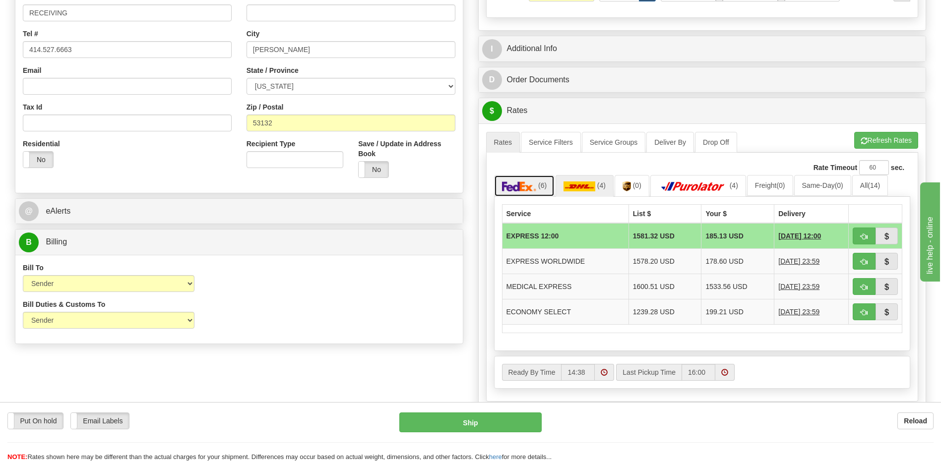
click at [529, 182] on img at bounding box center [519, 187] width 35 height 10
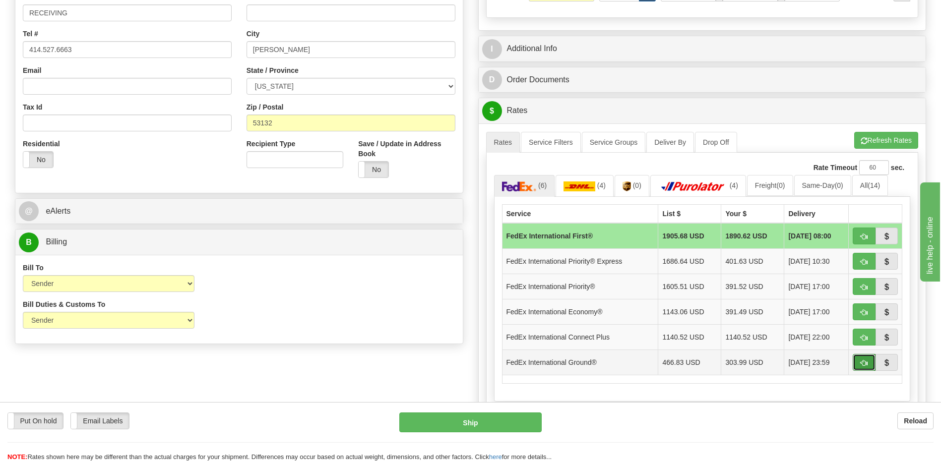
click at [856, 363] on button "button" at bounding box center [864, 362] width 23 height 17
type input "92"
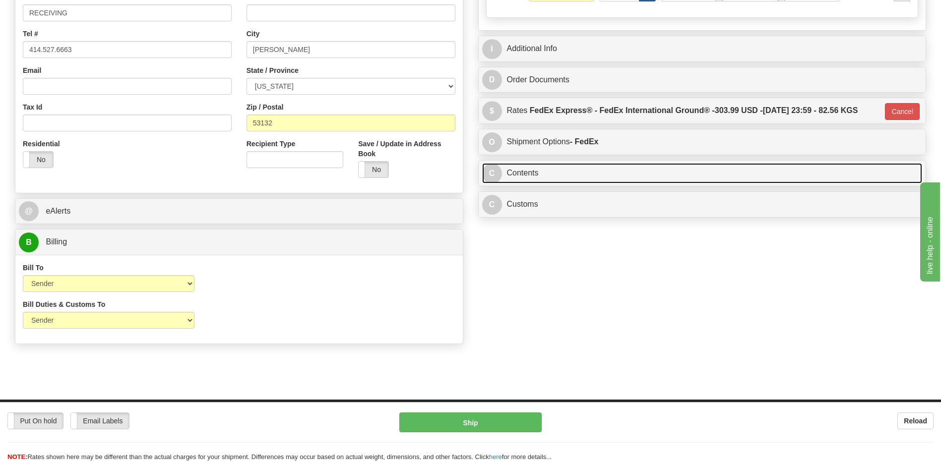
click at [541, 174] on link "C Contents" at bounding box center [702, 173] width 440 height 20
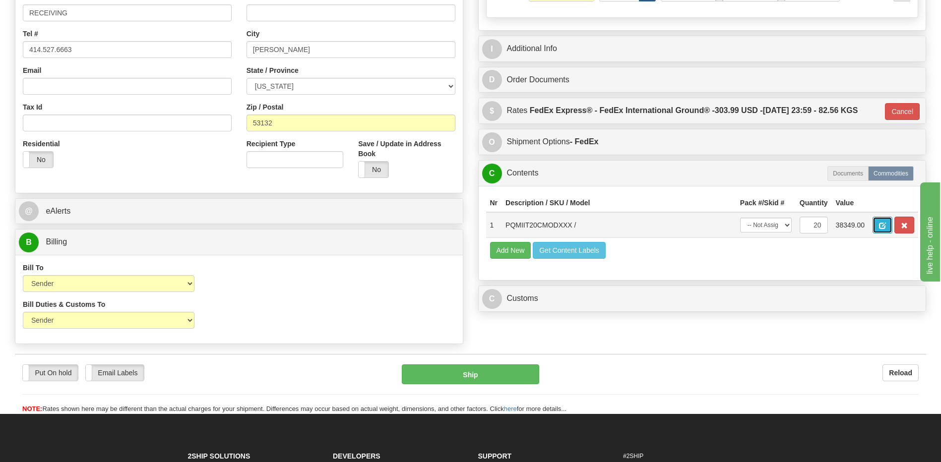
click at [878, 225] on button "button" at bounding box center [882, 225] width 20 height 17
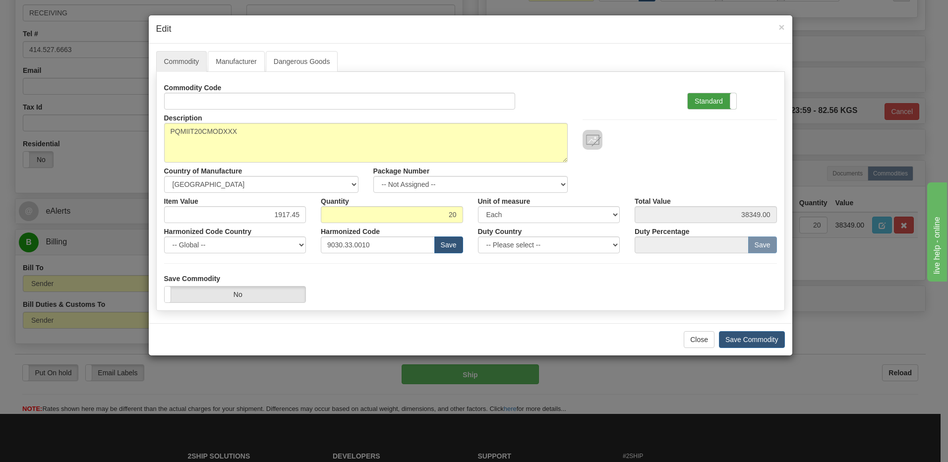
click at [728, 104] on label "Standard" at bounding box center [712, 101] width 49 height 16
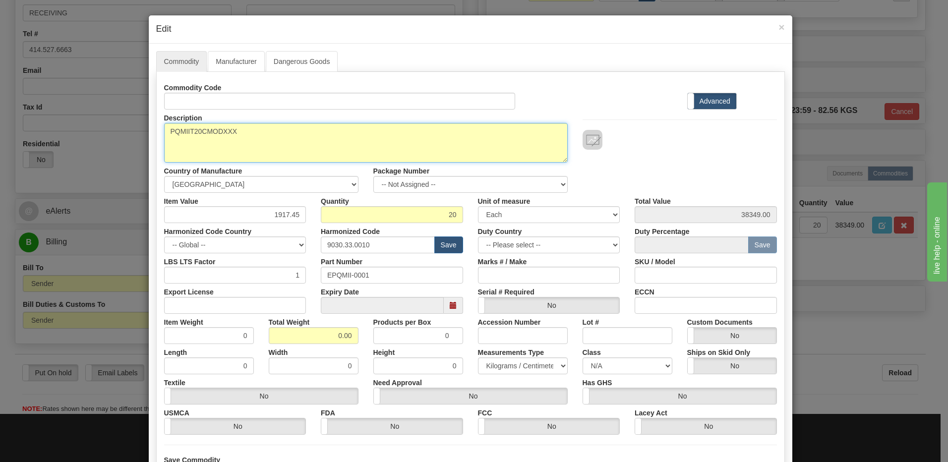
drag, startPoint x: 258, startPoint y: 136, endPoint x: 99, endPoint y: 135, distance: 159.2
click at [99, 135] on div "× Edit Commodity Manufacturer Dangerous Goods Commodity Code Standard Advanced …" at bounding box center [474, 231] width 948 height 462
paste textarea "EPQMII-0001"
click at [180, 132] on textarea "PQMIIT20CMODXXX" at bounding box center [366, 143] width 404 height 40
click at [164, 137] on textarea "PQMIIT20CMODXXX" at bounding box center [366, 143] width 404 height 40
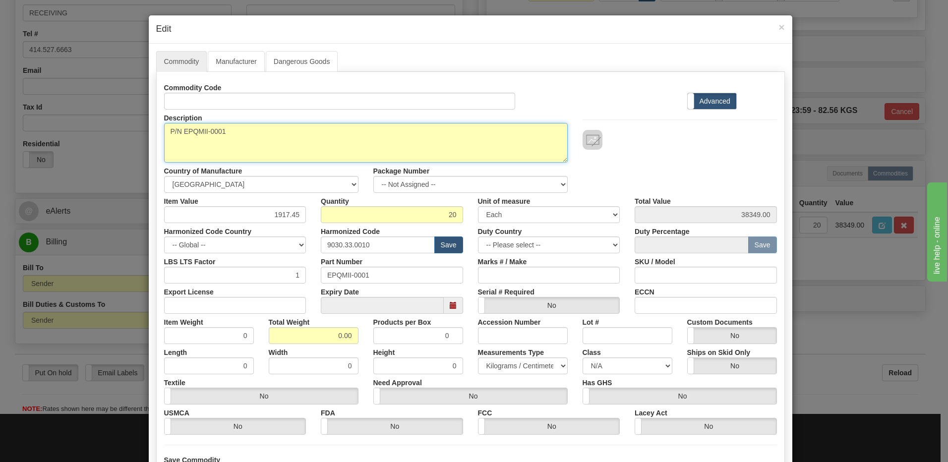
paste textarea "PQMII-T20-C-MODXXX"
type textarea "PQMII-T20-C-MODXXX P/N EPQMII-0001"
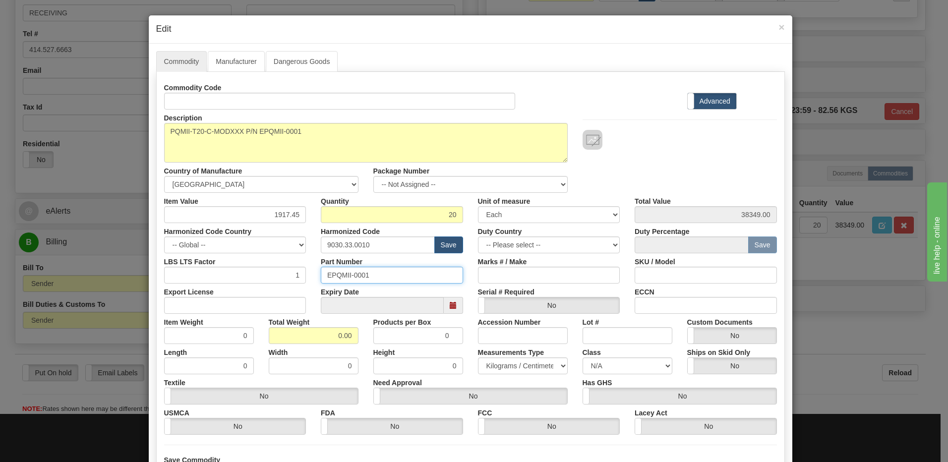
drag, startPoint x: 385, startPoint y: 275, endPoint x: 251, endPoint y: 276, distance: 133.9
click at [251, 276] on div "LBS LTS Factor 1 Part Number EPQMII-0001 Marks # / Make SKU / Model" at bounding box center [471, 268] width 628 height 30
click at [353, 272] on input "Part Number" at bounding box center [392, 275] width 142 height 17
drag, startPoint x: 397, startPoint y: 239, endPoint x: 261, endPoint y: 259, distance: 137.3
click at [261, 259] on div "Commodity Code Standard Advanced Description PQMIIT20CMODXXX Country of Manufac…" at bounding box center [470, 257] width 613 height 356
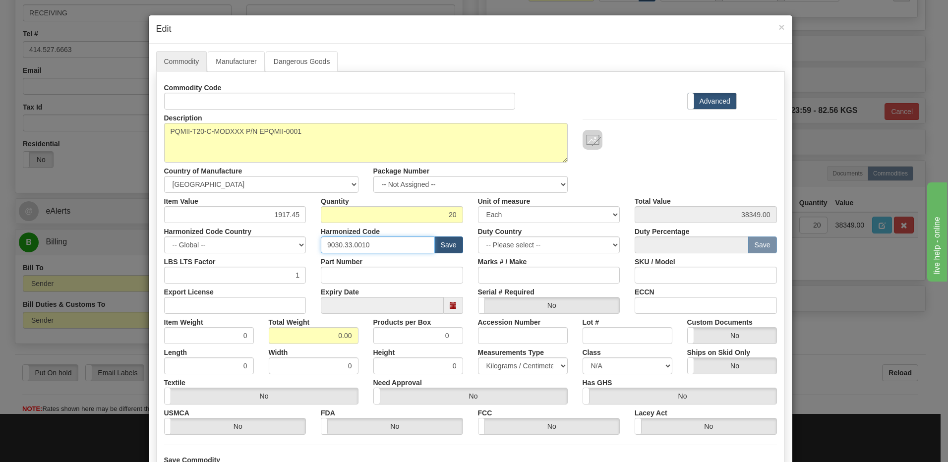
paste input "28.30.000"
type input "9028.30.0000"
click at [673, 169] on div "Description PQMIIT20CMODXXX Country of Manufacture -- Unknown -- AFGHANISTAN AL…" at bounding box center [471, 151] width 628 height 83
drag, startPoint x: 261, startPoint y: 215, endPoint x: 401, endPoint y: 207, distance: 140.1
click at [401, 207] on div "Item Value 1917.45 Quantity 20 Unit of measure 3 Thousand Square Inches Adjustm…" at bounding box center [471, 208] width 628 height 30
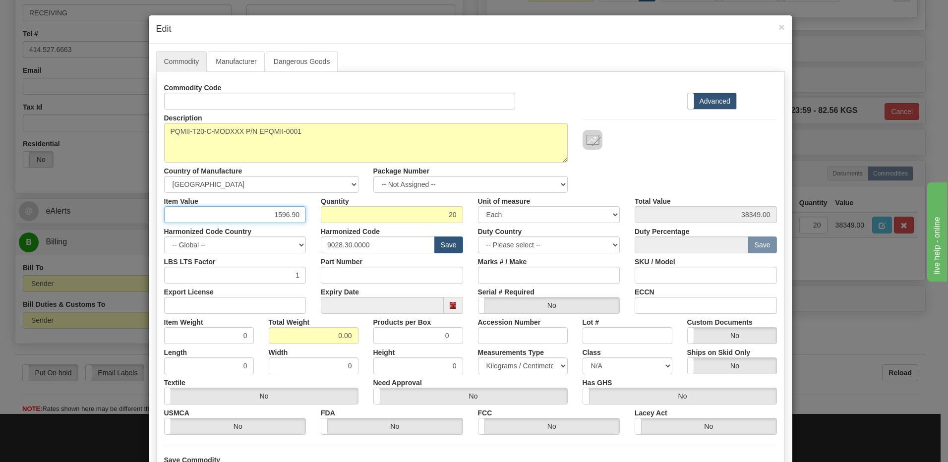
type input "1596.90"
type input "31938.00"
click at [401, 207] on input "20" at bounding box center [392, 214] width 142 height 17
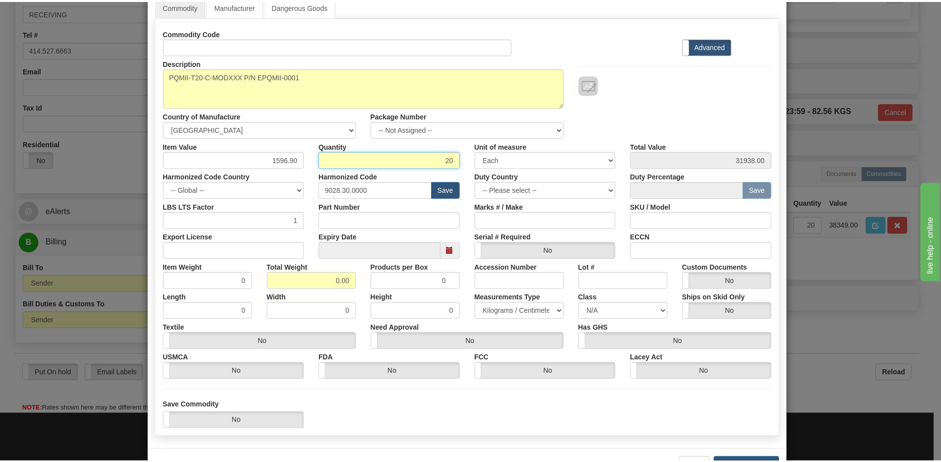
scroll to position [90, 0]
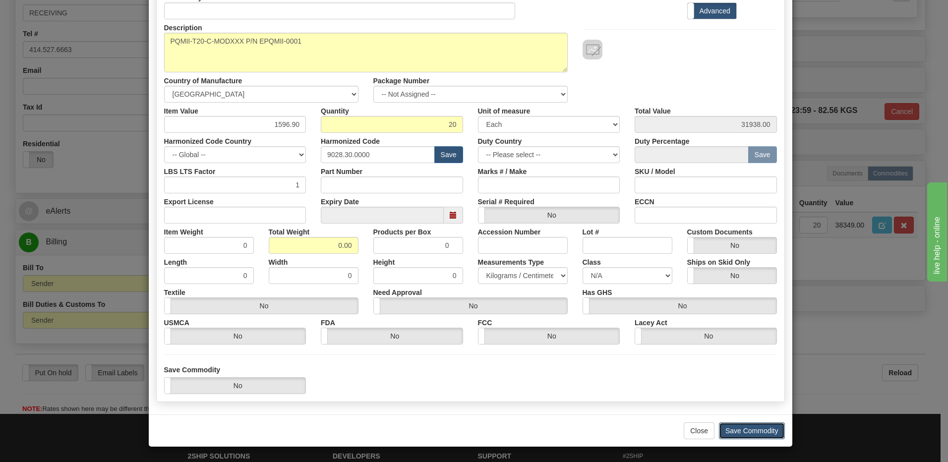
click at [764, 431] on button "Save Commodity" at bounding box center [752, 431] width 66 height 17
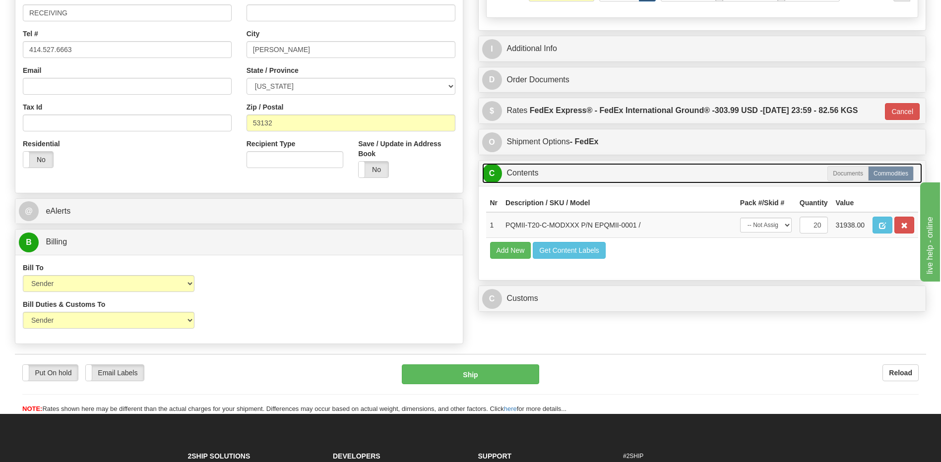
click at [537, 174] on link "C Contents" at bounding box center [702, 173] width 440 height 20
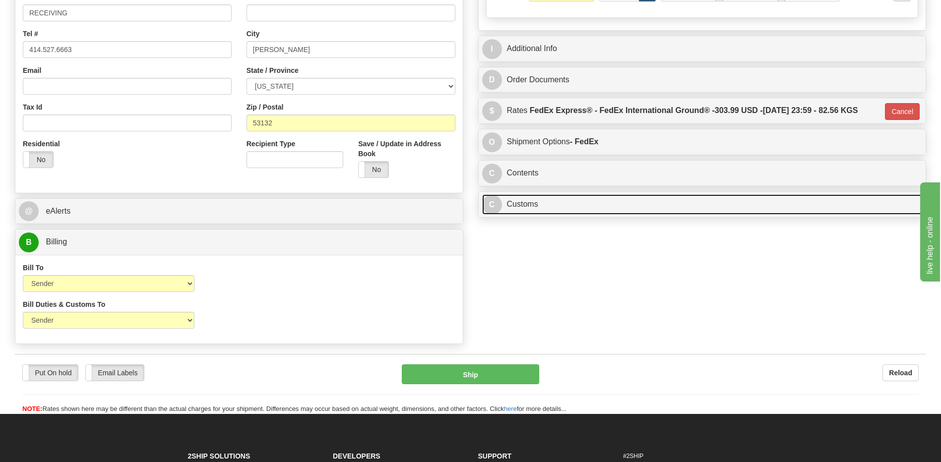
click at [529, 210] on link "C Customs" at bounding box center [702, 204] width 440 height 20
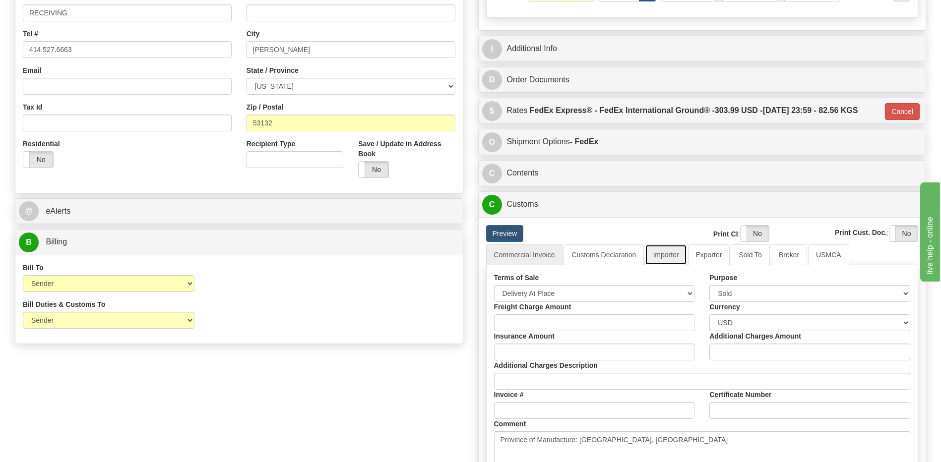
click at [667, 255] on link "Importer" at bounding box center [666, 255] width 42 height 21
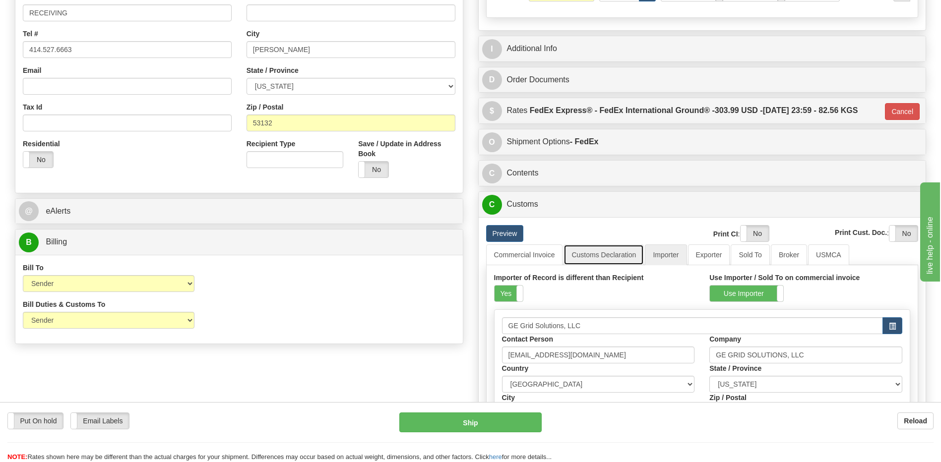
click at [599, 255] on link "Customs Declaration" at bounding box center [603, 255] width 80 height 21
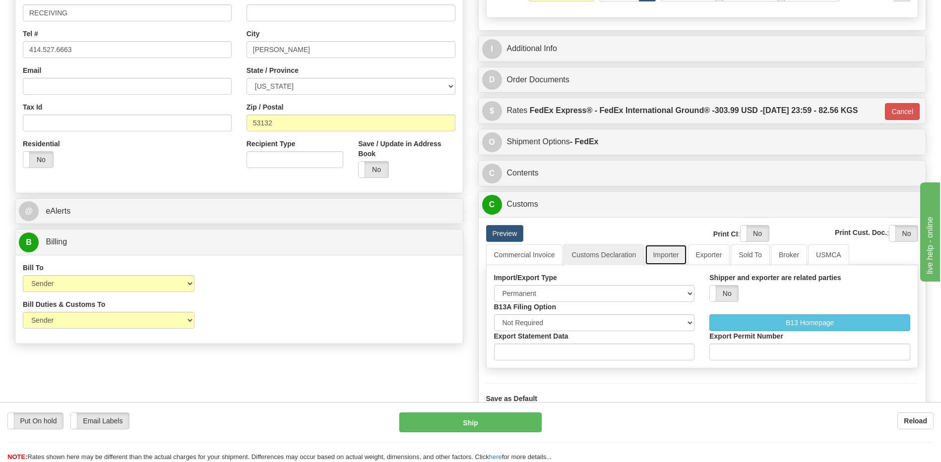
click at [656, 251] on link "Importer" at bounding box center [666, 255] width 42 height 21
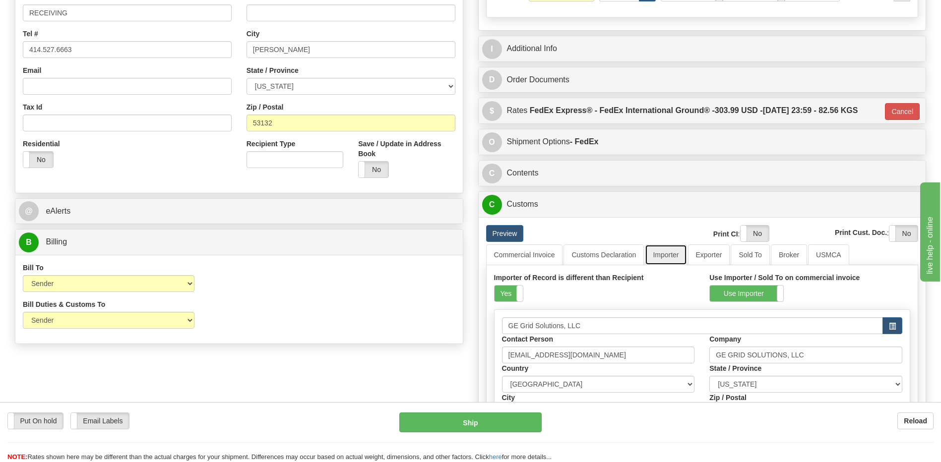
click at [667, 252] on link "Importer" at bounding box center [666, 255] width 42 height 21
click at [673, 257] on link "Importer" at bounding box center [666, 255] width 42 height 21
click at [614, 254] on link "Customs Declaration" at bounding box center [603, 255] width 80 height 21
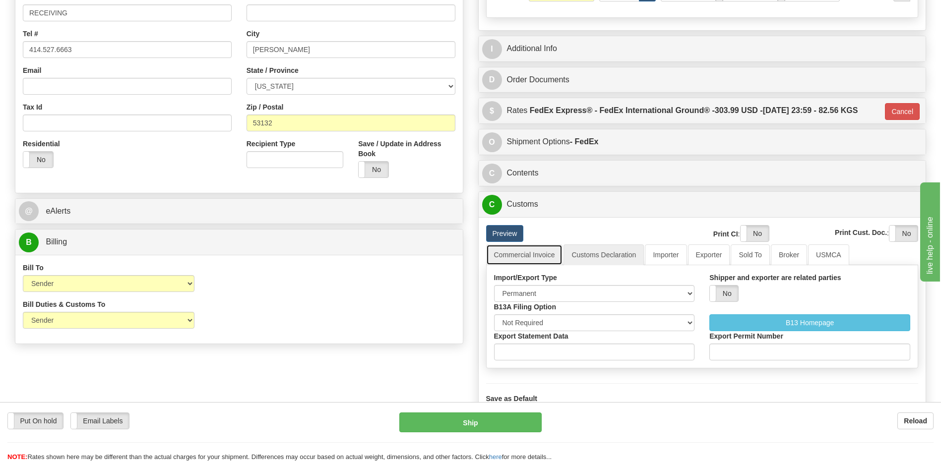
click at [542, 256] on link "Commercial Invoice" at bounding box center [524, 255] width 77 height 21
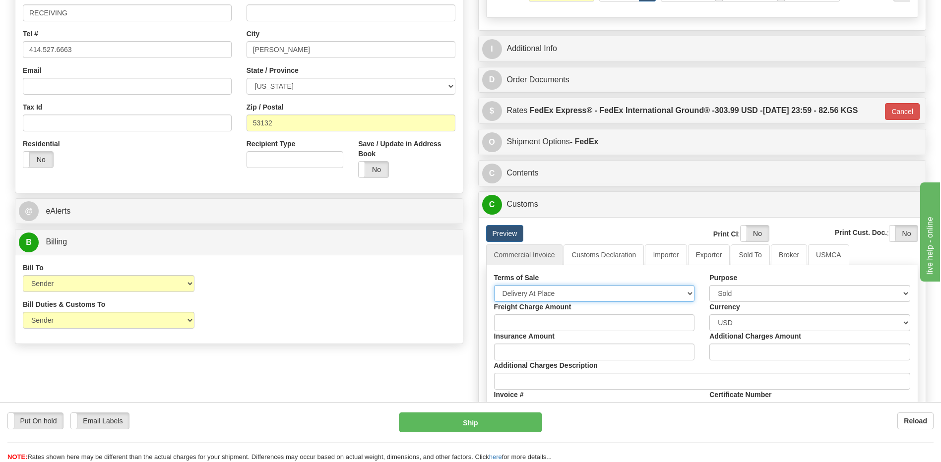
click at [539, 295] on select "Free Carrier Free On Board Ex Works Delivered Duty Unpaid Delivered Duty Paid C…" at bounding box center [594, 293] width 201 height 17
select select "7"
click at [494, 285] on select "Free Carrier Free On Board Ex Works Delivered Duty Unpaid Delivered Duty Paid C…" at bounding box center [594, 293] width 201 height 17
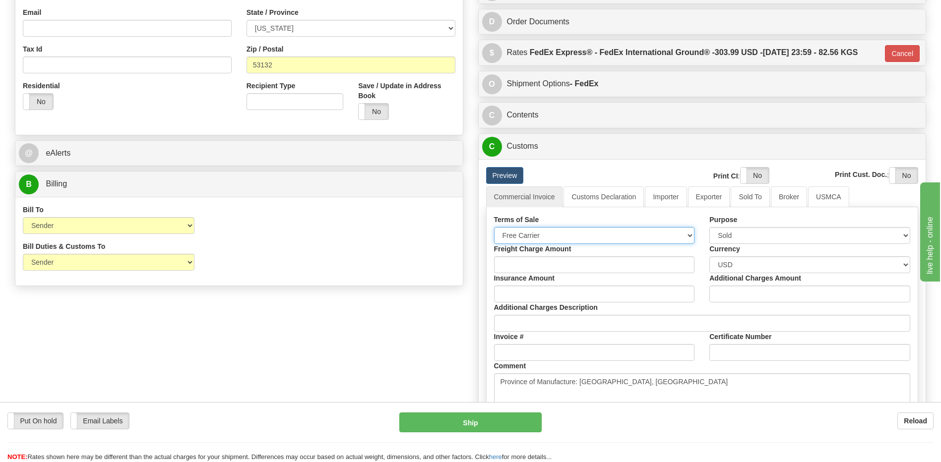
scroll to position [298, 0]
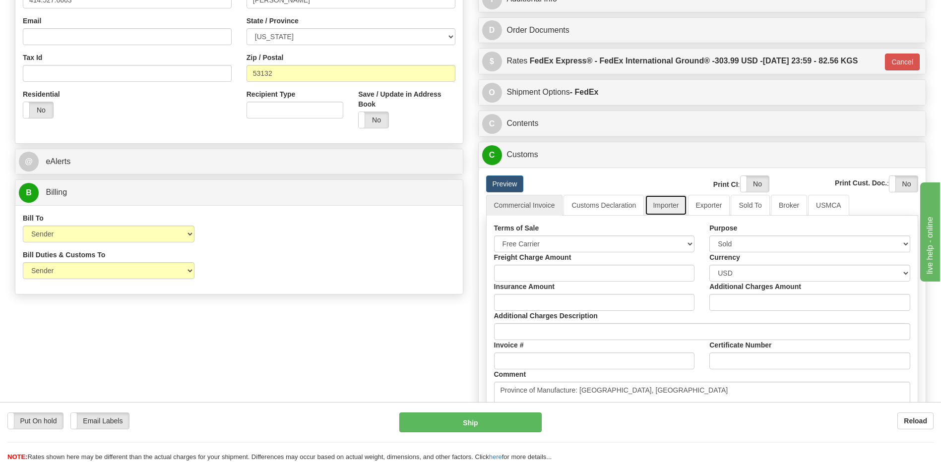
click at [673, 202] on link "Importer" at bounding box center [666, 205] width 42 height 21
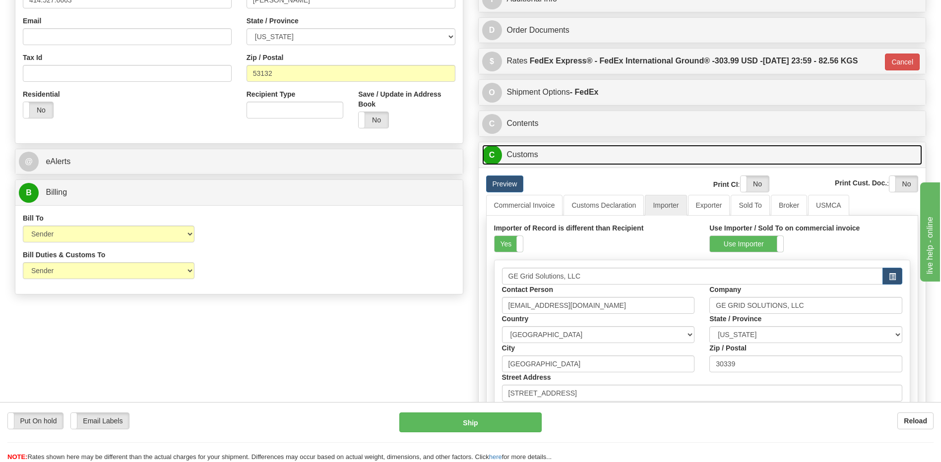
click at [534, 162] on link "C Customs" at bounding box center [702, 155] width 440 height 20
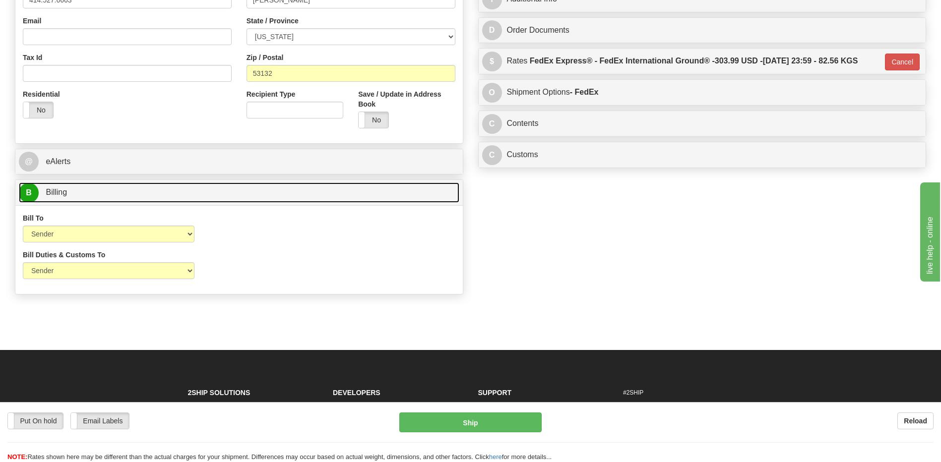
click at [290, 200] on link "B Billing" at bounding box center [239, 193] width 440 height 20
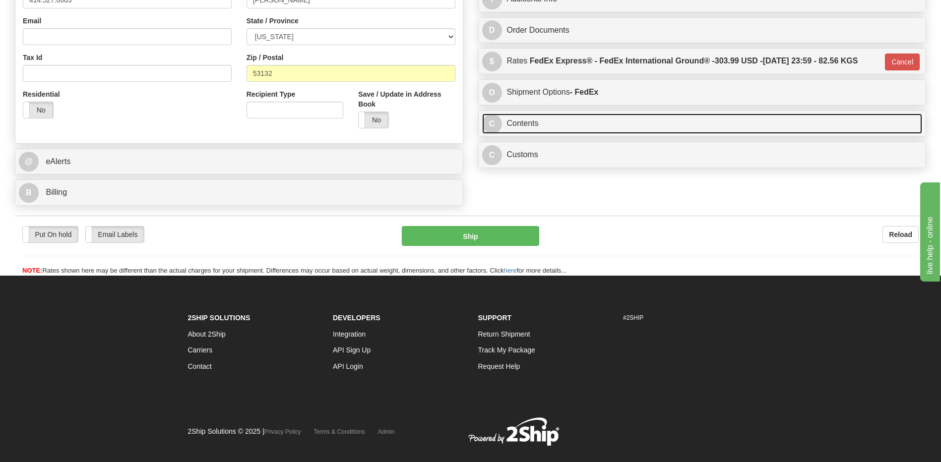
click at [511, 124] on link "C Contents" at bounding box center [702, 124] width 440 height 20
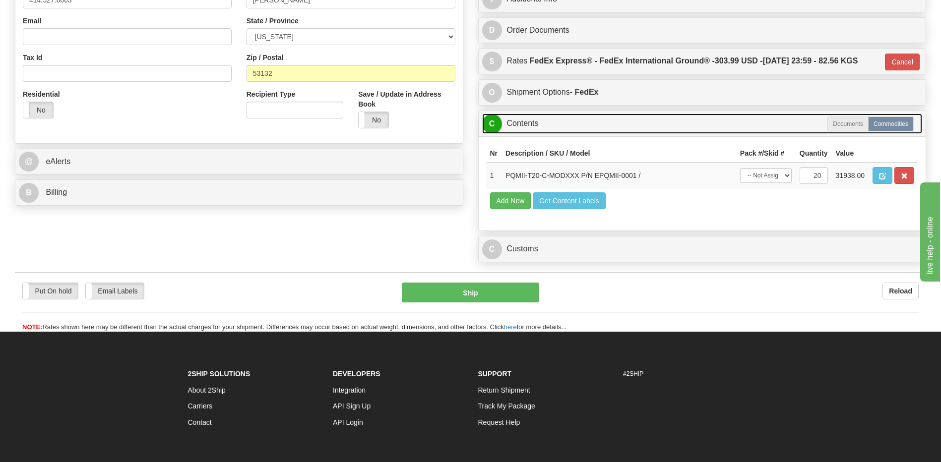
click at [511, 124] on link "C Contents" at bounding box center [702, 124] width 440 height 20
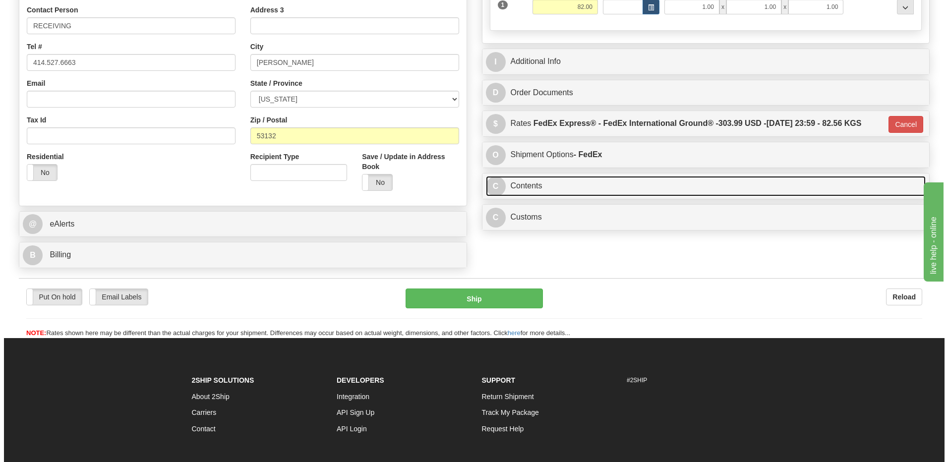
scroll to position [149, 0]
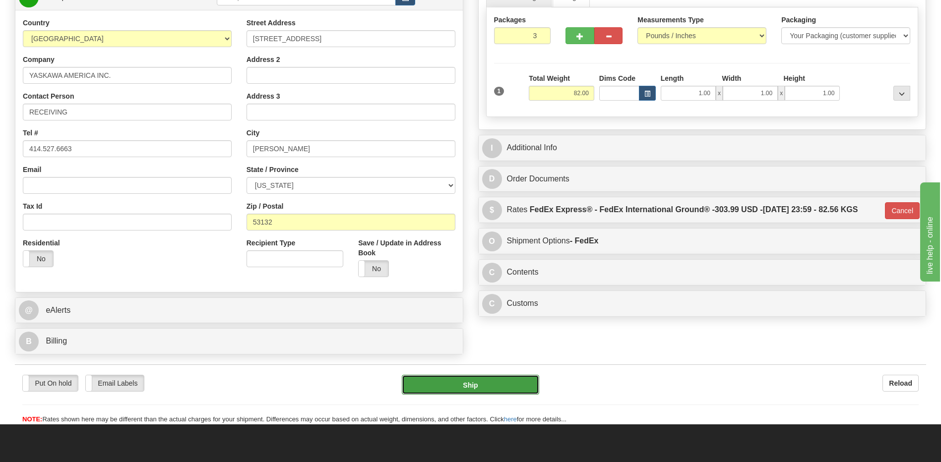
click at [521, 393] on button "Ship" at bounding box center [470, 385] width 137 height 20
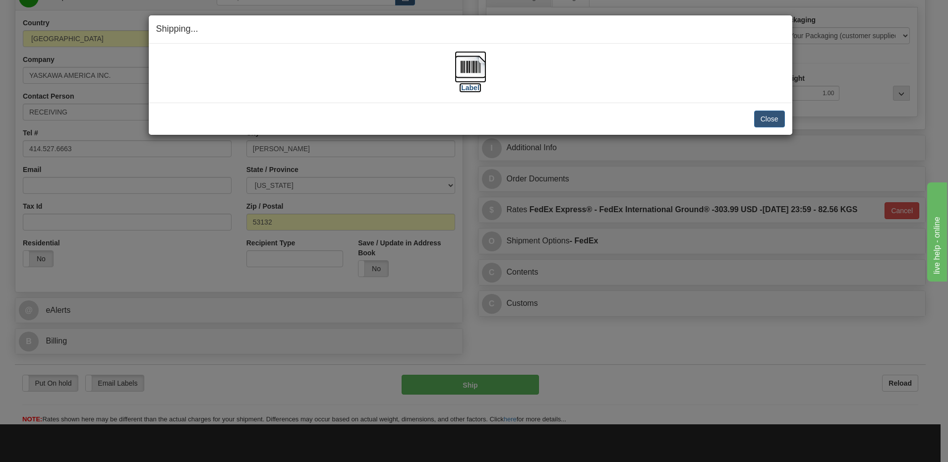
click at [471, 65] on img at bounding box center [471, 67] width 32 height 32
click at [757, 116] on button "Close" at bounding box center [769, 119] width 31 height 17
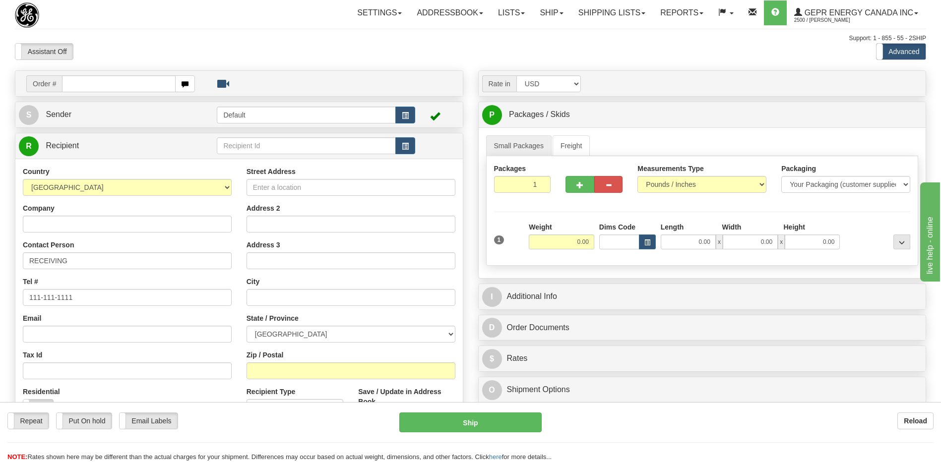
click at [87, 83] on input "text" at bounding box center [118, 83] width 113 height 17
drag, startPoint x: 87, startPoint y: 83, endPoint x: 90, endPoint y: 88, distance: 5.8
type input "86681263"
click at [130, 52] on body "Training Course Close Toggle navigation Settings Shipping Preferences New Recip…" at bounding box center [474, 231] width 948 height 462
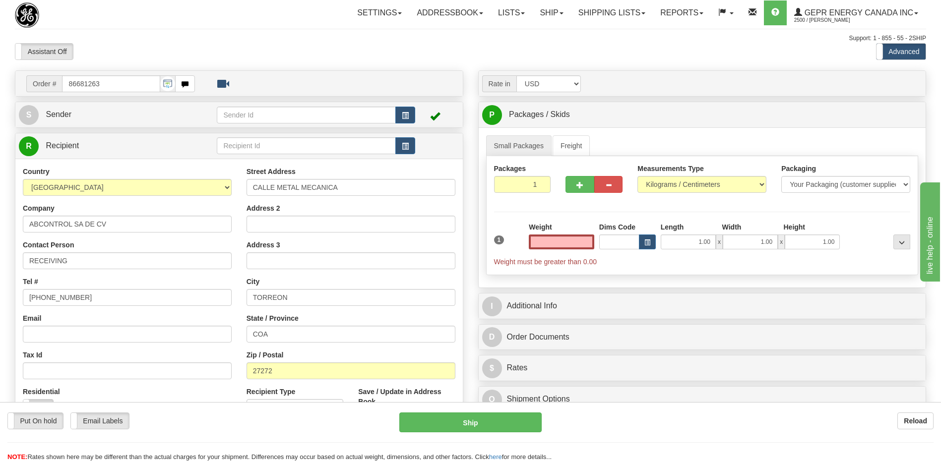
type input "0.00"
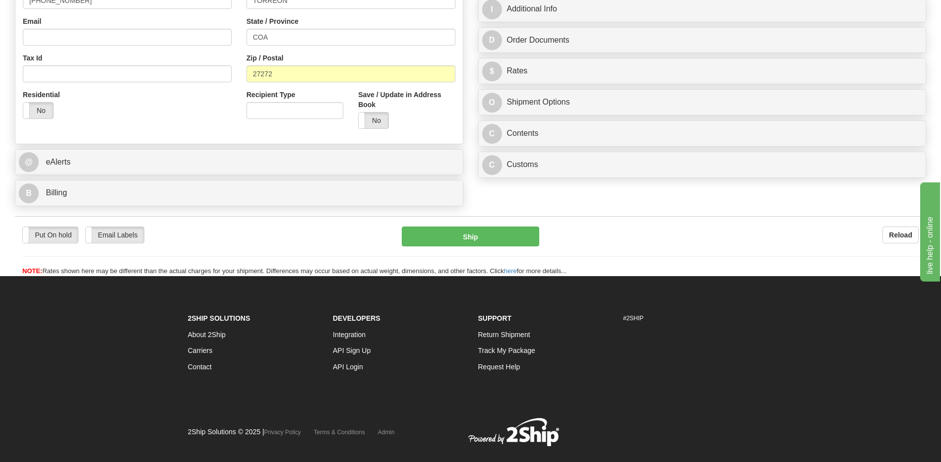
scroll to position [298, 0]
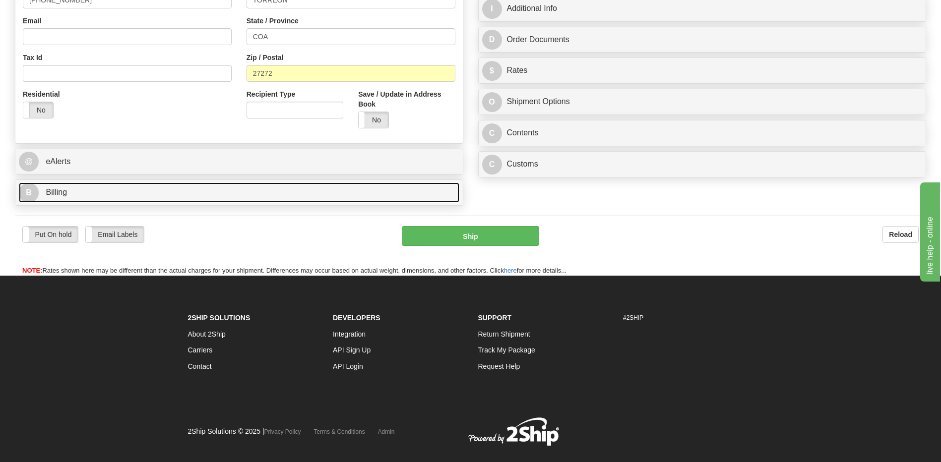
click at [110, 198] on link "B Billing" at bounding box center [239, 193] width 440 height 20
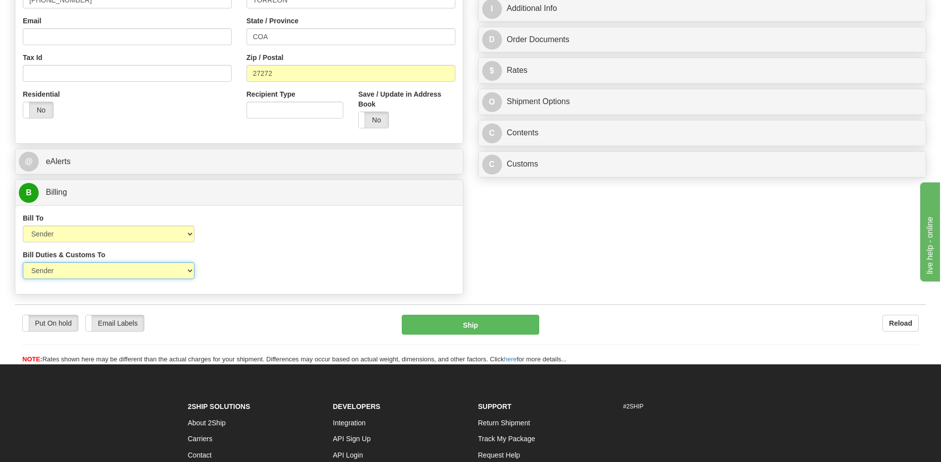
click at [141, 268] on select "Sender Recipient Third Party" at bounding box center [109, 270] width 172 height 17
select select "2"
click at [23, 262] on select "Sender Recipient Third Party" at bounding box center [109, 270] width 172 height 17
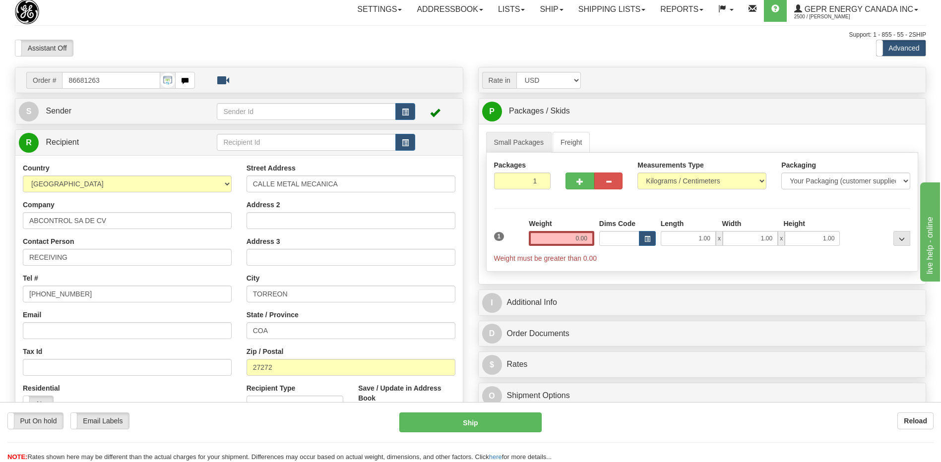
scroll to position [0, 0]
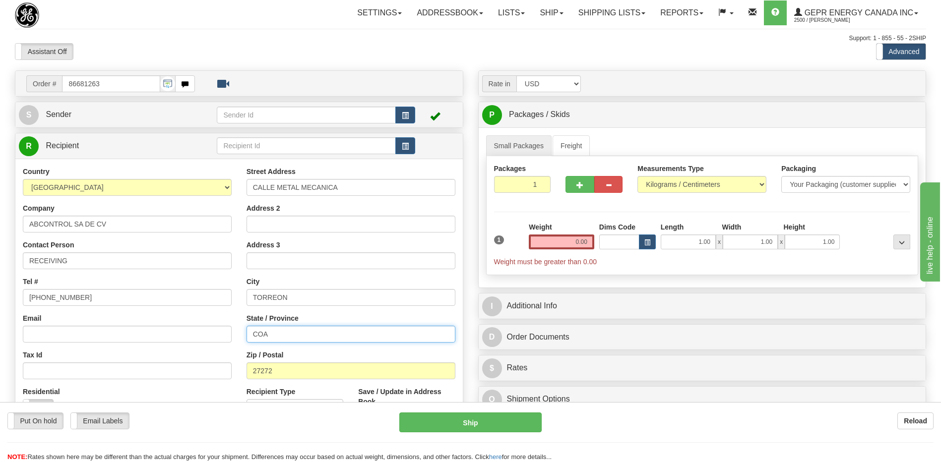
drag, startPoint x: 238, startPoint y: 338, endPoint x: 221, endPoint y: 337, distance: 17.4
click at [229, 339] on div "Country [GEOGRAPHIC_DATA] [GEOGRAPHIC_DATA] [GEOGRAPHIC_DATA] [GEOGRAPHIC_DATA]…" at bounding box center [238, 300] width 447 height 267
click at [140, 315] on div "Email" at bounding box center [127, 327] width 209 height 29
click at [281, 229] on input "Address 2" at bounding box center [350, 224] width 209 height 17
paste input "[GEOGRAPHIC_DATA]"
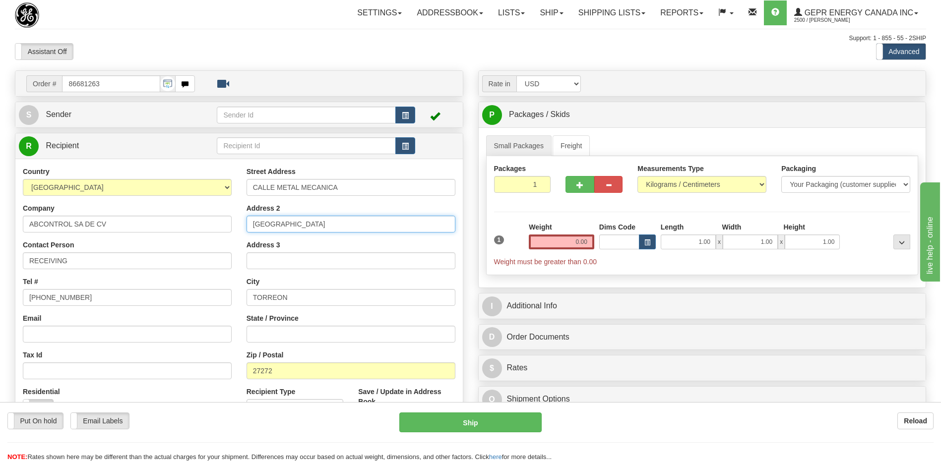
type input "[GEOGRAPHIC_DATA]"
click at [307, 48] on div "Assistant On Assistant Off Do a return Do a return" at bounding box center [200, 51] width 386 height 17
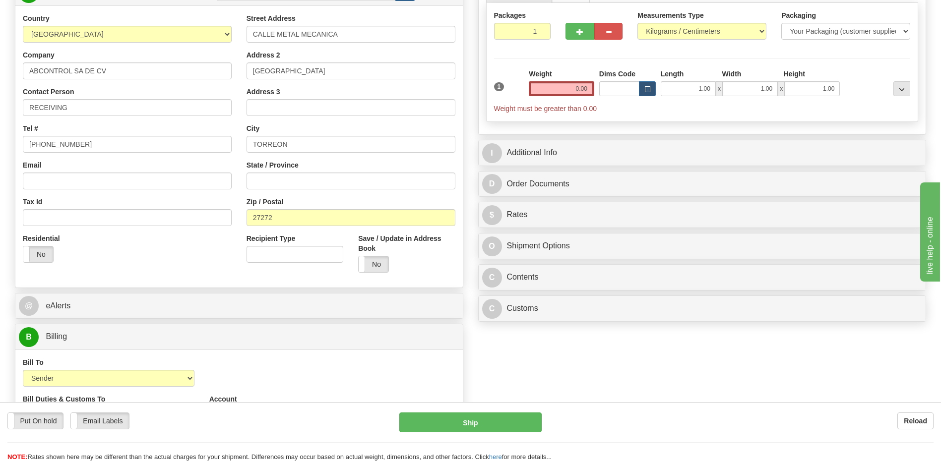
scroll to position [50, 0]
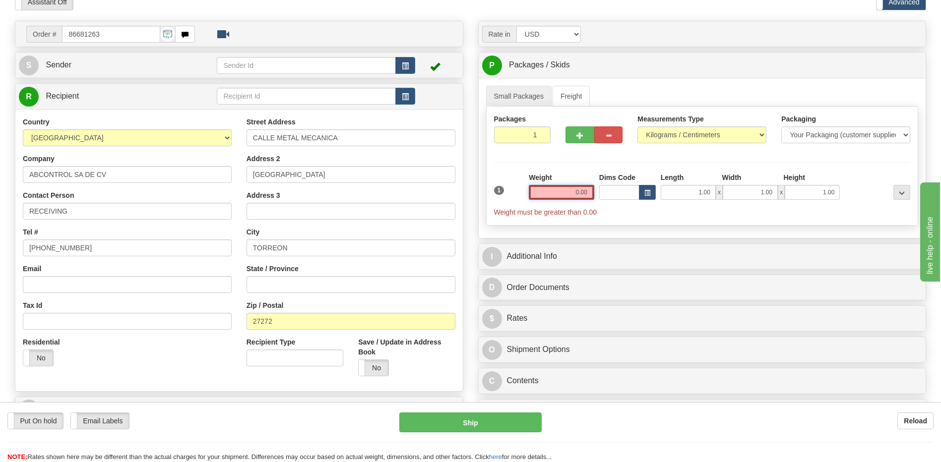
click at [585, 195] on input "0.00" at bounding box center [561, 192] width 65 height 15
drag, startPoint x: 570, startPoint y: 193, endPoint x: 620, endPoint y: 182, distance: 51.9
click at [620, 182] on div "1 Weight 0.00 Dims Code 1.00" at bounding box center [702, 195] width 422 height 45
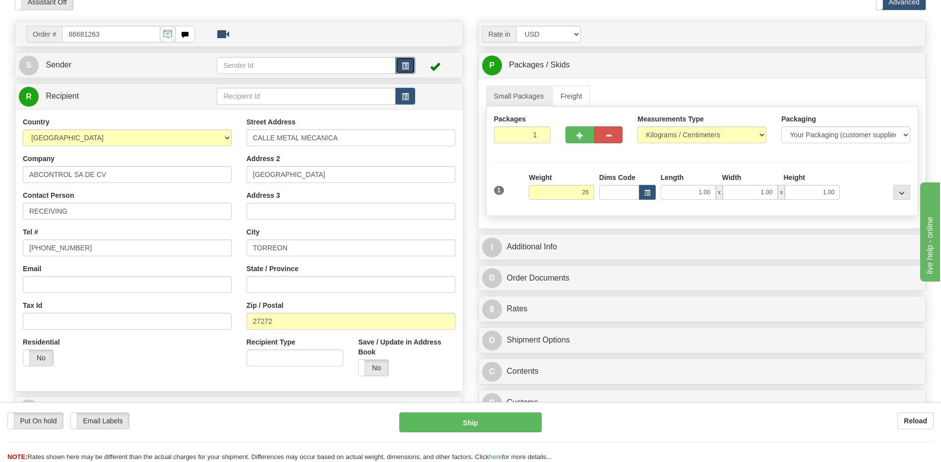
type input "26.00"
click at [403, 63] on span "button" at bounding box center [405, 66] width 7 height 6
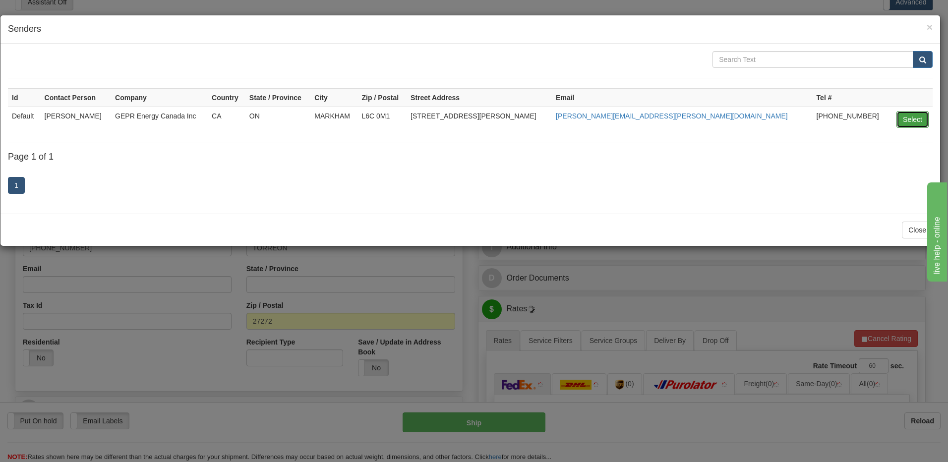
click at [907, 117] on button "Select" at bounding box center [913, 119] width 32 height 17
type input "Default"
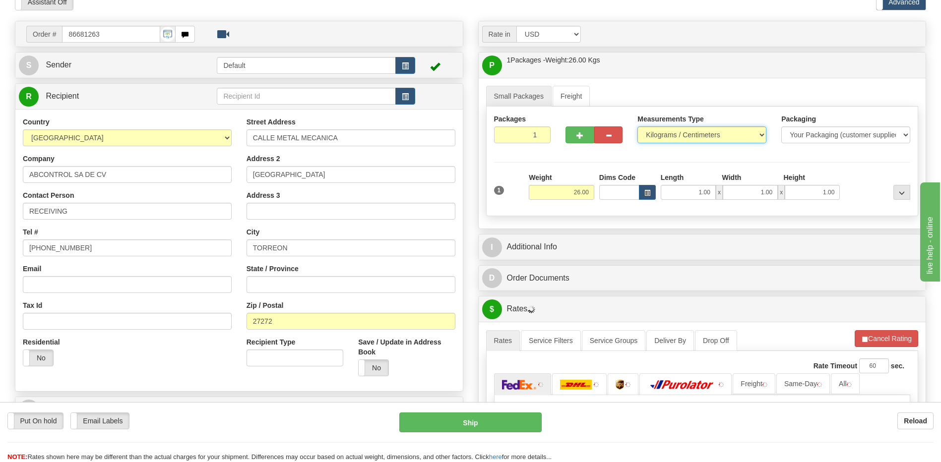
click at [730, 135] on select "Pounds / Inches Kilograms / Centimeters" at bounding box center [701, 134] width 129 height 17
select select "0"
click at [637, 126] on select "Pounds / Inches Kilograms / Centimeters" at bounding box center [701, 134] width 129 height 17
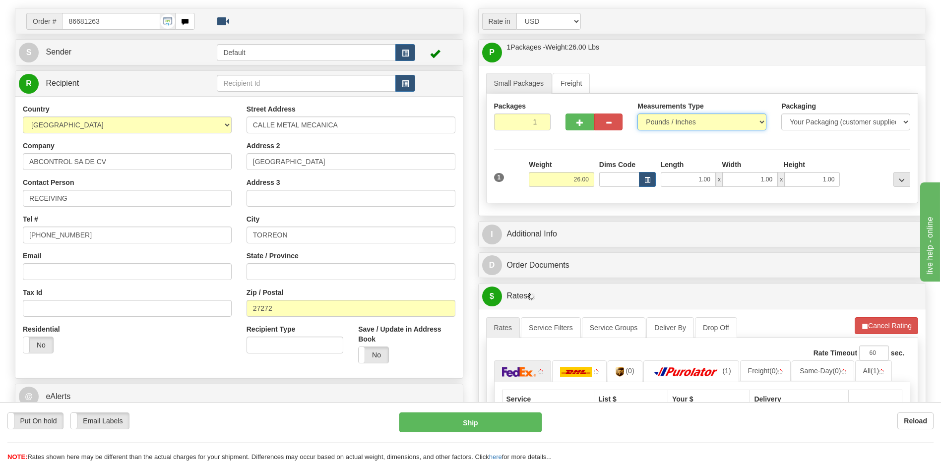
scroll to position [99, 0]
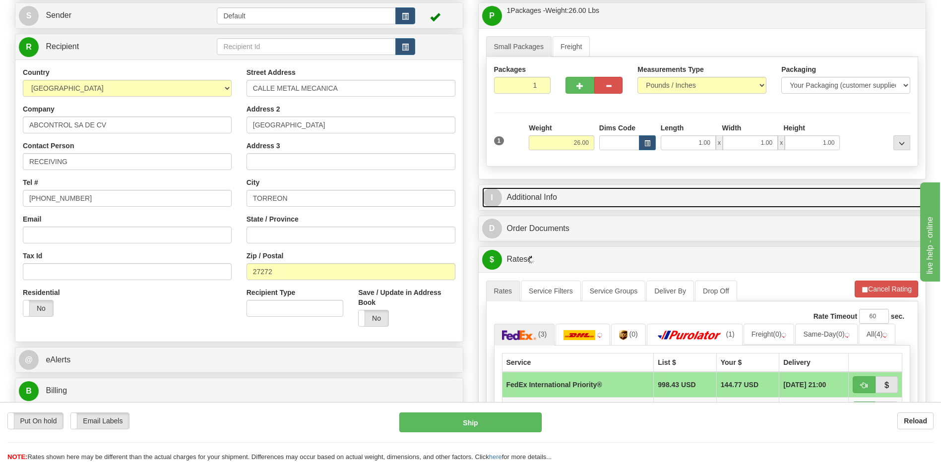
click at [628, 198] on link "I Additional Info" at bounding box center [702, 197] width 440 height 20
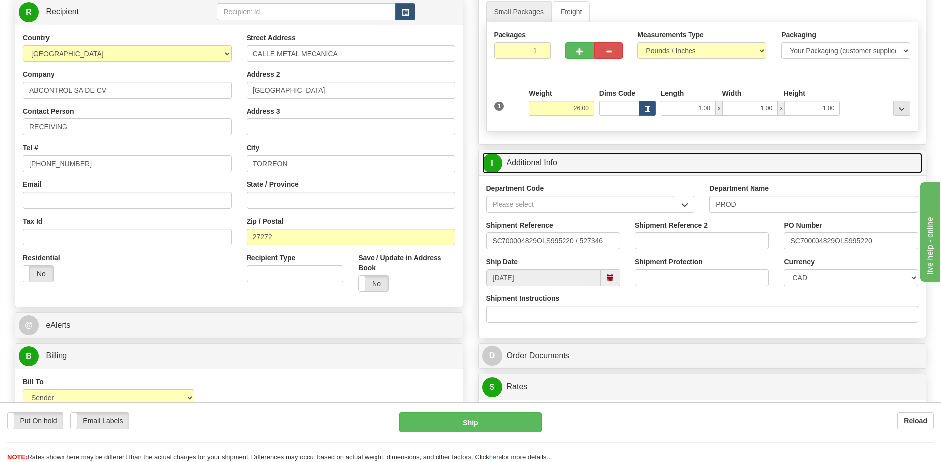
scroll to position [149, 0]
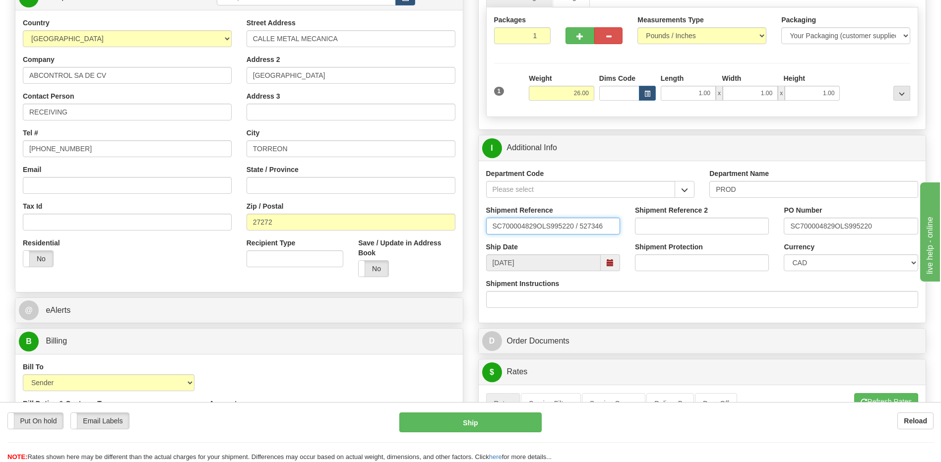
drag, startPoint x: 603, startPoint y: 230, endPoint x: 403, endPoint y: 252, distance: 201.1
type input "5399004809"
click at [821, 266] on select "CAD USD EUR ZAR [PERSON_NAME] ARN AUD AUS AWG BBD BFR BGN BHD BMD BND BRC BRL C…" at bounding box center [851, 262] width 134 height 17
select select "1"
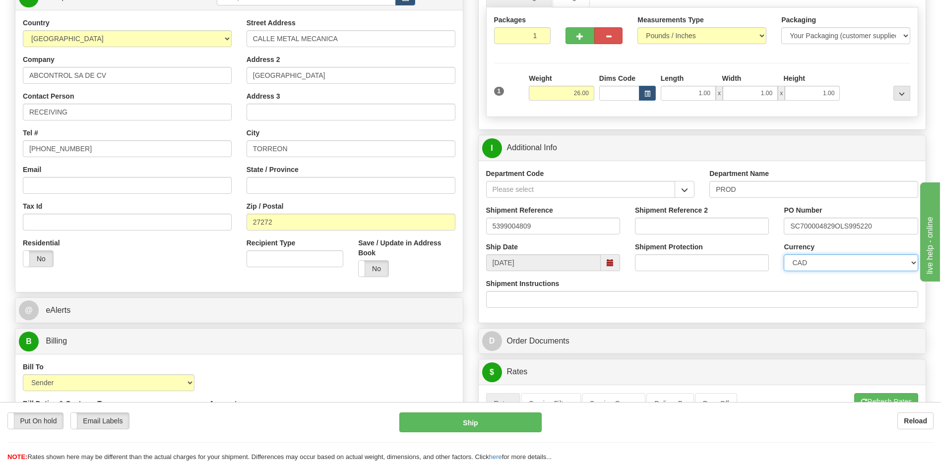
click at [784, 254] on select "CAD USD EUR ZAR [PERSON_NAME] ARN AUD AUS AWG BBD BFR BGN BHD BMD BND BRC BRL C…" at bounding box center [851, 262] width 134 height 17
drag, startPoint x: 888, startPoint y: 229, endPoint x: 713, endPoint y: 247, distance: 175.5
click at [713, 247] on div "Department Code Department Name PROD Shipment Reference 5399004809 Shipment Ref…" at bounding box center [702, 242] width 447 height 162
type input "4201966952"
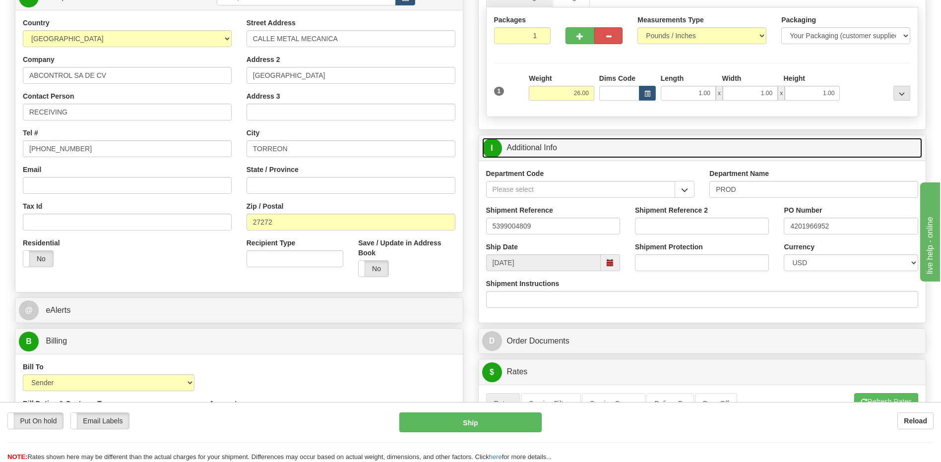
click at [576, 148] on link "I Additional Info" at bounding box center [702, 148] width 440 height 20
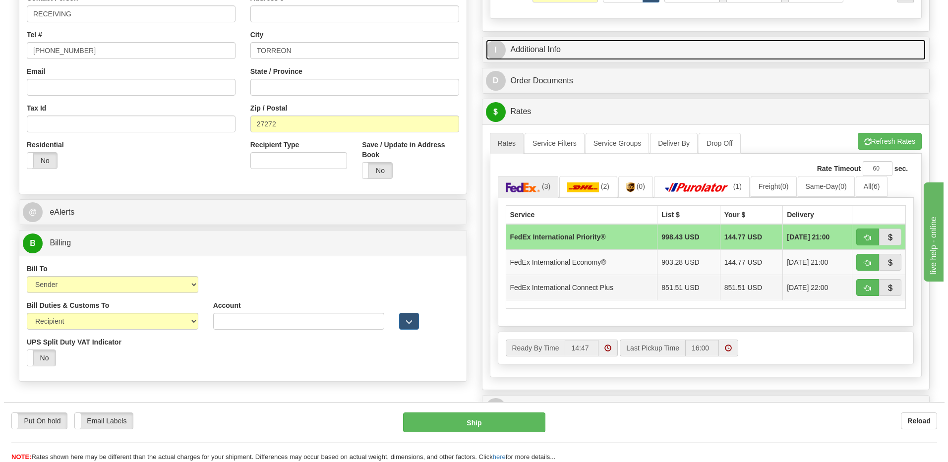
scroll to position [347, 0]
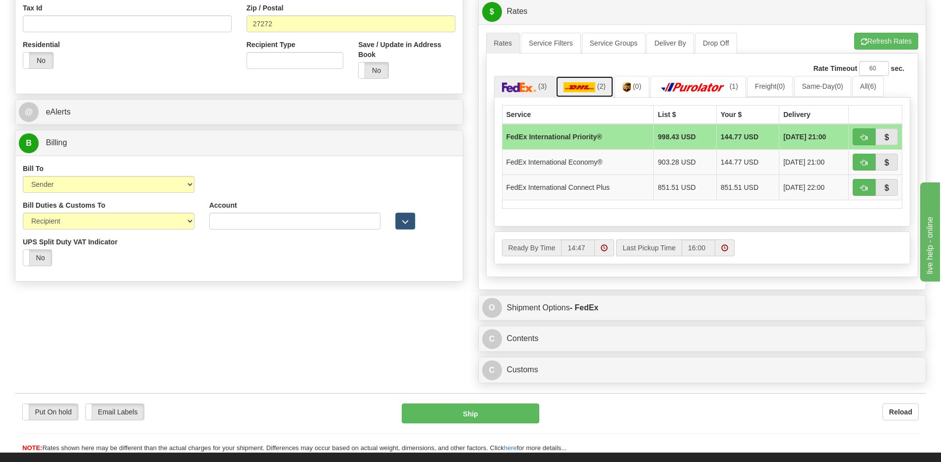
click at [592, 88] on img at bounding box center [579, 87] width 32 height 10
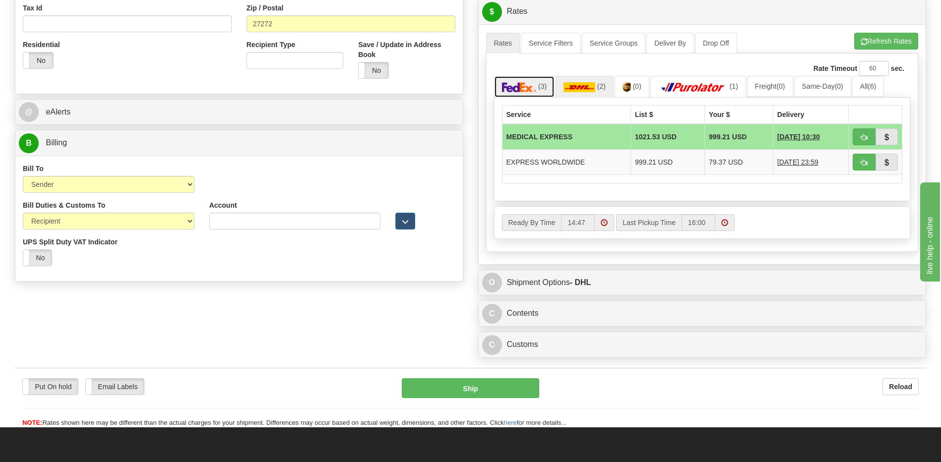
click at [538, 91] on link "(3)" at bounding box center [524, 86] width 61 height 21
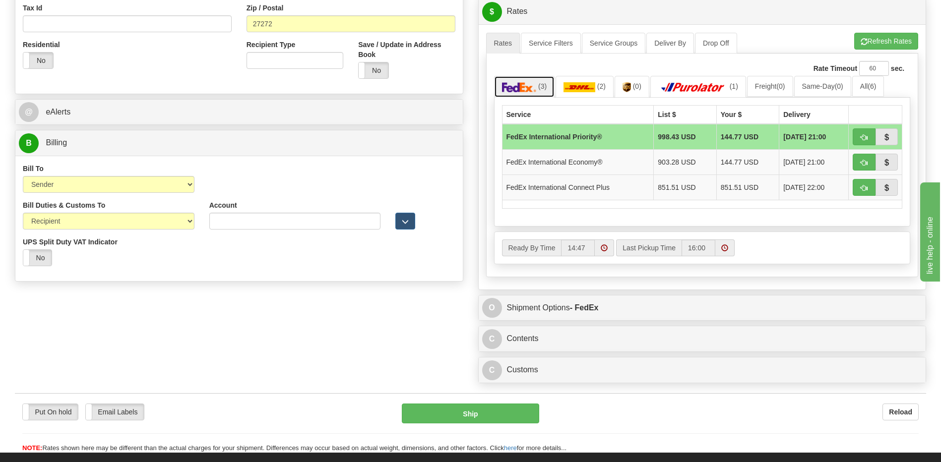
click at [532, 89] on img at bounding box center [519, 87] width 35 height 10
click at [864, 139] on span "button" at bounding box center [863, 137] width 7 height 6
type input "01"
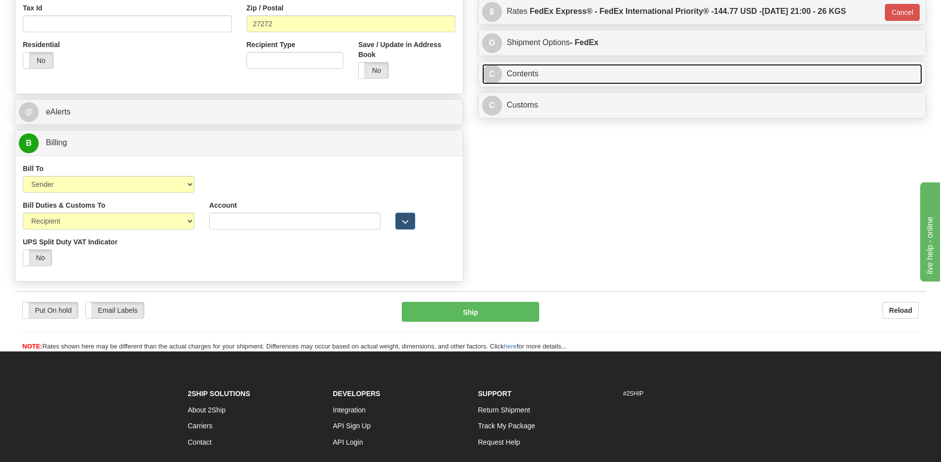
click at [583, 78] on link "C Contents" at bounding box center [702, 74] width 440 height 20
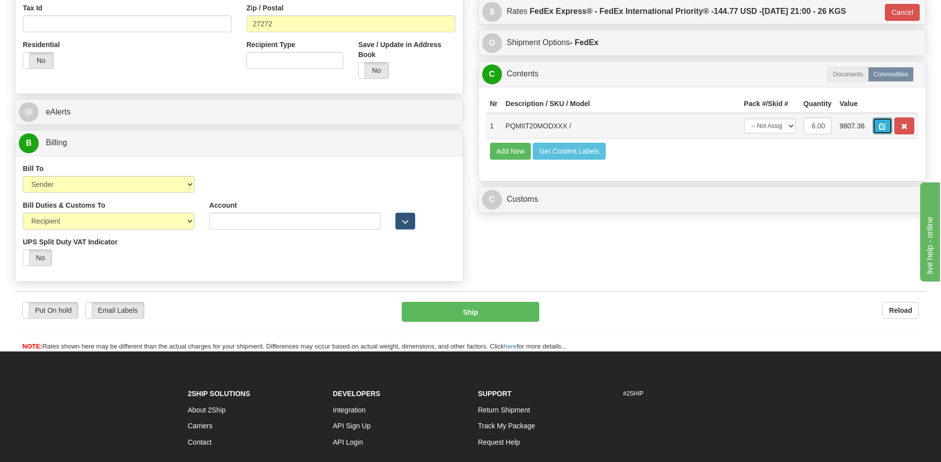
click at [883, 123] on span "button" at bounding box center [882, 126] width 7 height 6
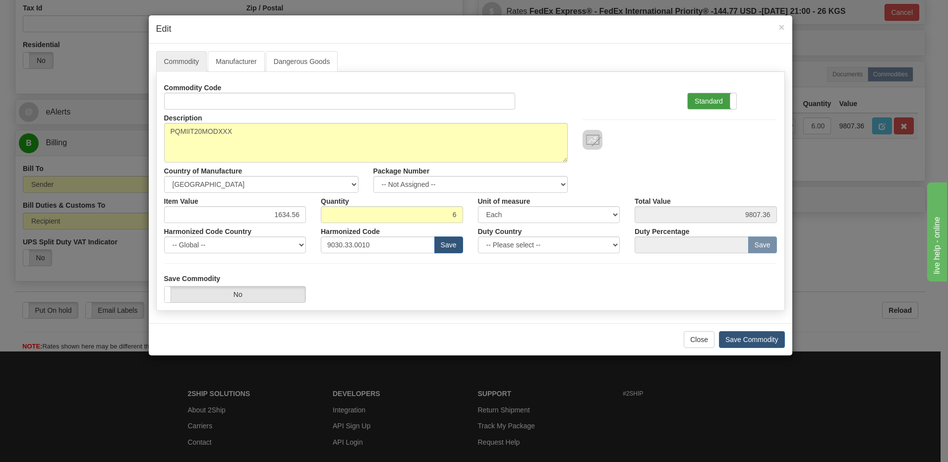
click at [721, 96] on label "Standard" at bounding box center [712, 101] width 49 height 16
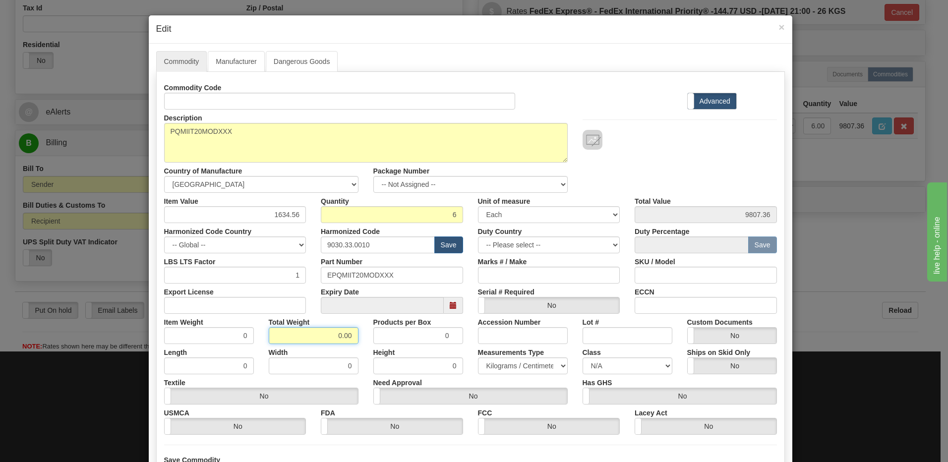
drag, startPoint x: 320, startPoint y: 332, endPoint x: 426, endPoint y: 352, distance: 107.4
click at [426, 352] on div "Commodity Code Standard Advanced Description PQMIIT20MODXXX Country of Manufact…" at bounding box center [470, 257] width 613 height 356
type input "6"
type input "1.0000"
click at [202, 332] on input "1.0000" at bounding box center [209, 335] width 90 height 17
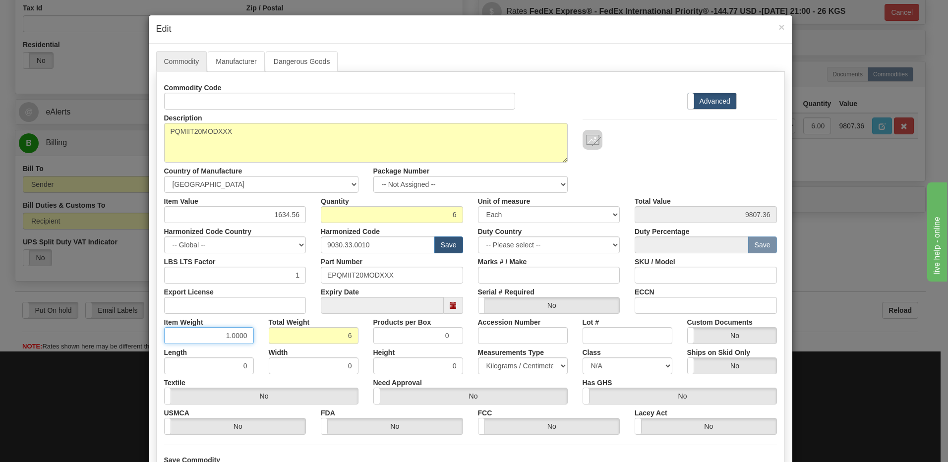
scroll to position [90, 0]
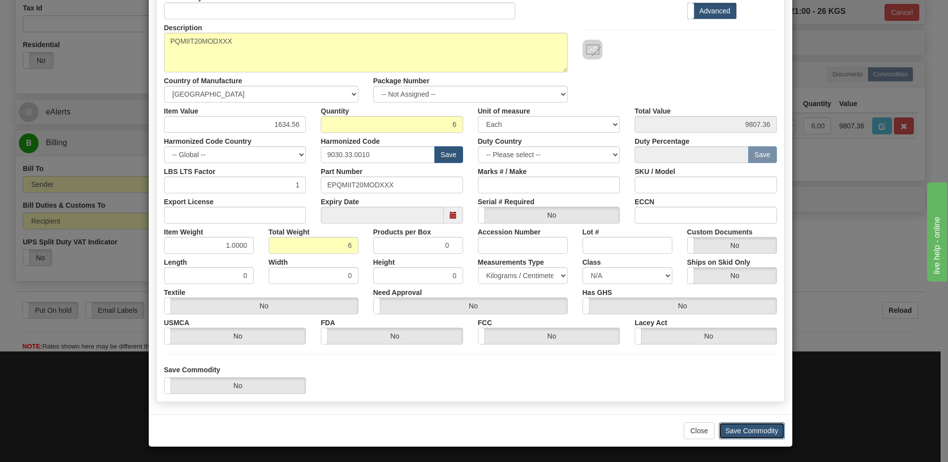
click at [733, 431] on button "Save Commodity" at bounding box center [752, 431] width 66 height 17
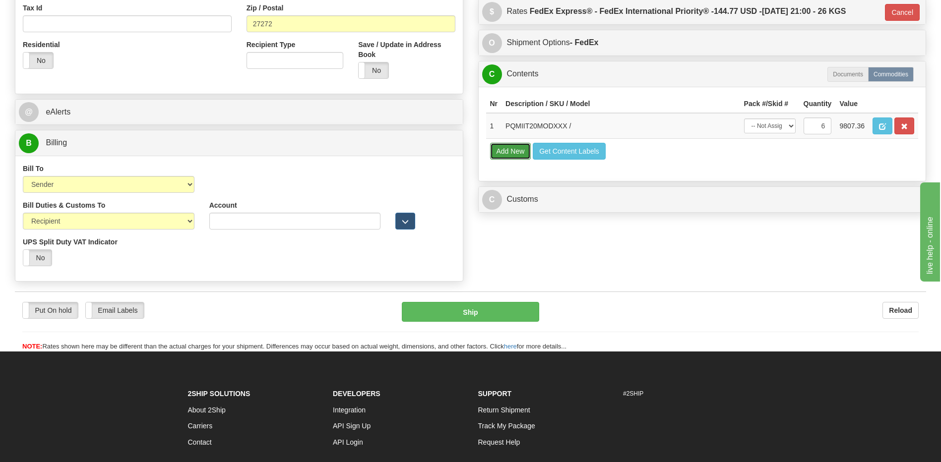
click at [510, 155] on button "Add New" at bounding box center [510, 151] width 41 height 17
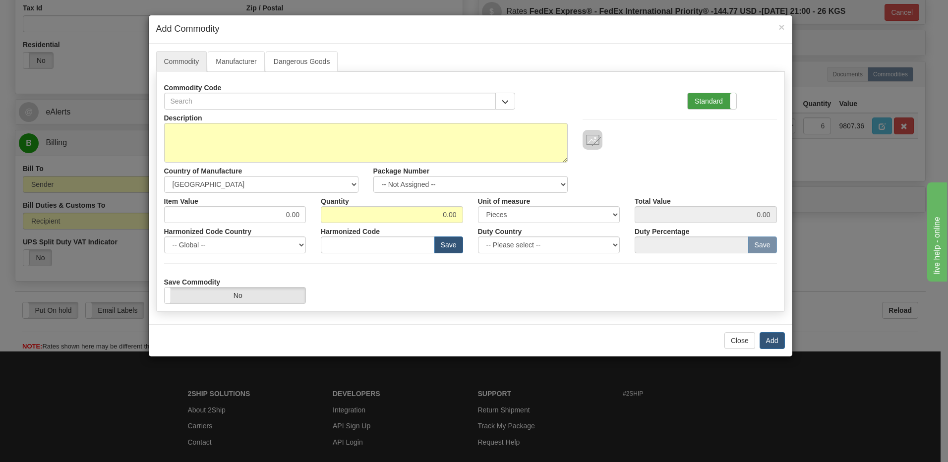
click at [715, 95] on label "Standard" at bounding box center [712, 101] width 49 height 16
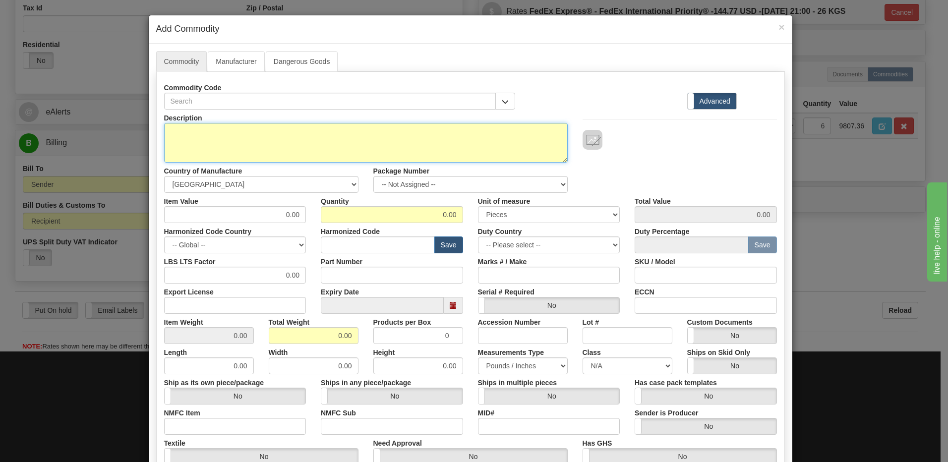
click at [290, 142] on textarea "Description" at bounding box center [366, 143] width 404 height 40
type textarea "FREIGHT"
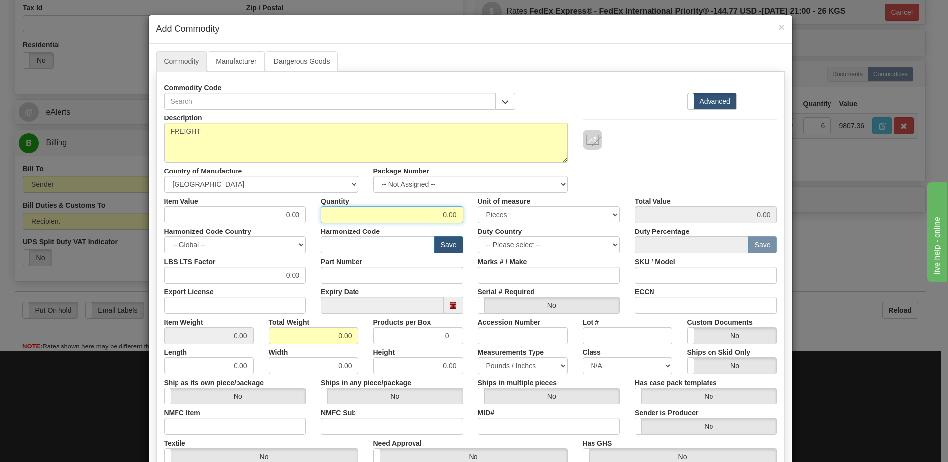
drag, startPoint x: 425, startPoint y: 214, endPoint x: 540, endPoint y: 227, distance: 115.8
click at [540, 227] on div "Description FREIGHT Country of Manufacture -- Unknown -- [GEOGRAPHIC_DATA] [GEO…" at bounding box center [470, 328] width 613 height 436
type input "1"
drag, startPoint x: 269, startPoint y: 333, endPoint x: 281, endPoint y: 336, distance: 12.4
click at [269, 333] on input "0.00" at bounding box center [314, 335] width 90 height 17
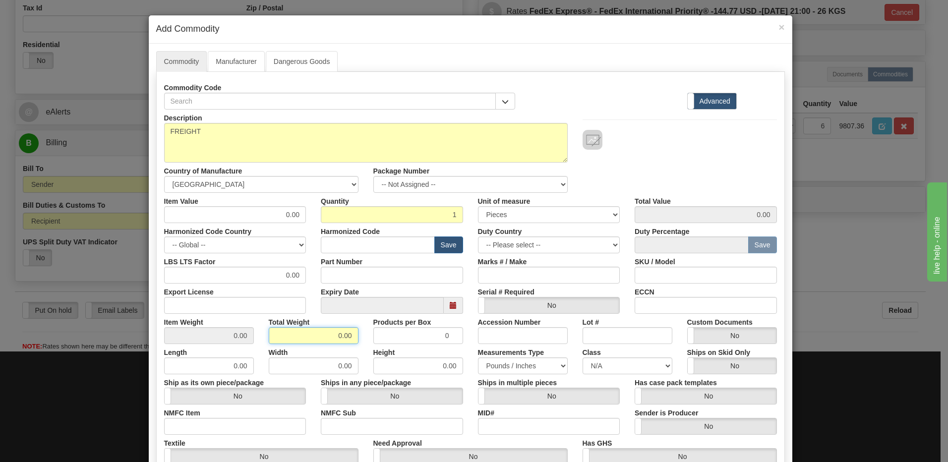
drag, startPoint x: 308, startPoint y: 336, endPoint x: 383, endPoint y: 332, distance: 74.5
click at [383, 332] on div "Item Weight 0.00 Total Weight 0.00 Products per Box 0 Accession Number Lot # Cu…" at bounding box center [471, 329] width 628 height 30
type input "1"
type input "1.0000"
click at [375, 250] on input "text" at bounding box center [378, 245] width 114 height 17
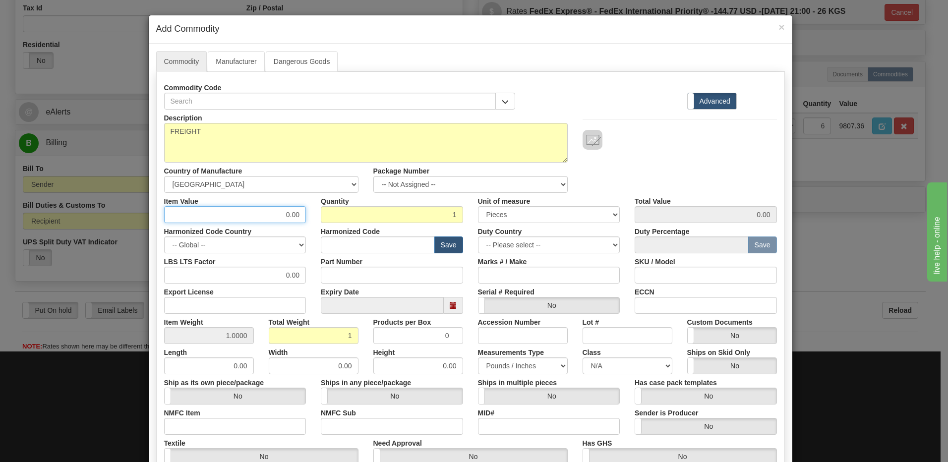
drag, startPoint x: 281, startPoint y: 220, endPoint x: 320, endPoint y: 204, distance: 42.6
click at [320, 204] on div "Item Value 0.00 Quantity 1 Unit of measure 3 Thousand Square Inches Adjustments…" at bounding box center [471, 208] width 628 height 30
type input "4"
type input "140.87"
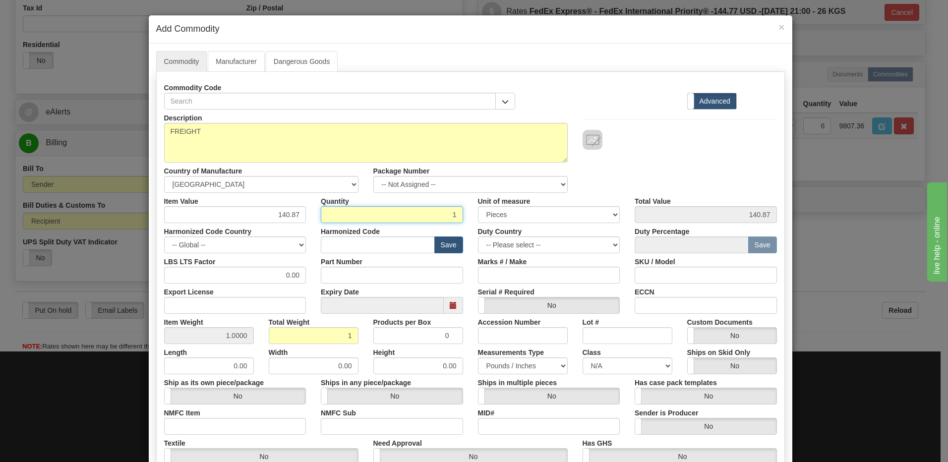
click at [355, 217] on input "1" at bounding box center [392, 214] width 142 height 17
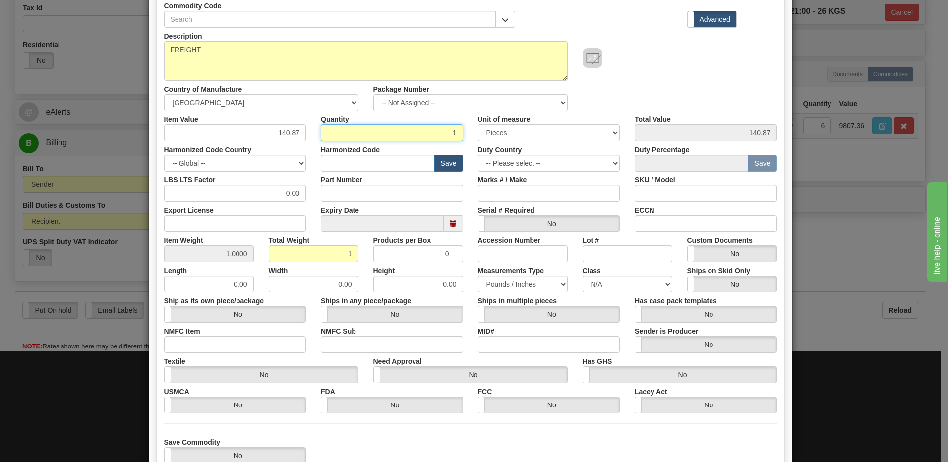
scroll to position [152, 0]
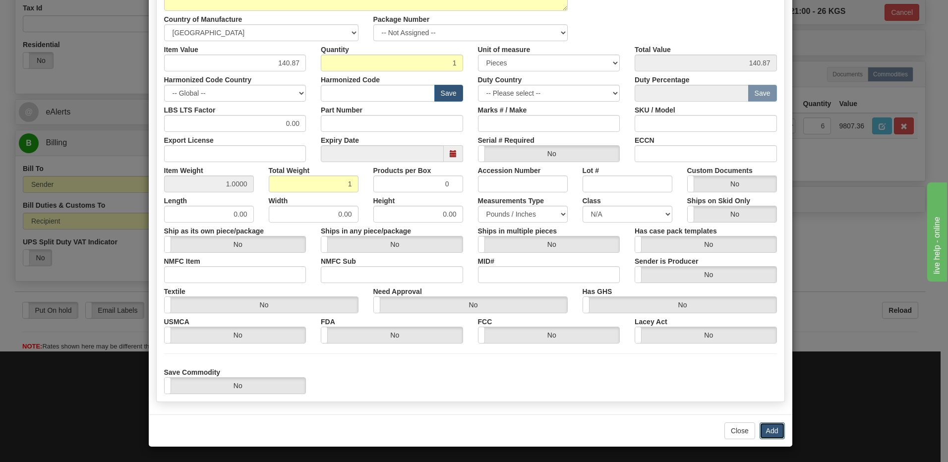
click at [770, 432] on button "Add" at bounding box center [772, 431] width 25 height 17
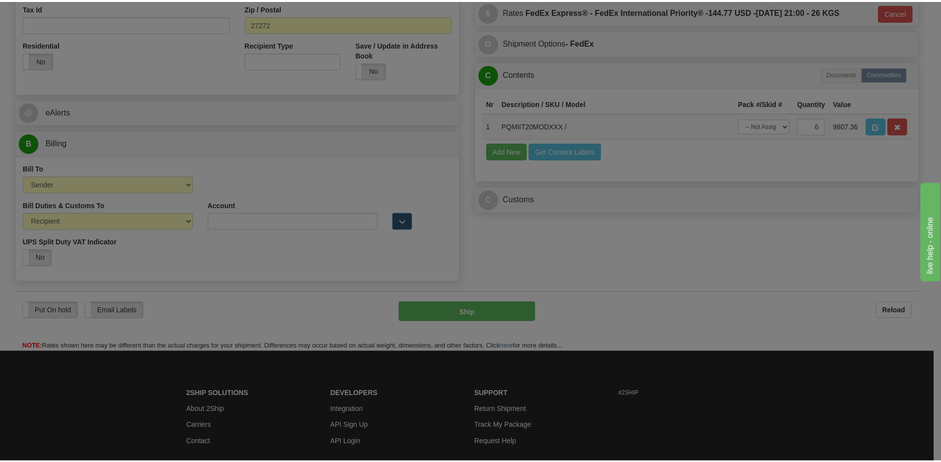
scroll to position [0, 0]
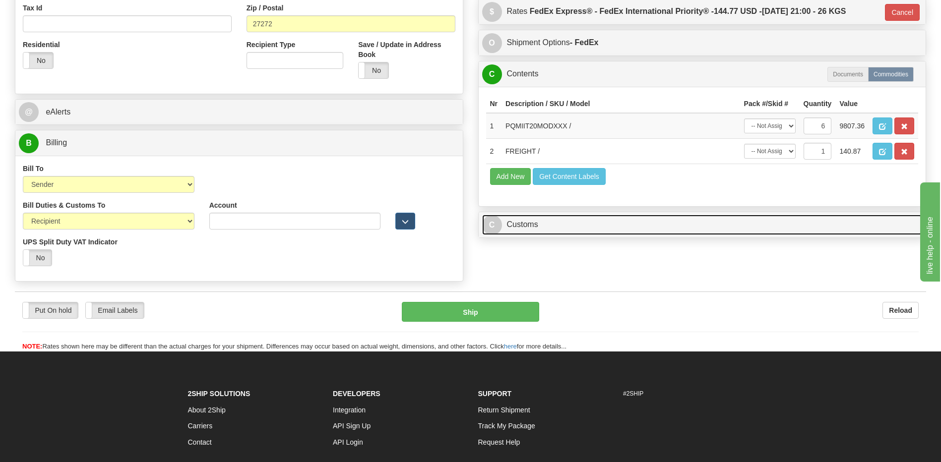
click at [588, 230] on link "C Customs" at bounding box center [702, 225] width 440 height 20
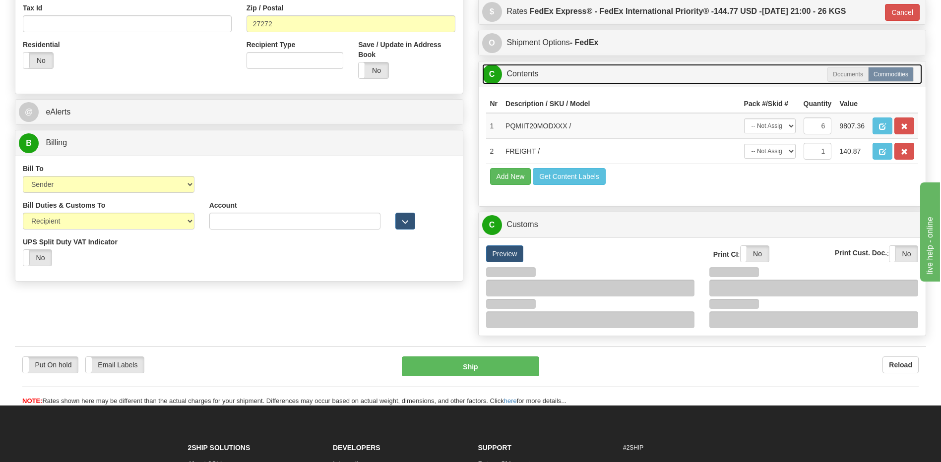
click at [549, 76] on link "C Contents" at bounding box center [702, 74] width 440 height 20
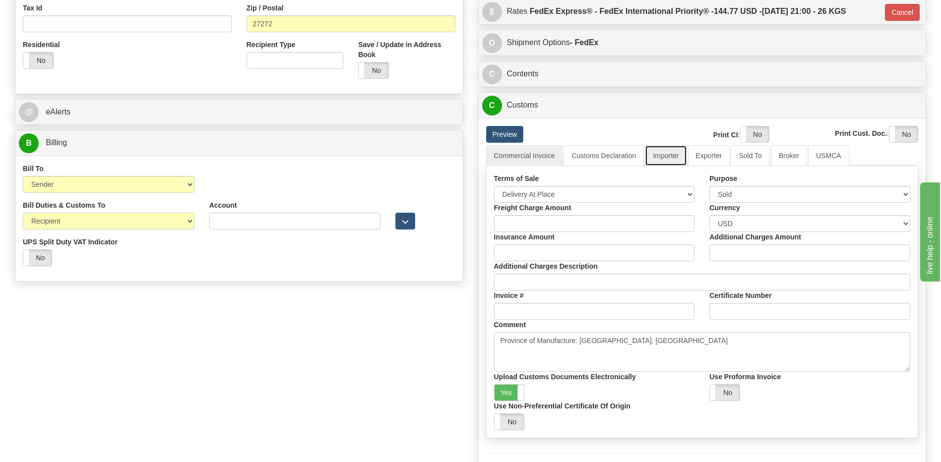
click at [660, 152] on link "Importer" at bounding box center [666, 155] width 42 height 21
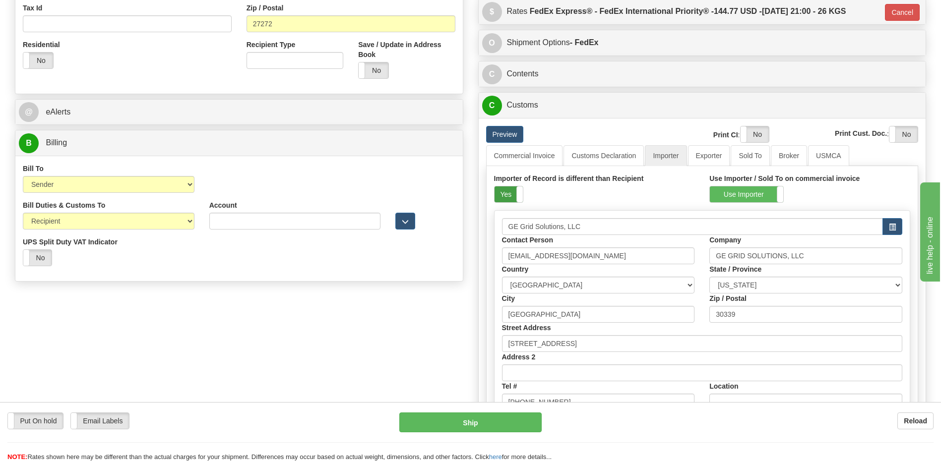
click at [514, 191] on label "Yes" at bounding box center [508, 194] width 28 height 16
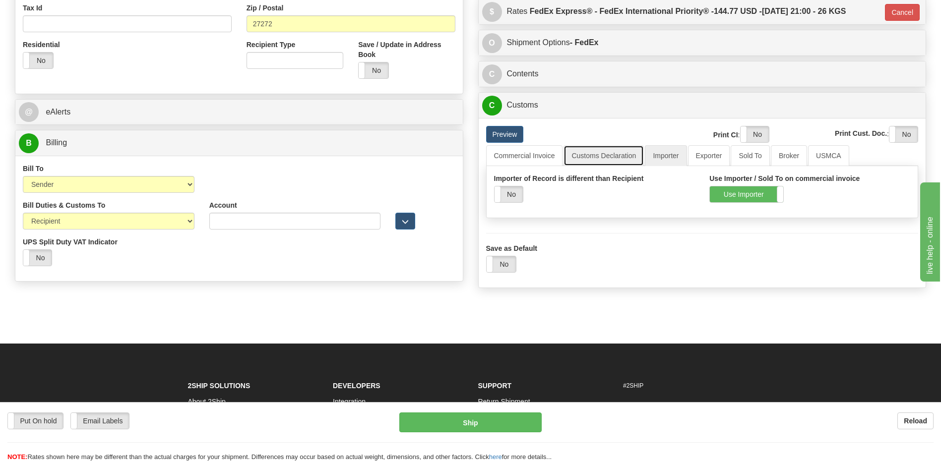
click at [606, 157] on link "Customs Declaration" at bounding box center [603, 155] width 80 height 21
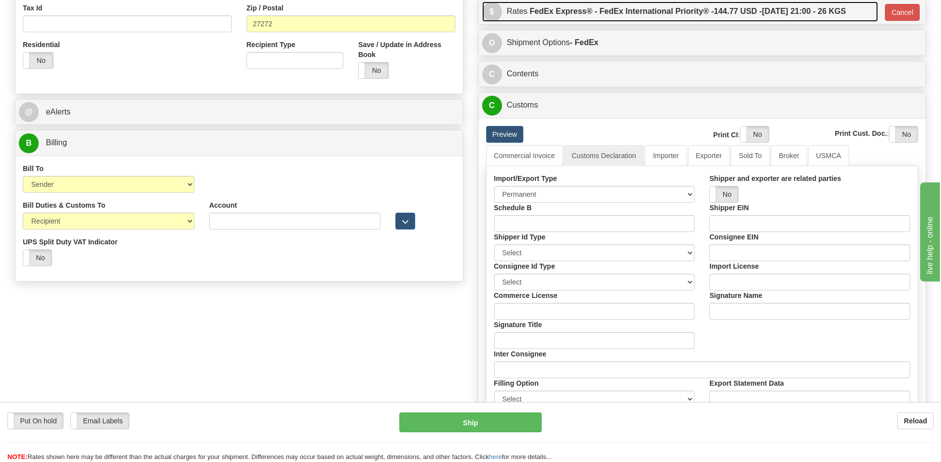
click at [680, 20] on label "FedEx Express® - FedEx International Priority® - 144.77 USD - [DATE] 21:00 - 26…" at bounding box center [688, 11] width 316 height 20
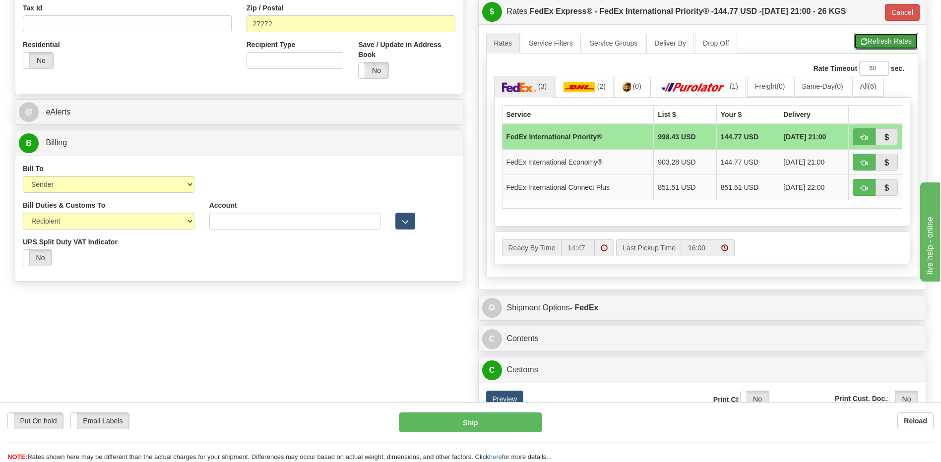
click at [860, 43] on span "button" at bounding box center [863, 42] width 7 height 6
type input "01"
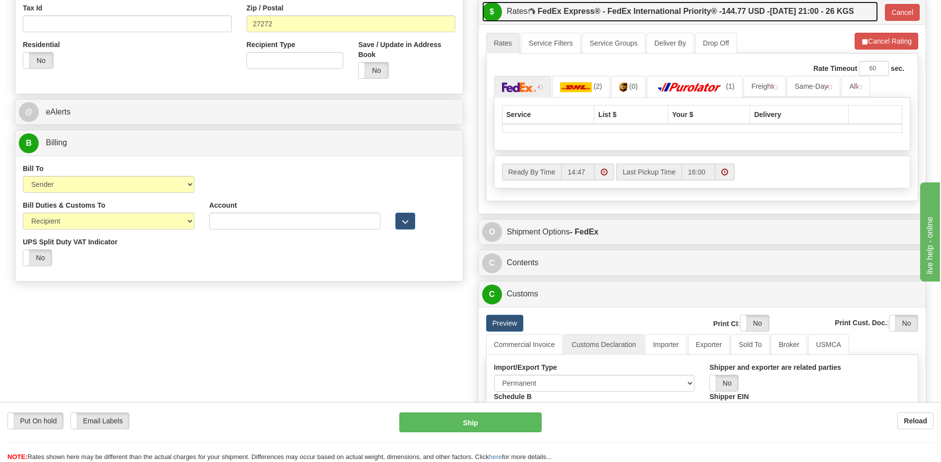
click at [669, 14] on label "FedEx Express® - FedEx International Priority® - 144.77 USD - [DATE] 21:00 - 26…" at bounding box center [696, 11] width 316 height 20
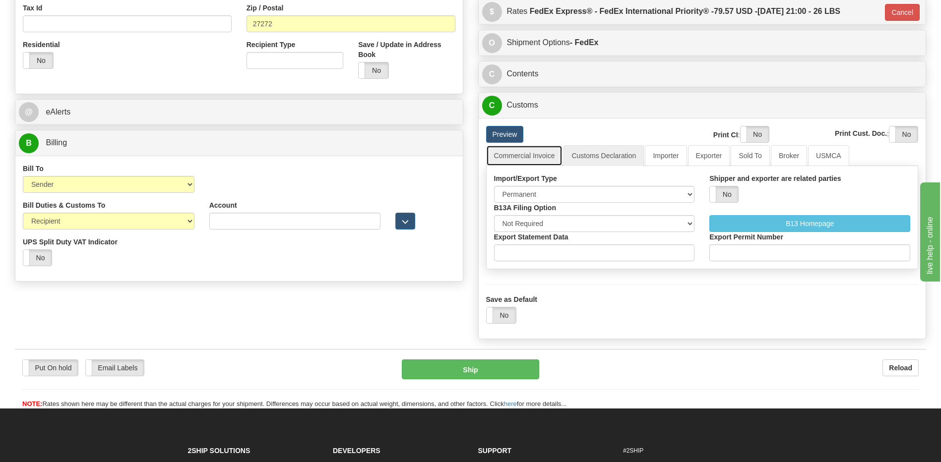
click at [528, 159] on link "Commercial Invoice" at bounding box center [524, 155] width 77 height 21
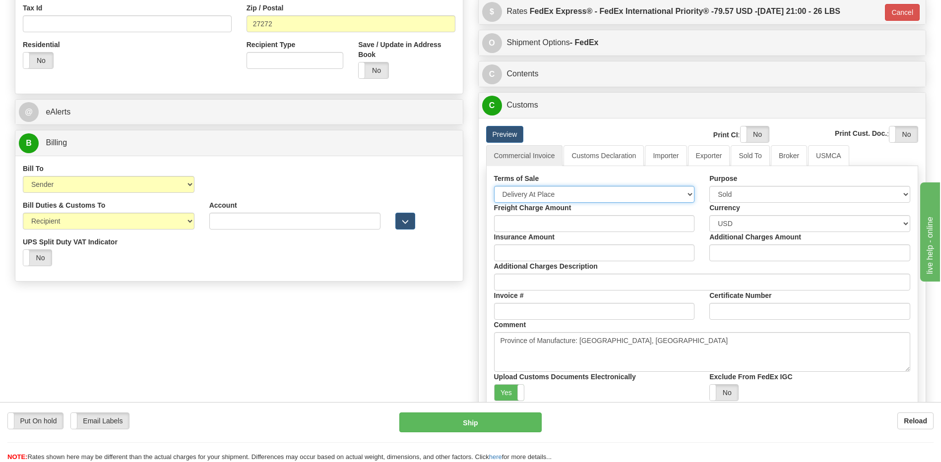
click at [538, 195] on select "Free Carrier Free On Board Ex Works Delivered Duty Unpaid Delivered Duty Paid C…" at bounding box center [594, 194] width 201 height 17
select select "7"
click at [494, 186] on select "Free Carrier Free On Board Ex Works Delivered Duty Unpaid Delivered Duty Paid C…" at bounding box center [594, 194] width 201 height 17
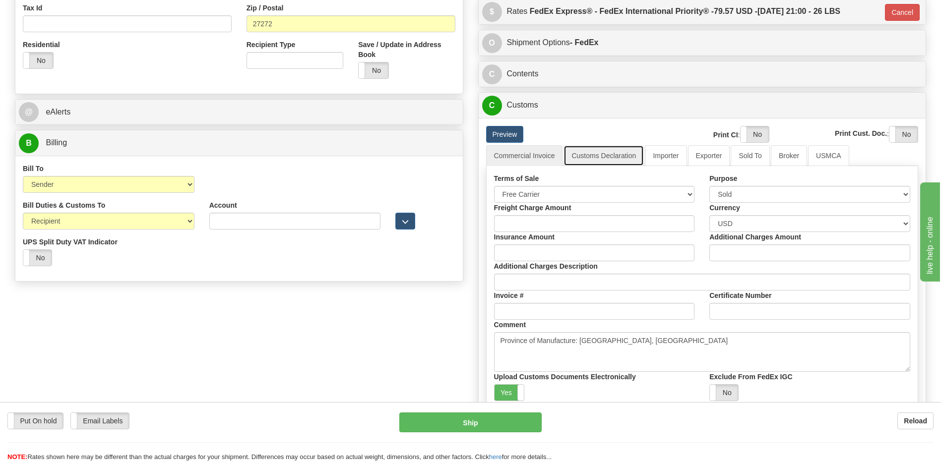
click at [593, 157] on link "Customs Declaration" at bounding box center [603, 155] width 80 height 21
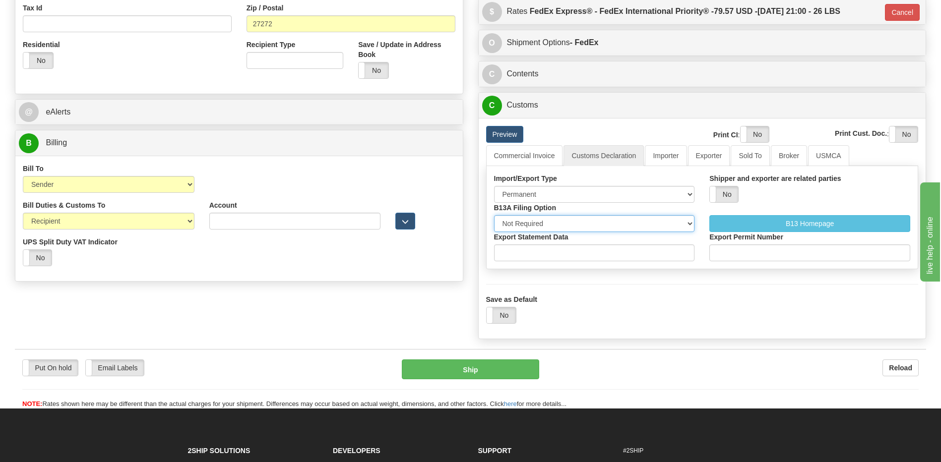
drag, startPoint x: 557, startPoint y: 224, endPoint x: 554, endPoint y: 233, distance: 9.4
click at [557, 224] on select "Not Required Manual Electronic Summary Reporting" at bounding box center [594, 223] width 201 height 17
select select "3"
click at [494, 215] on select "Not Required Manual Electronic Summary Reporting" at bounding box center [594, 223] width 201 height 17
click at [528, 261] on input "Export Statement Data" at bounding box center [594, 253] width 201 height 17
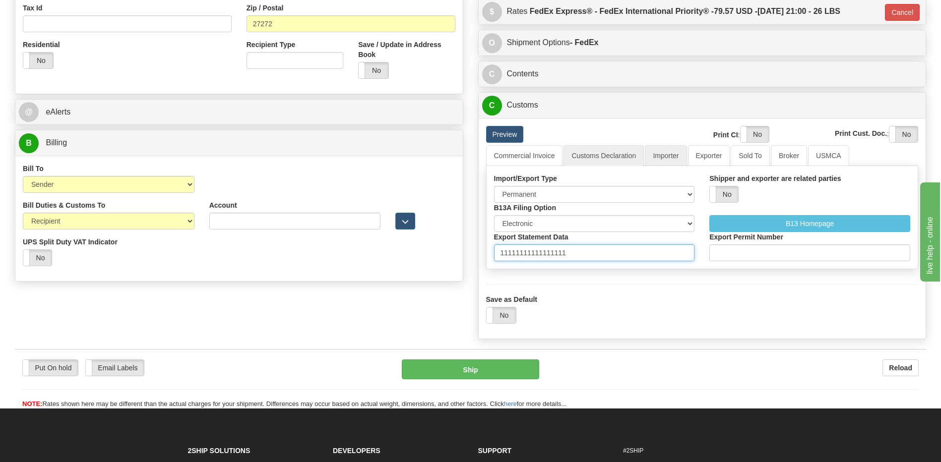
type input "11111111111111111"
click at [669, 159] on link "Importer" at bounding box center [666, 155] width 42 height 21
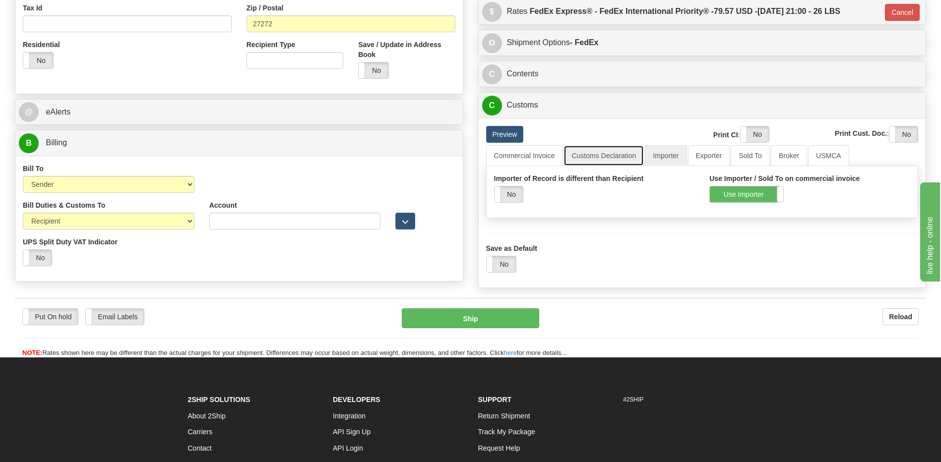
click at [606, 155] on link "Customs Declaration" at bounding box center [603, 155] width 80 height 21
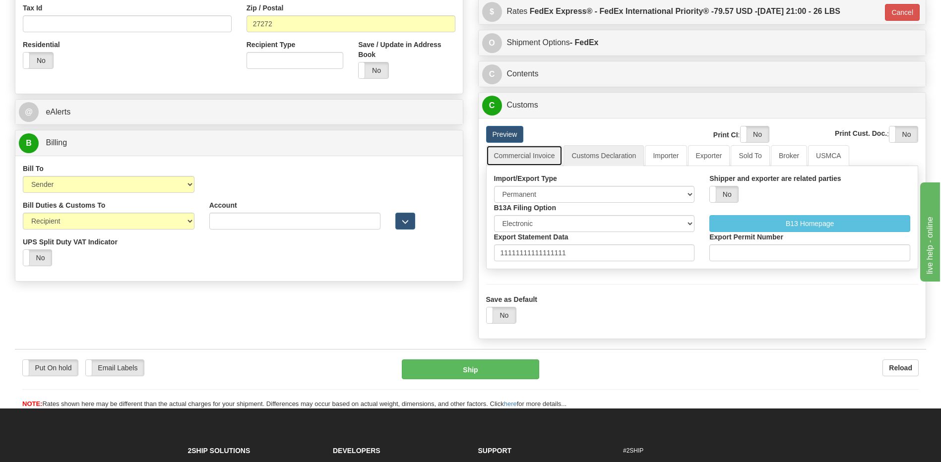
click at [536, 155] on link "Commercial Invoice" at bounding box center [524, 155] width 77 height 21
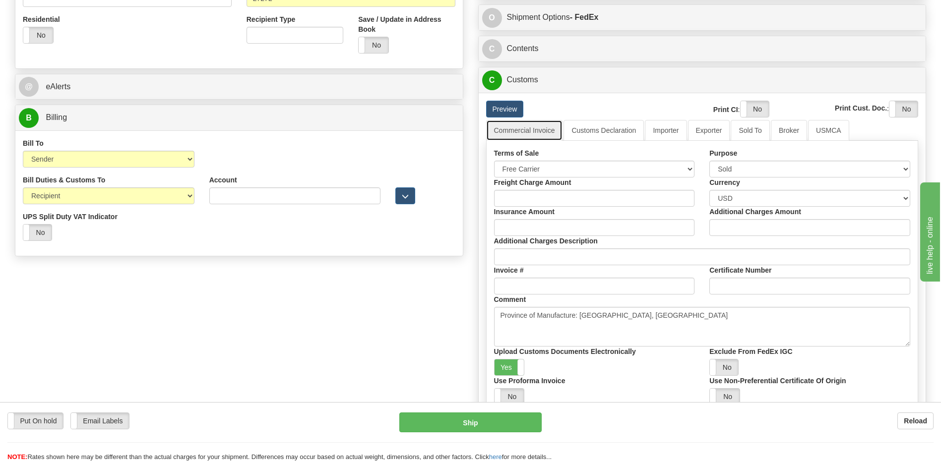
scroll to position [397, 0]
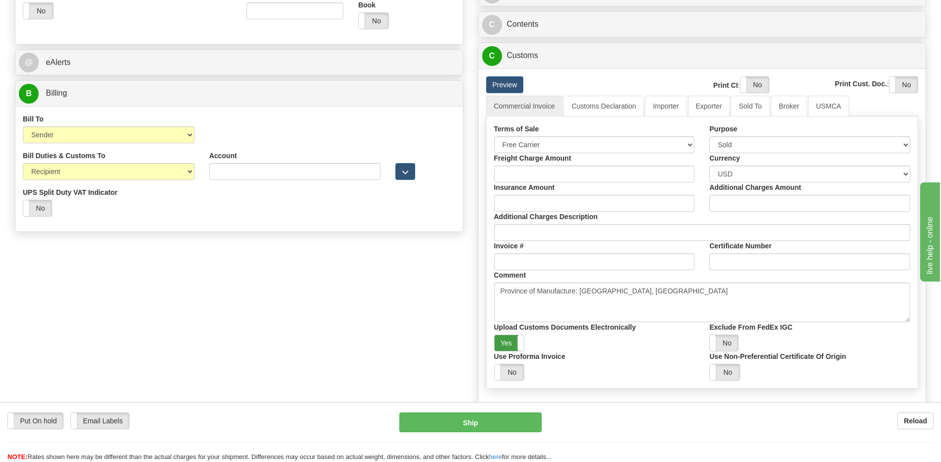
click at [507, 346] on label "Yes" at bounding box center [509, 343] width 30 height 16
click at [746, 86] on label "Yes" at bounding box center [754, 85] width 28 height 16
click at [904, 85] on label "Yes" at bounding box center [903, 85] width 28 height 16
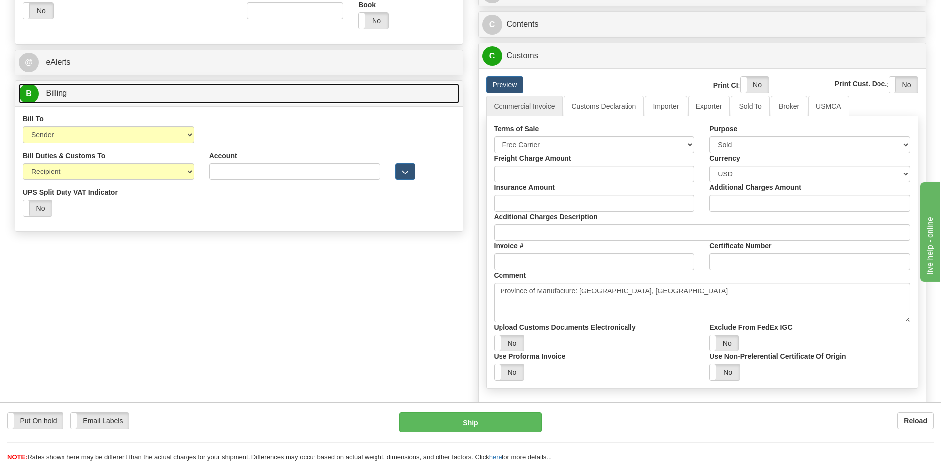
click at [138, 92] on link "B Billing" at bounding box center [239, 93] width 440 height 20
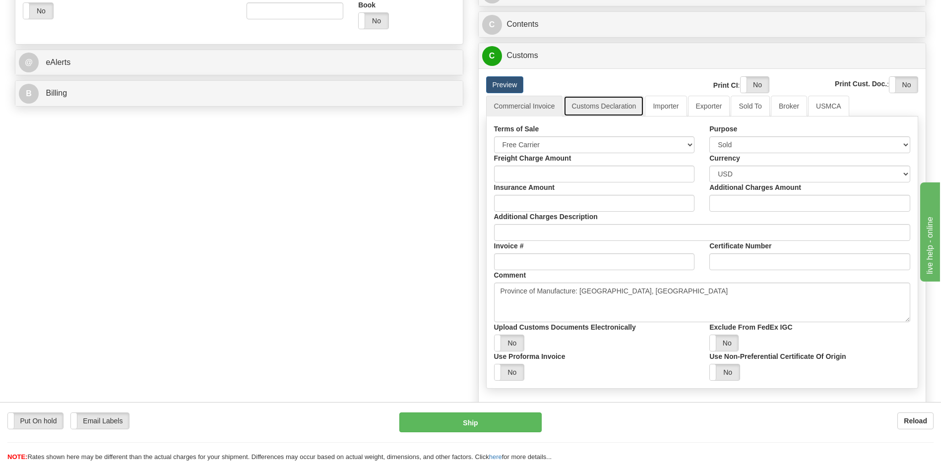
click at [597, 106] on link "Customs Declaration" at bounding box center [603, 106] width 80 height 21
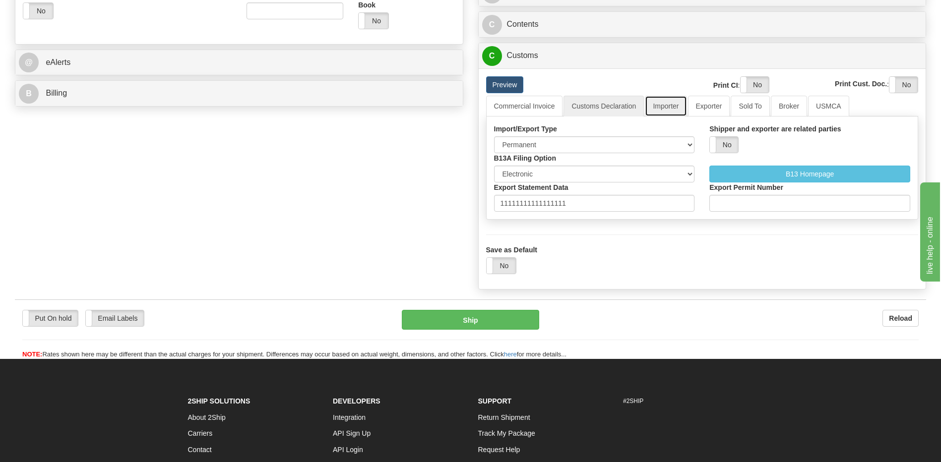
click at [662, 106] on link "Importer" at bounding box center [666, 106] width 42 height 21
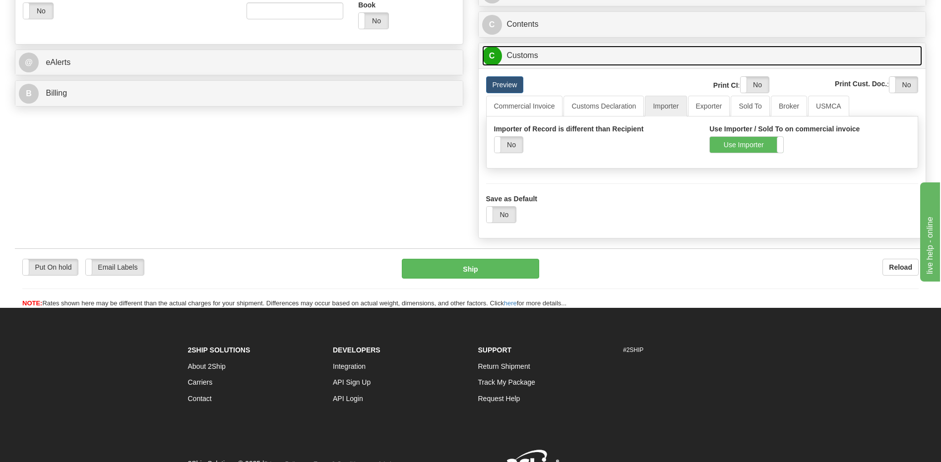
click at [544, 60] on link "C Customs" at bounding box center [702, 56] width 440 height 20
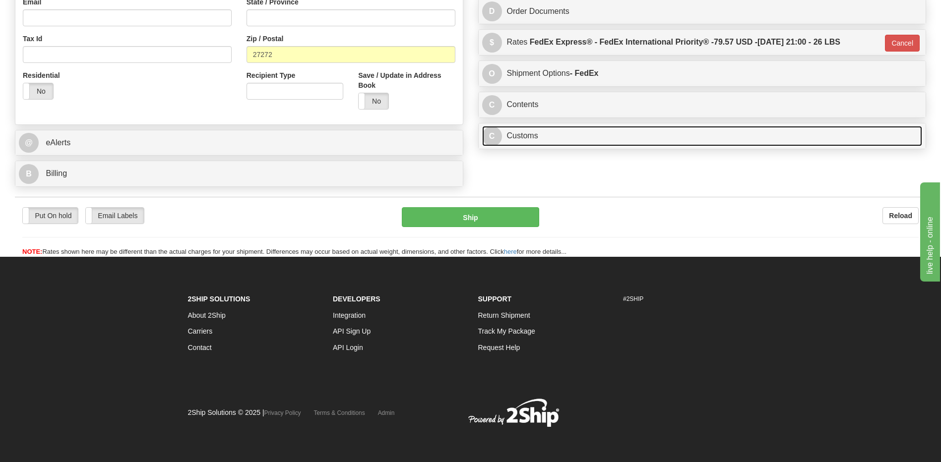
scroll to position [317, 0]
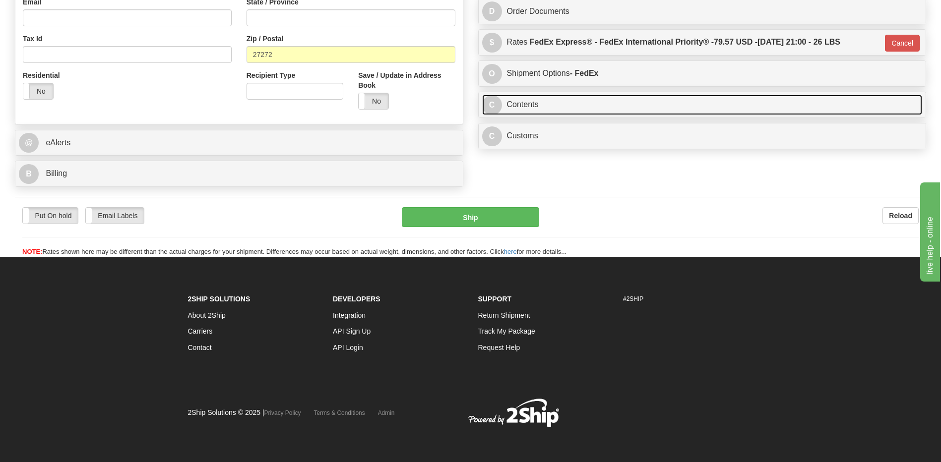
click at [537, 107] on link "C Contents" at bounding box center [702, 105] width 440 height 20
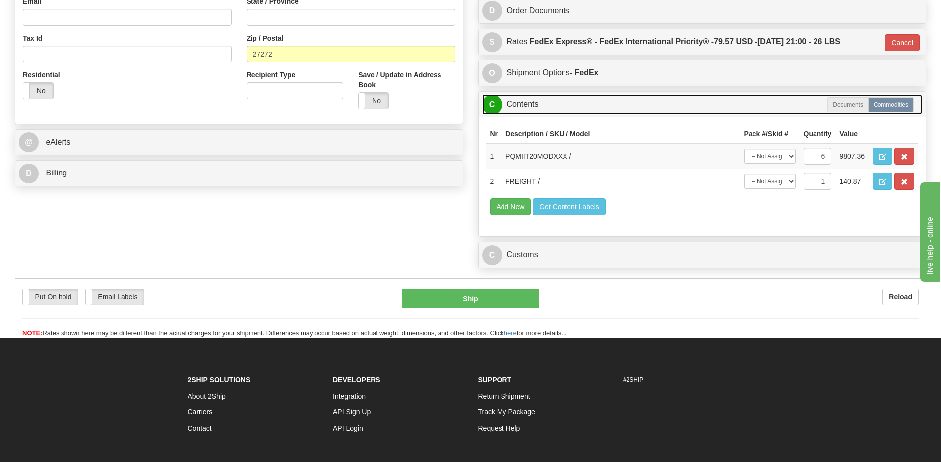
click at [537, 107] on link "C Contents" at bounding box center [702, 104] width 440 height 20
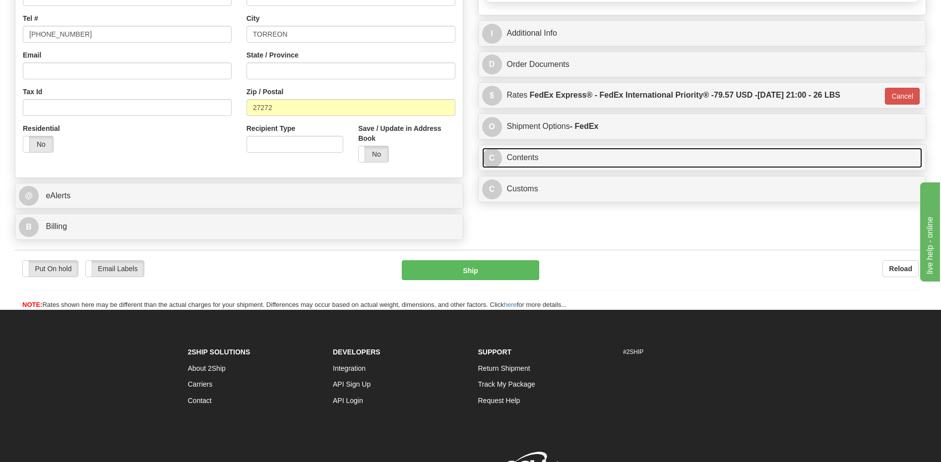
scroll to position [218, 0]
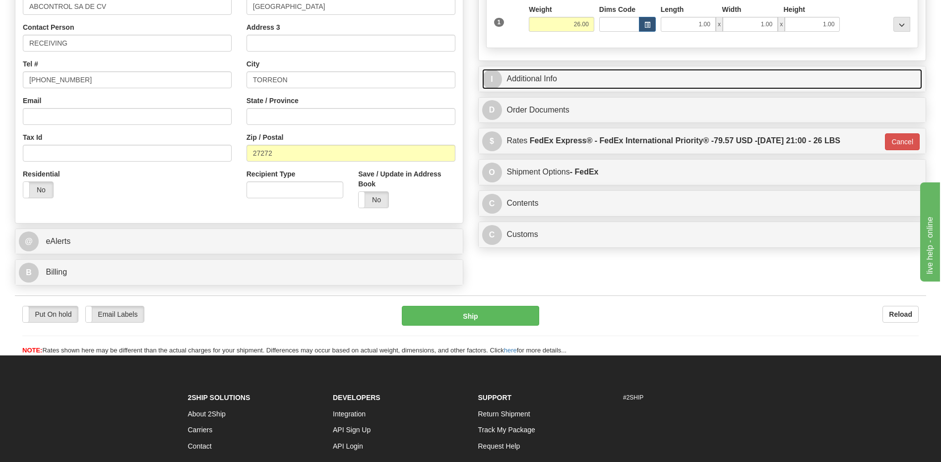
click at [542, 75] on link "I Additional Info" at bounding box center [702, 79] width 440 height 20
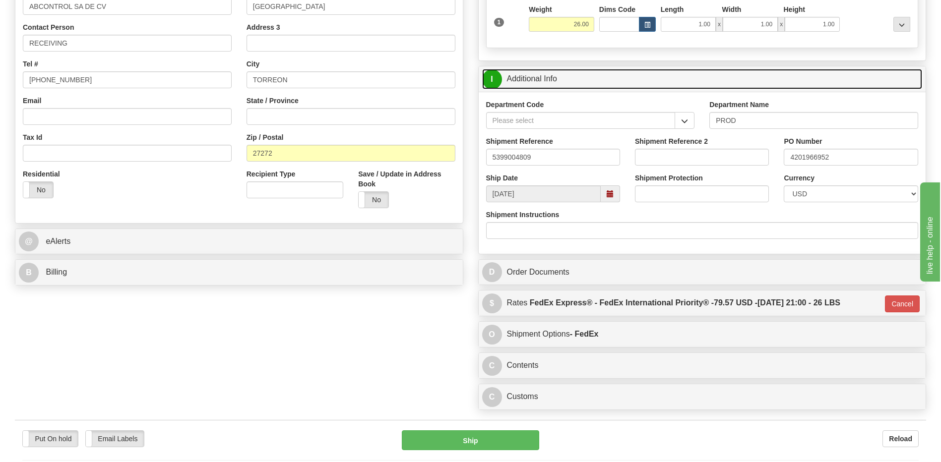
click at [542, 75] on link "I Additional Info" at bounding box center [702, 79] width 440 height 20
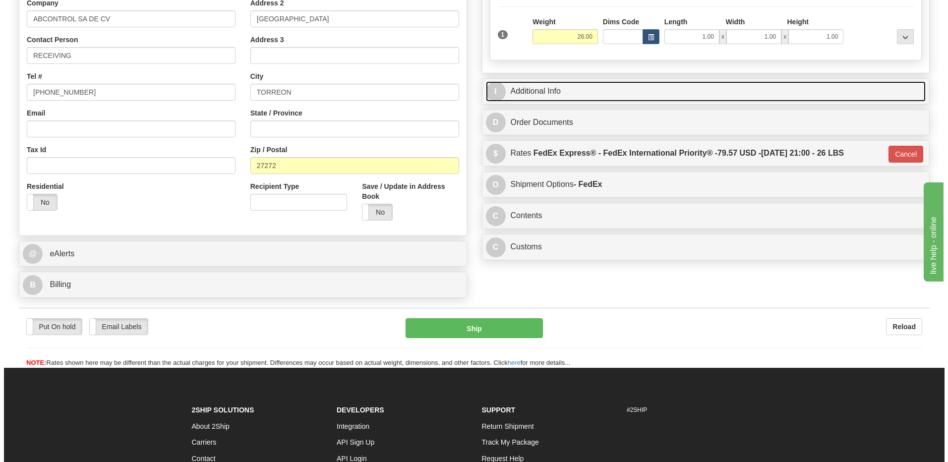
scroll to position [119, 0]
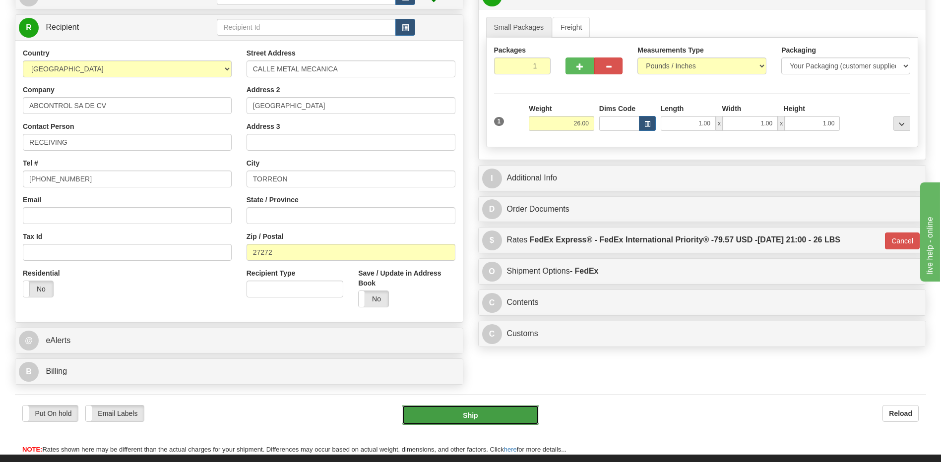
click at [435, 408] on button "Ship" at bounding box center [470, 415] width 137 height 20
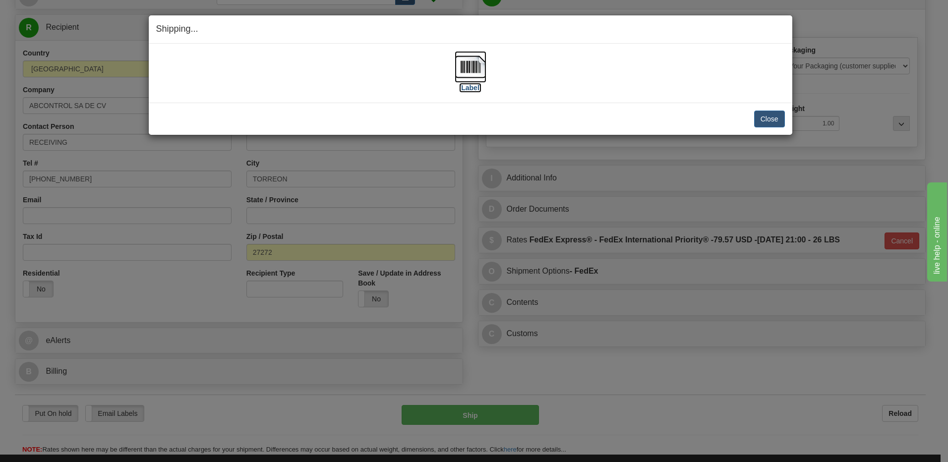
click at [479, 69] on img at bounding box center [471, 67] width 32 height 32
drag, startPoint x: 763, startPoint y: 121, endPoint x: 528, endPoint y: 399, distance: 364.2
click at [762, 121] on button "Close" at bounding box center [769, 119] width 31 height 17
